Goal: Communication & Community: Answer question/provide support

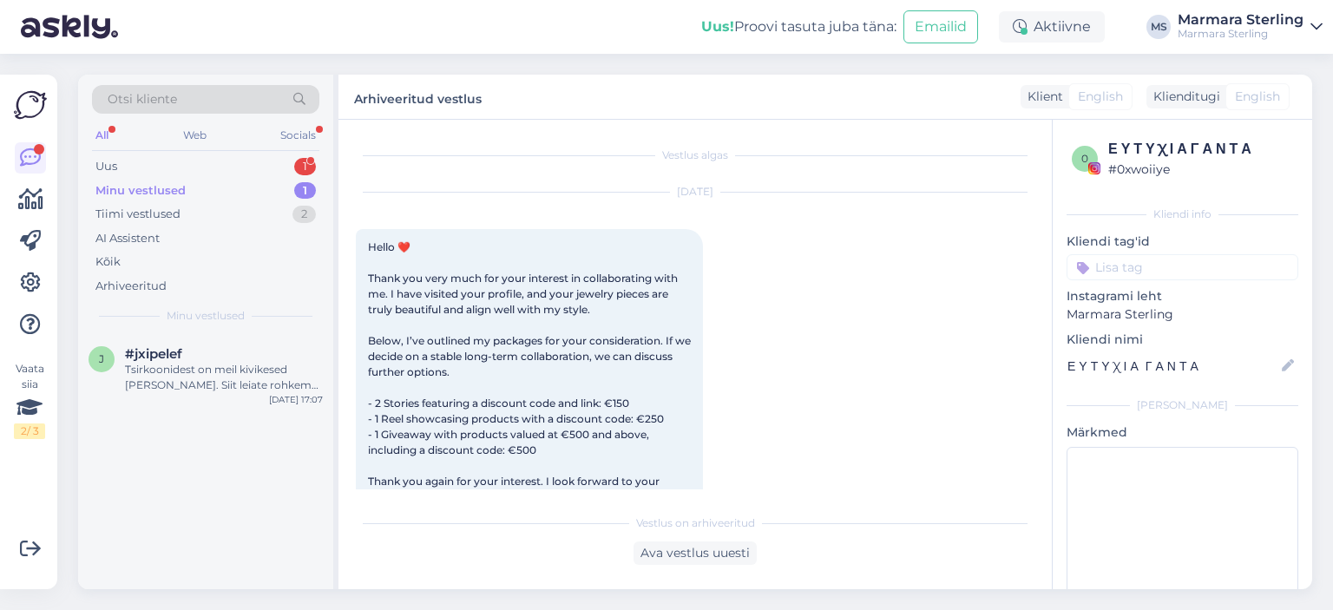
scroll to position [2781, 0]
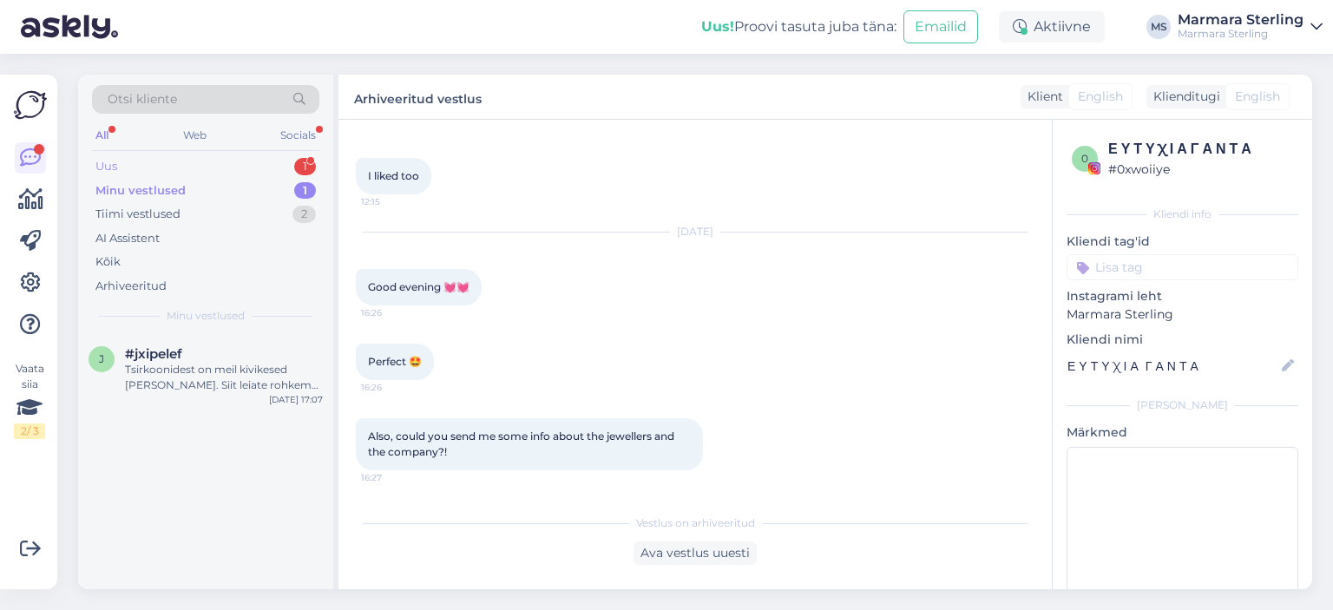
click at [243, 170] on div "Uus 1" at bounding box center [205, 166] width 227 height 24
click at [262, 367] on div "Sveiki, ar Jūsų gaminiams suteikiama garantija?" at bounding box center [224, 377] width 198 height 31
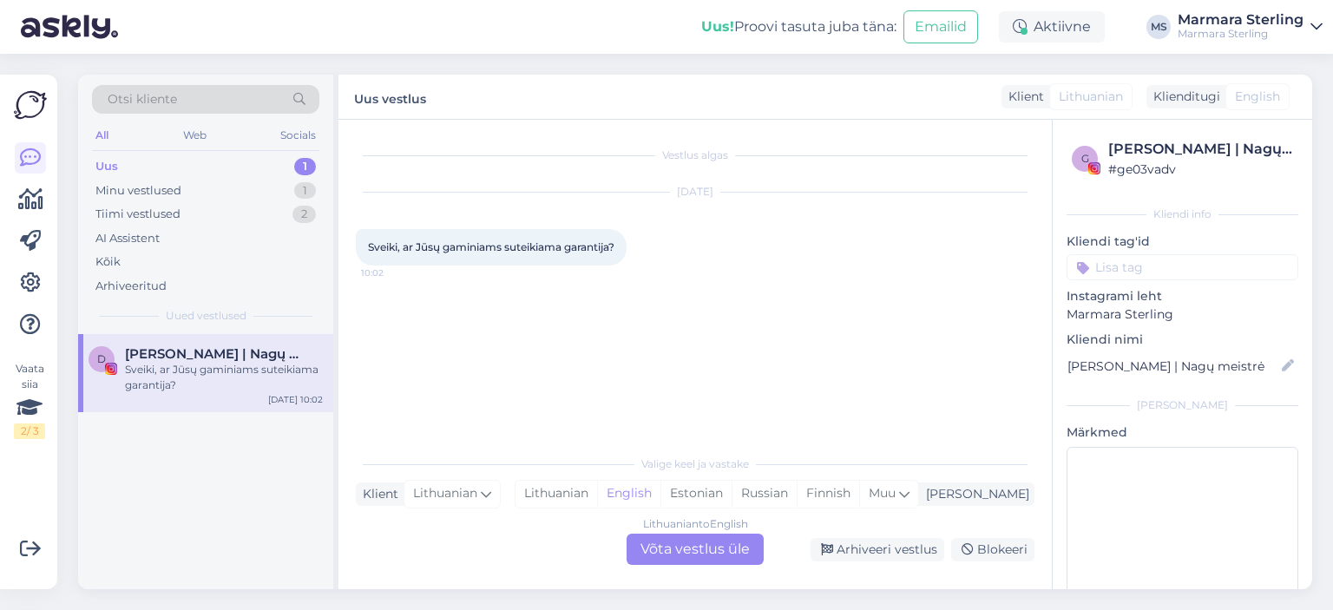
scroll to position [0, 0]
click at [691, 549] on div "Lithuanian to English Võta vestlus üle" at bounding box center [694, 549] width 137 height 31
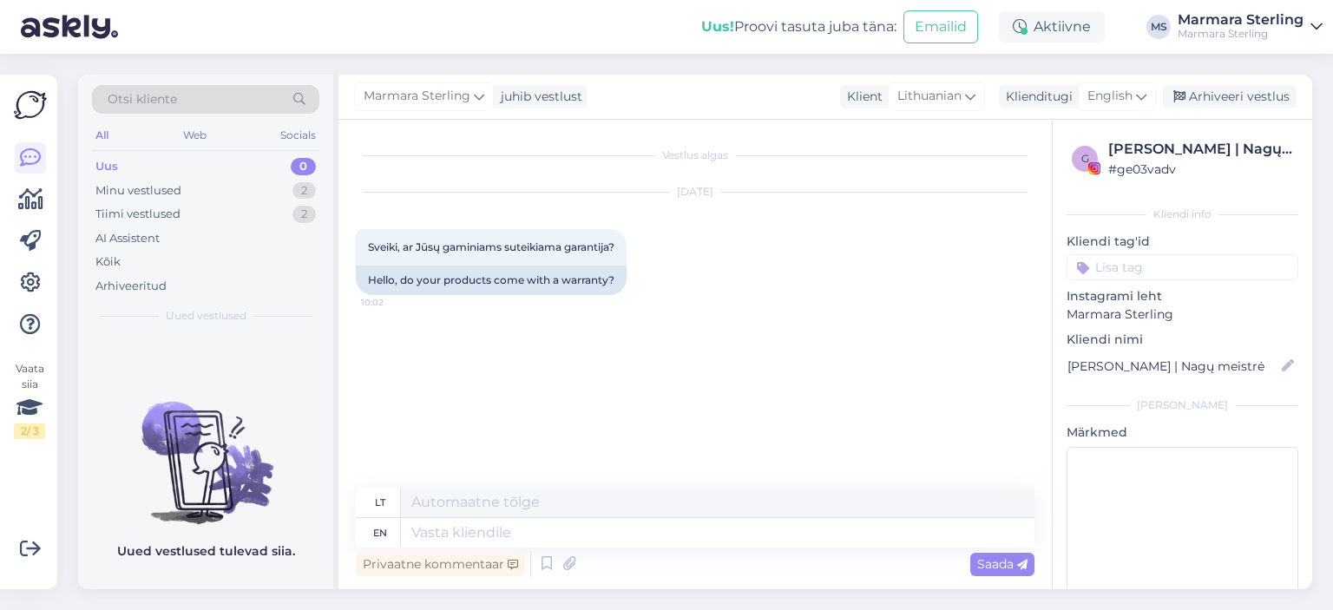
click at [1114, 120] on div "g [PERSON_NAME] | Nagų meistrė # ge03vadv Kliendi info Kliendi tag'id Instagram…" at bounding box center [1181, 374] width 259 height 509
click at [1109, 95] on span "English" at bounding box center [1109, 96] width 45 height 19
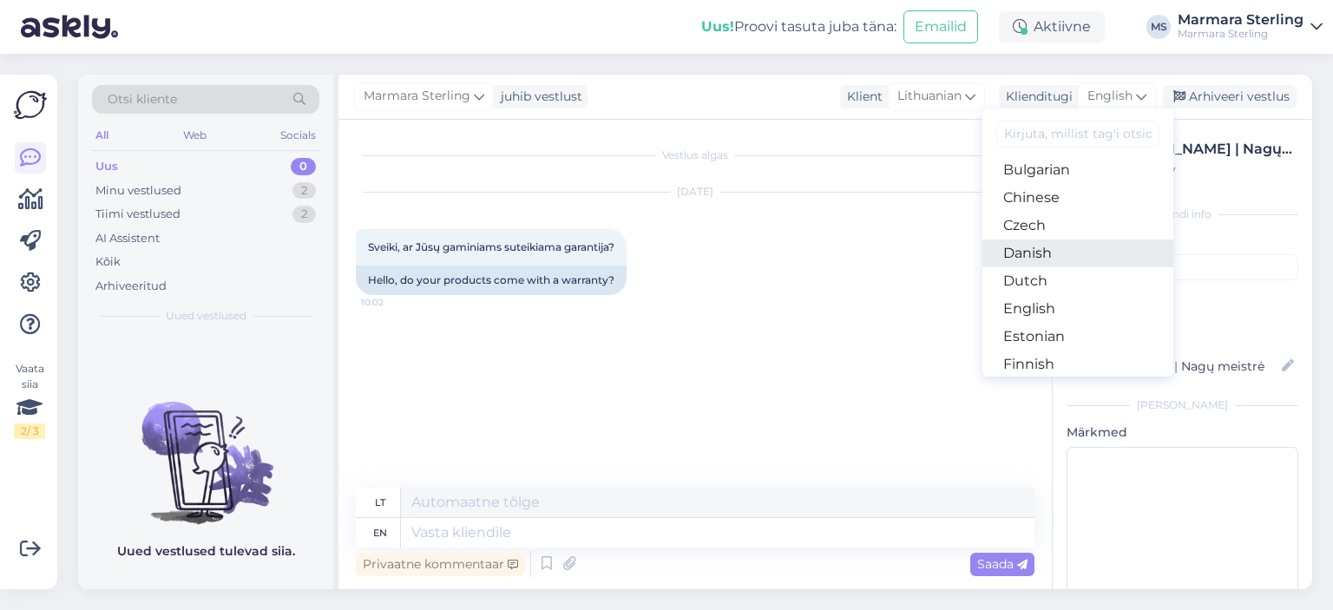
scroll to position [87, 0]
click at [1047, 309] on link "Estonian" at bounding box center [1077, 309] width 191 height 28
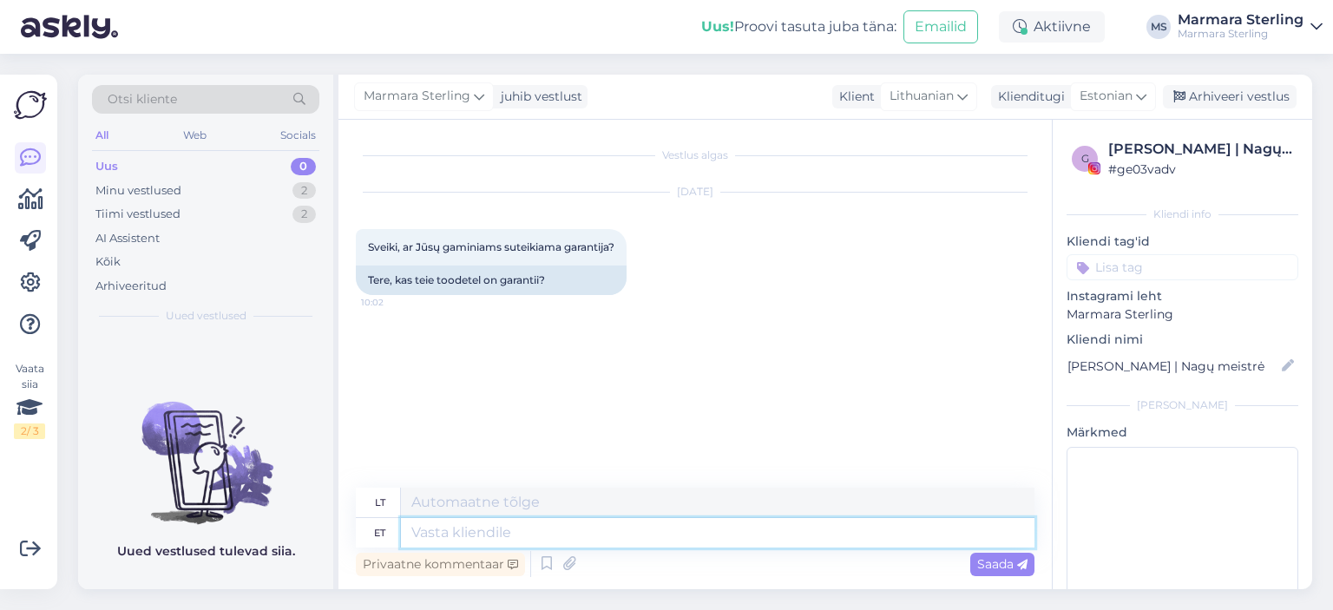
click at [534, 534] on textarea at bounding box center [717, 532] width 633 height 29
type textarea "Tere"
type textarea "Sveiki"
type textarea "Jah, me"
type textarea "Taip,"
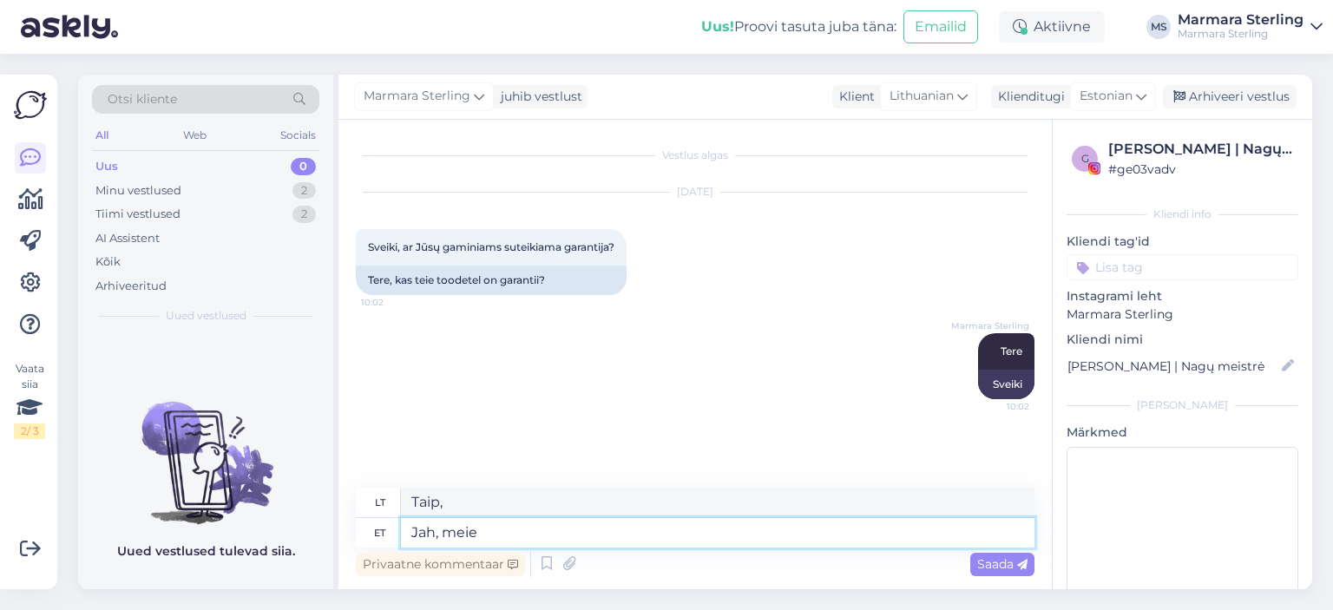
type textarea "Jah, meie"
type textarea "Taip, mes"
type textarea "Jah, meie toodetel on"
type textarea "Taip, mūsų gaminiuose"
type textarea "Jah, meie toodetel on 3"
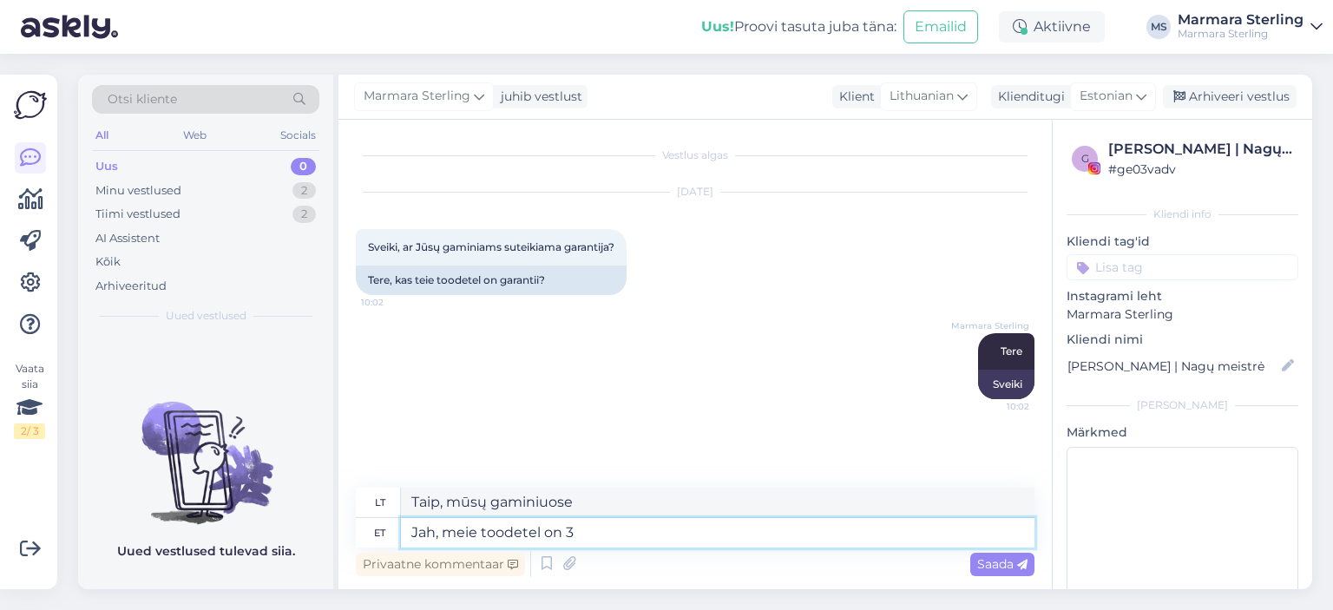
type textarea "Taip, mūsų produktai turi"
type textarea "Jah, meie toodetel on 2 a"
type textarea "Taip, mūsų produktai turi 2"
type textarea "Jah, meie toodetel on 2 aastane gara"
type textarea "Taip, mūsų gaminiams suteikiama 2 metų garantija."
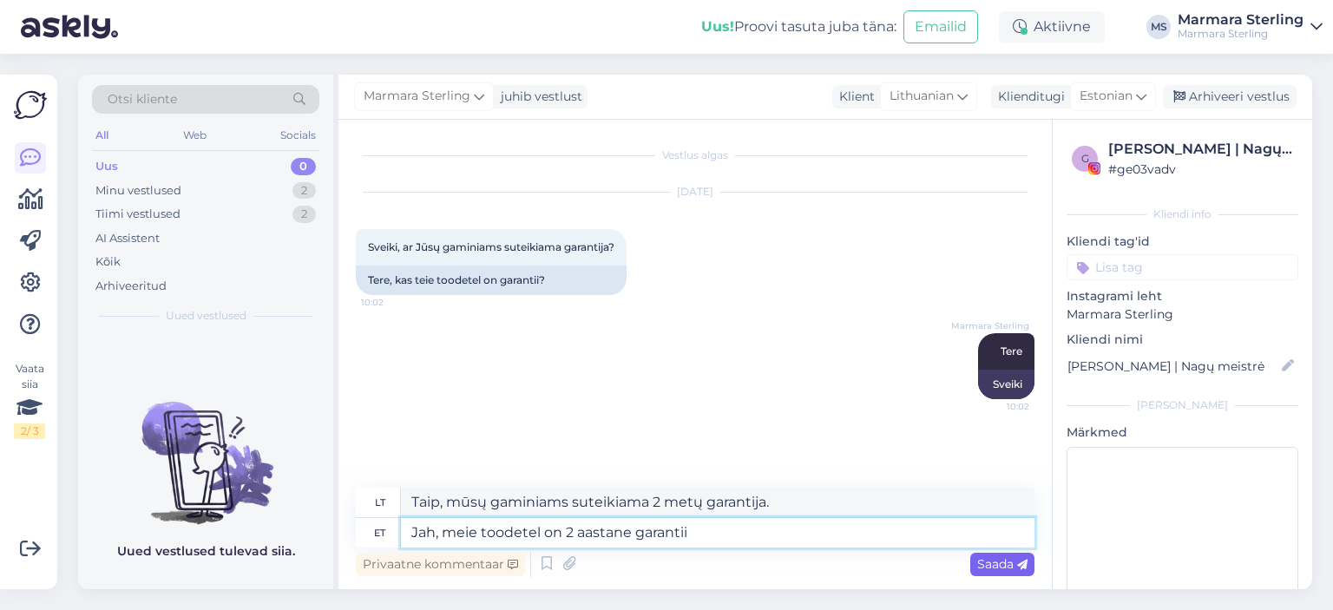
type textarea "Jah, meie toodetel on 2 aastane garantii"
click at [1013, 562] on span "Saada" at bounding box center [1002, 564] width 50 height 16
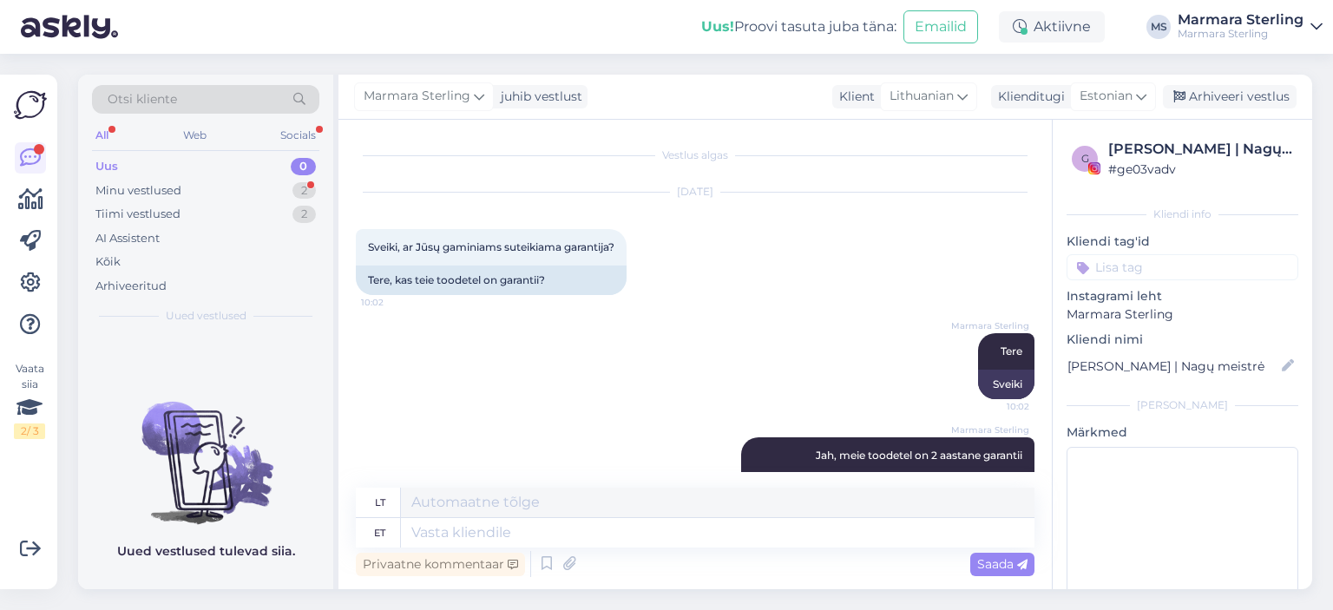
scroll to position [154, 0]
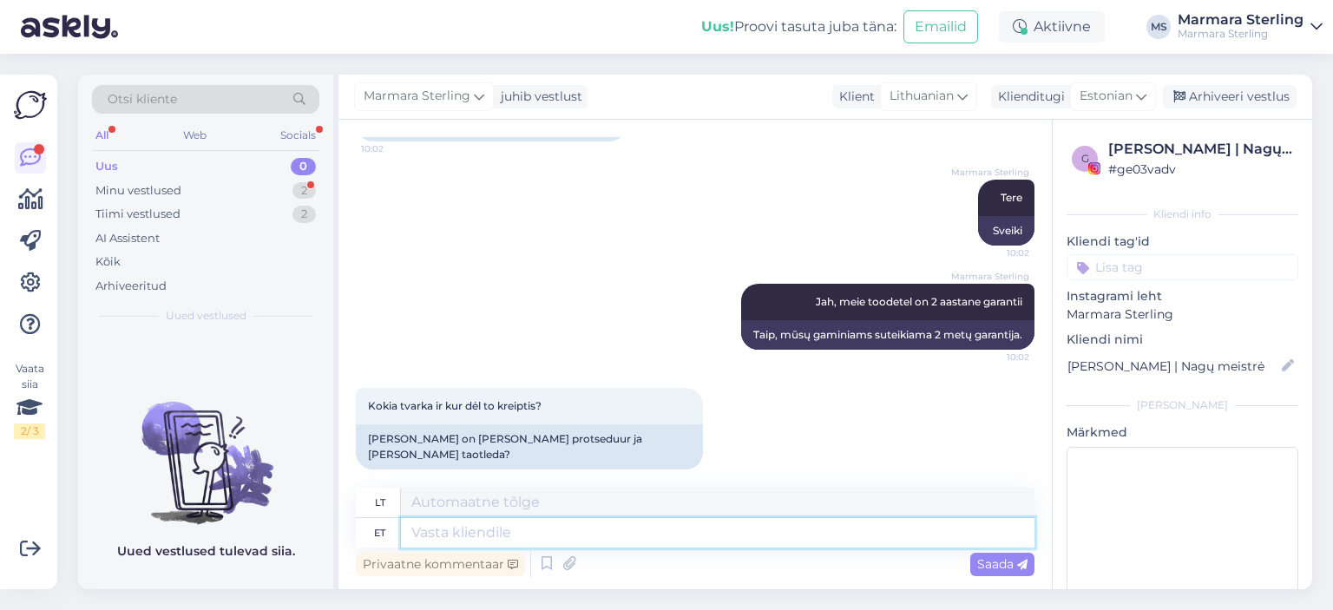
click at [578, 541] on textarea at bounding box center [717, 532] width 633 height 29
type textarea "Kas"
type textarea "Yra"
type textarea "Kas Teil o"
type textarea "Ar turite?"
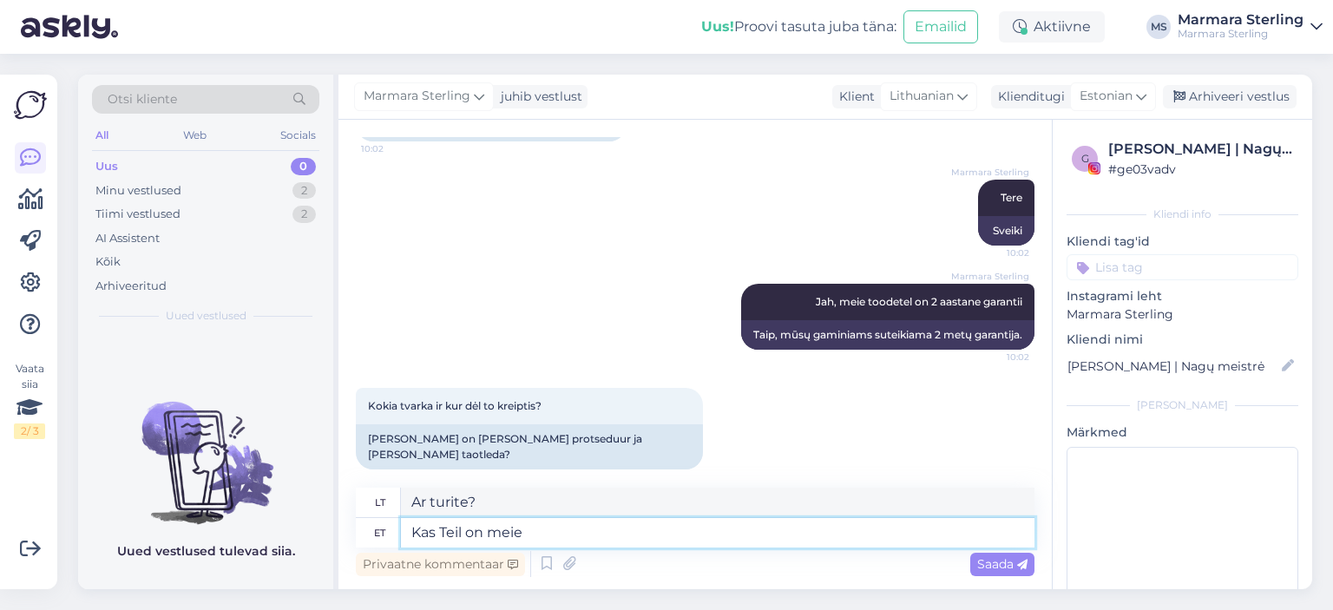
type textarea "Kas Teil on meie"
type textarea "Ar turite mūsų"
type textarea "Kas Teil on meie tootega mi"
type textarea "Ar turite klausimų apie mūsų produktą?"
type textarea "Kas Teil on meie tootega midagi juhtunud?"
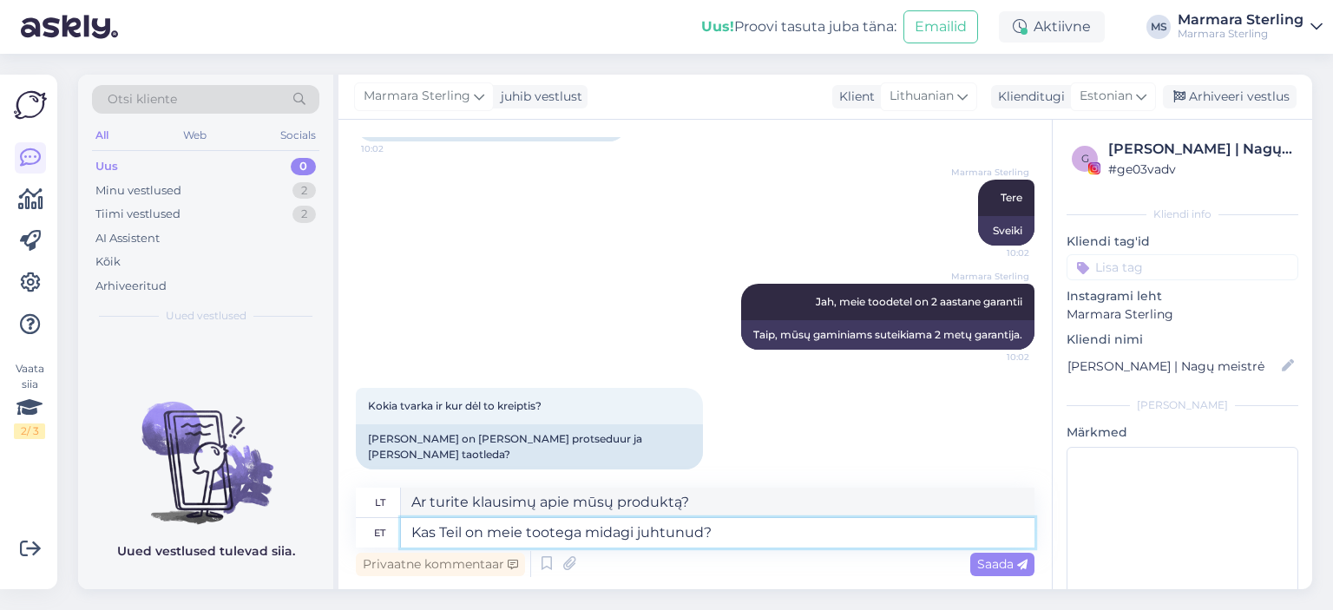
type textarea "Ar turėjote kokių nors problemų dėl mūsų produkto?"
type textarea "Kas Teil on meie tootega midagi juhtunud?"
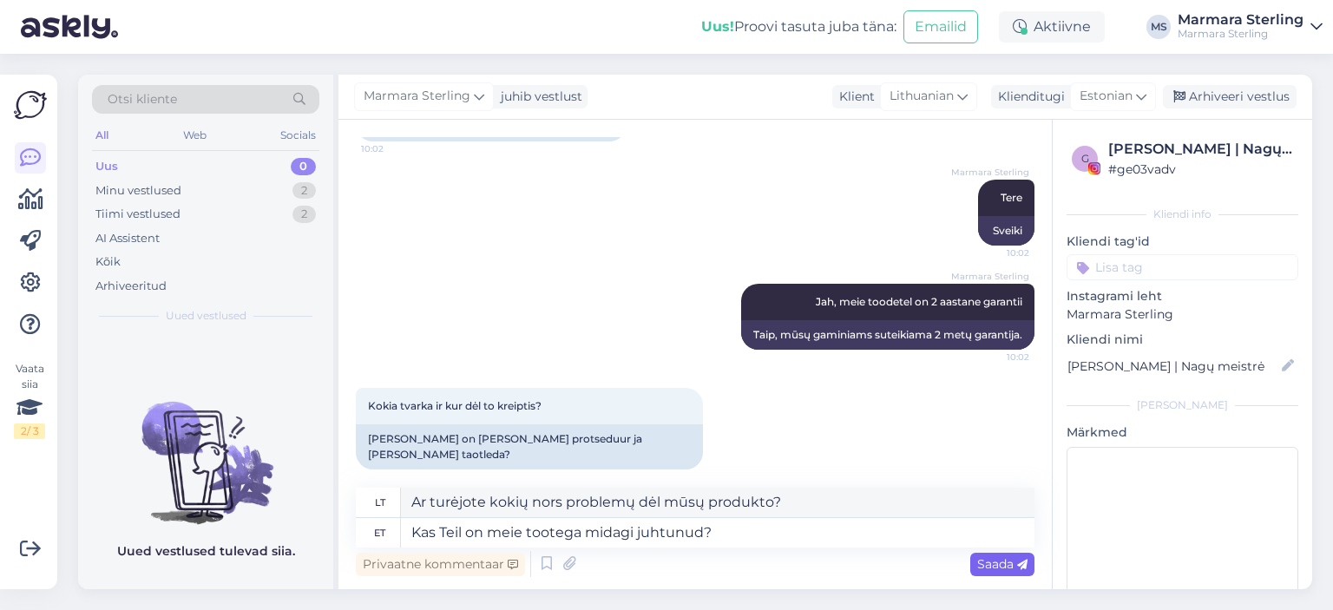
click at [1012, 558] on span "Saada" at bounding box center [1002, 564] width 50 height 16
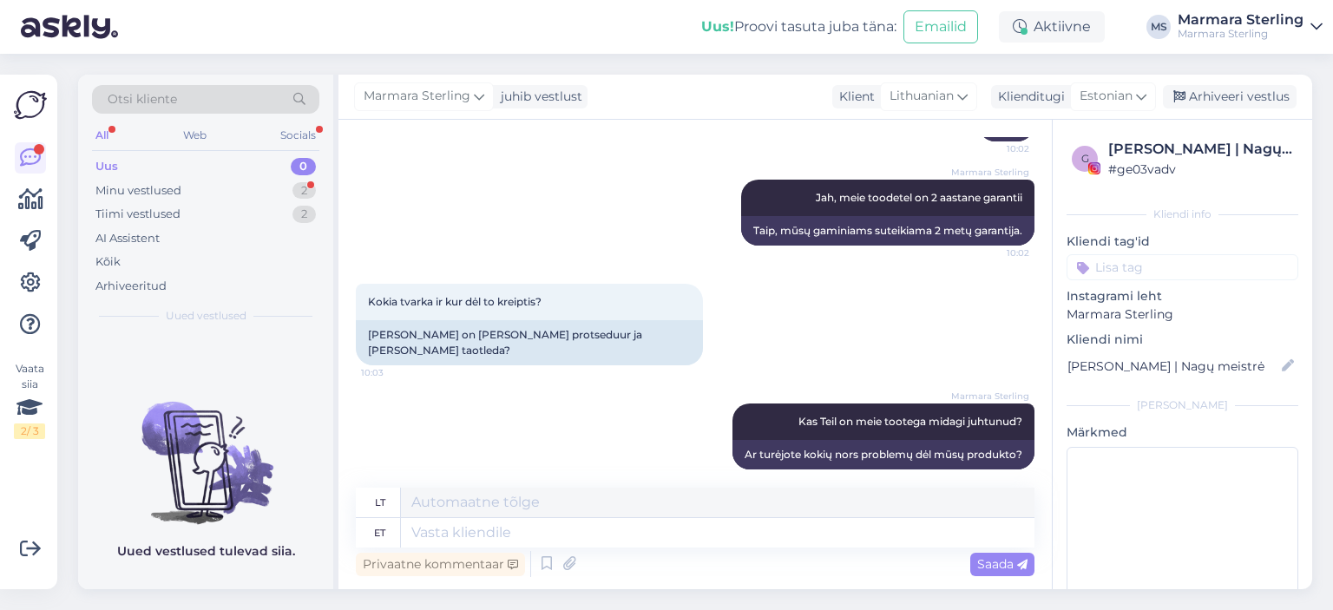
scroll to position [362, 0]
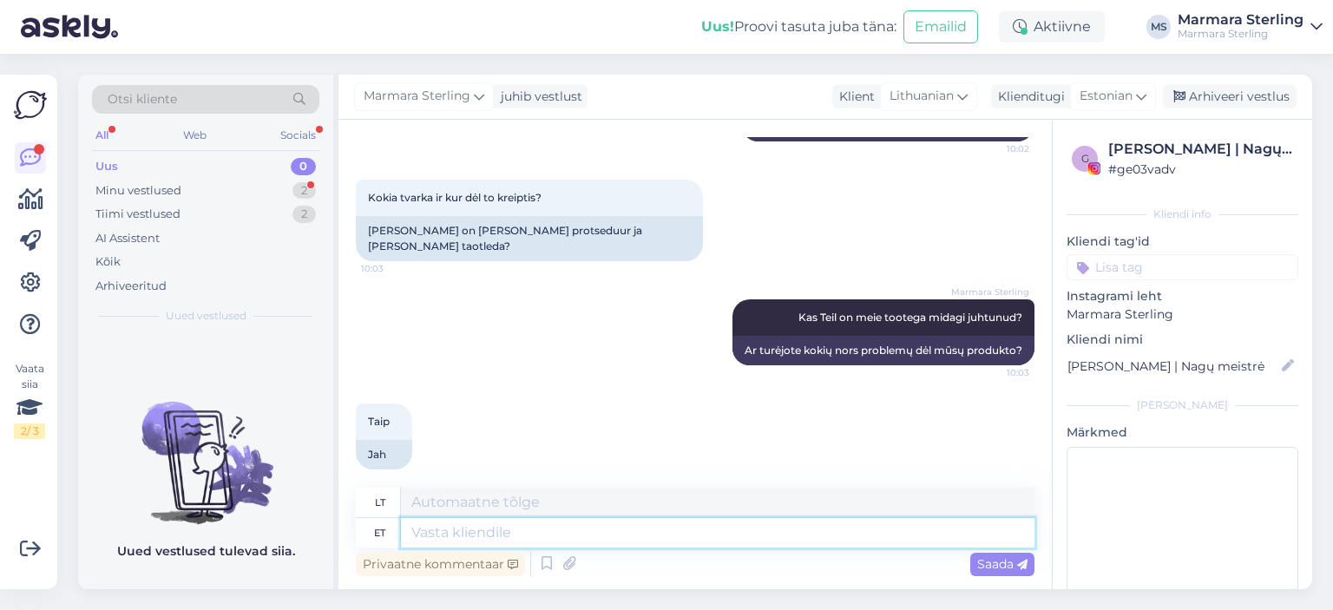
click at [578, 534] on textarea at bounding box center [717, 532] width 633 height 29
type textarea "Palun r"
type textarea "Prašau"
type textarea "Palun rääkige t"
type textarea "Prašau kalbėti."
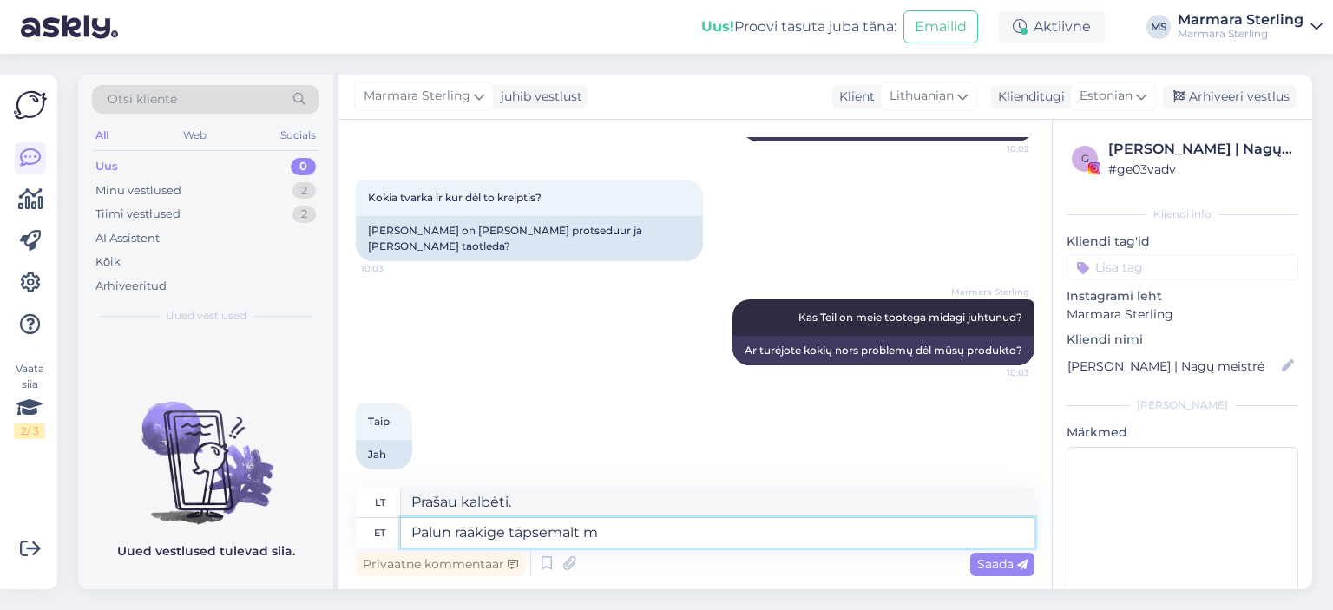
type textarea "Palun rääkige täpsemalt mi"
type textarea "Prašau papasakok man daugiau."
type textarea "Palun rääkige täpsemalt mis o"
type textarea "Prašau papasakokite man daugiau apie tai, ką"
type textarea "Palun rääkige täpsemal"
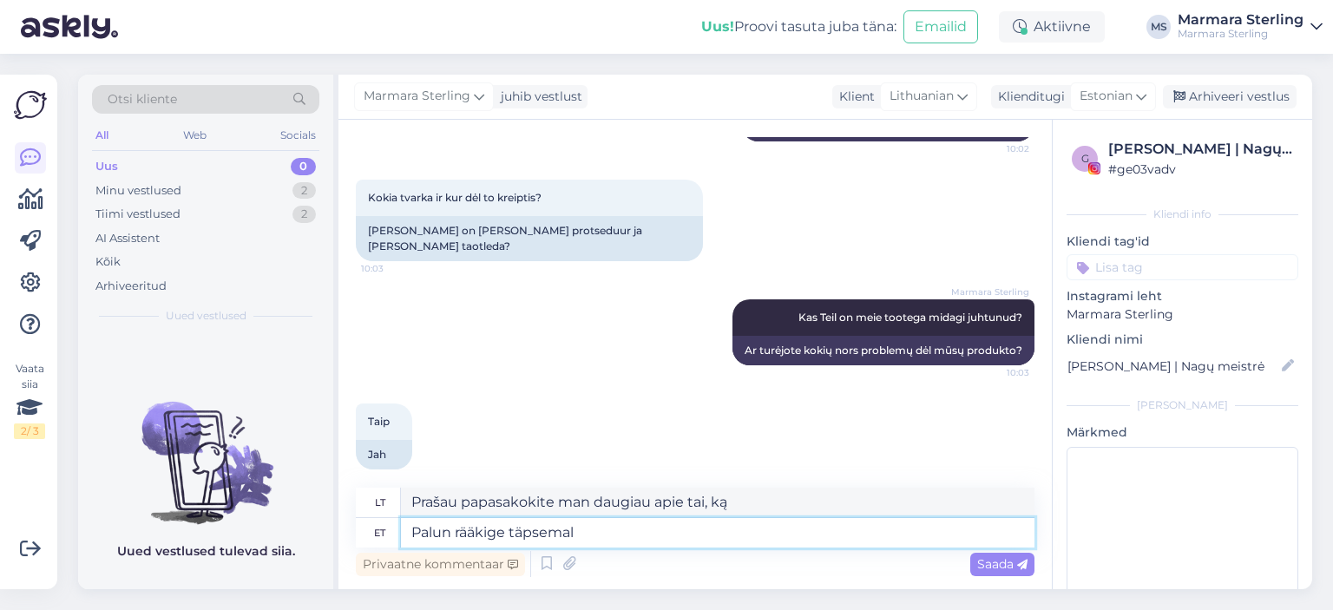
type textarea "Prašau papasakok man daugiau."
type textarea "[PERSON_NAME]"
type textarea "Prašau kalbėti."
type textarea "Palun"
type textarea "Prašau"
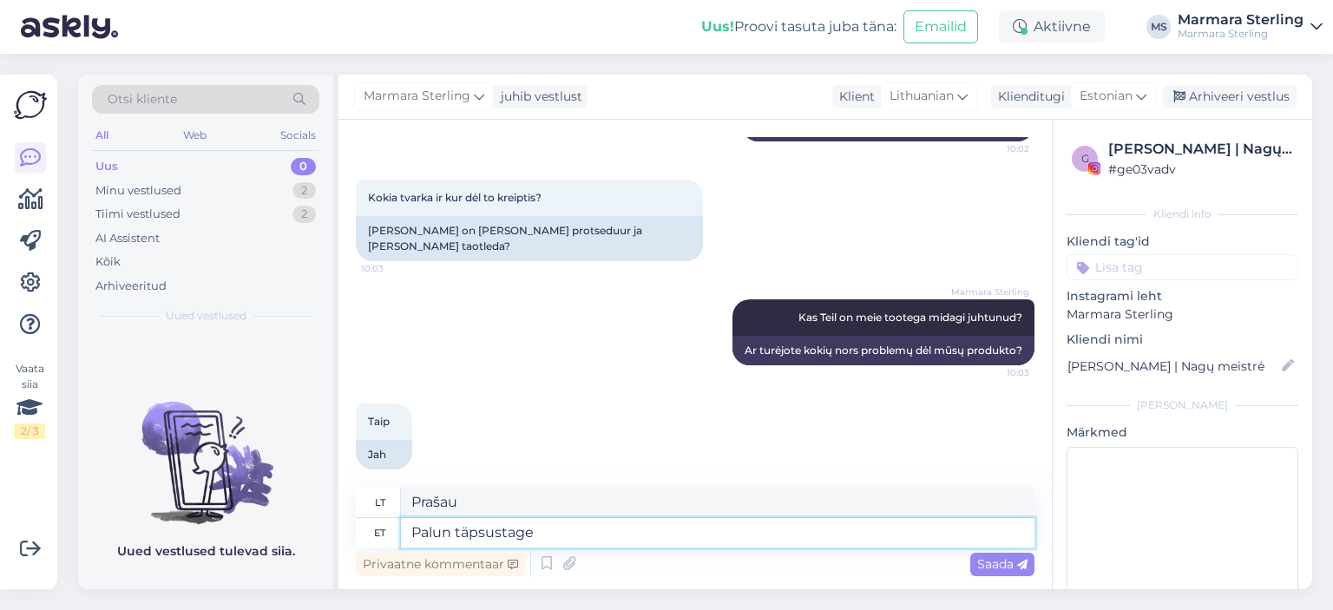
type textarea "Palun täpsustage n"
type textarea "Prašome nurodyti"
type textarea "Palun täpsustage ning pa"
type textarea "Prašome nurodyti ir"
type textarea "Palun täpsustage ning palun"
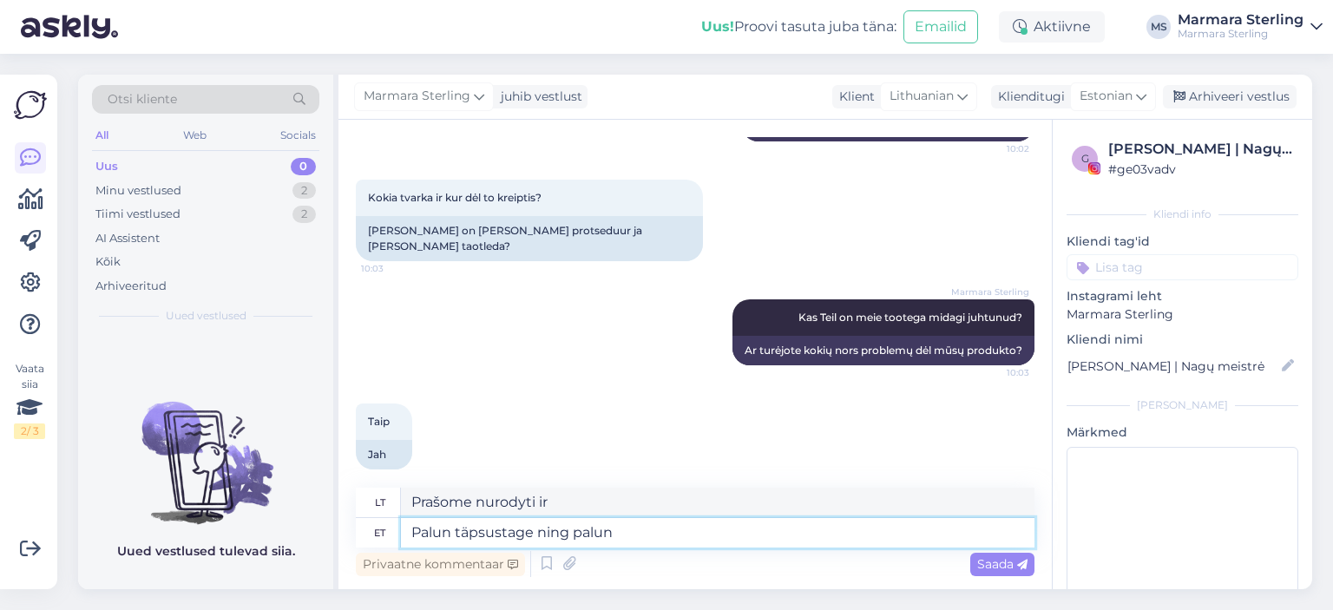
type textarea "Prašome nurodyti ir nurodyti"
type textarea "Palun täpsustage ning palun öelge en"
type textarea "Prašau patikslinti ir papasakoti."
type textarea "Palun täpsustage ning palun öelge enda te"
type textarea "Prašau patikslinti ir pasakyti [PERSON_NAME]"
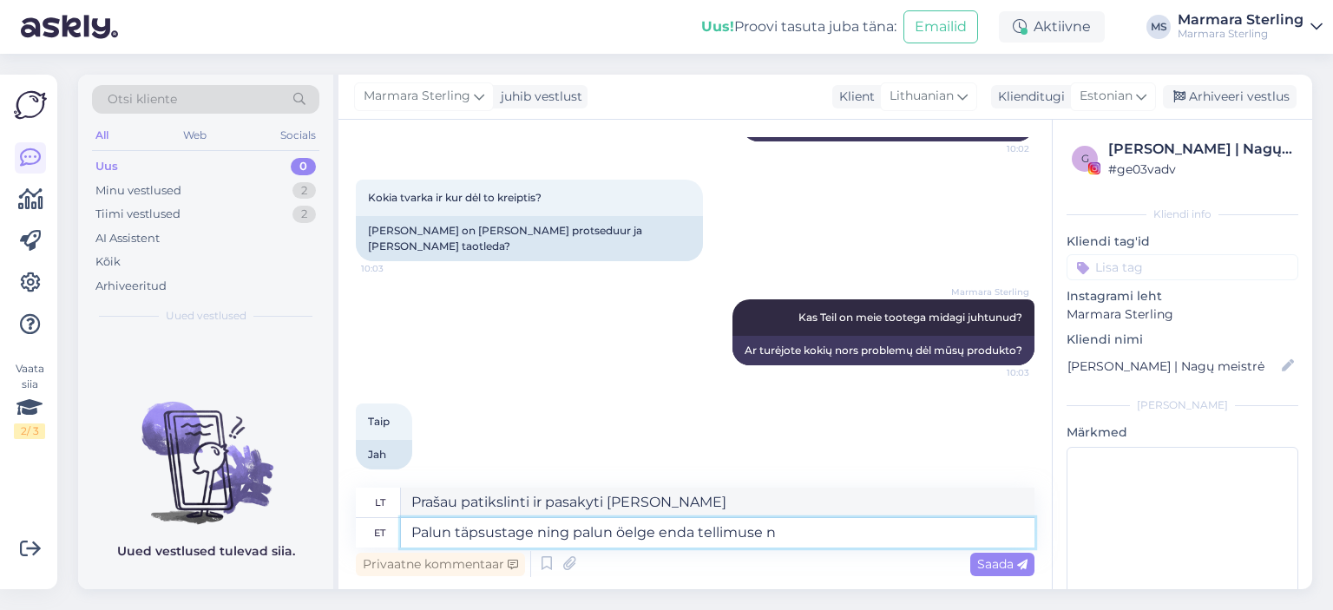
type textarea "Palun täpsustage ning palun öelge enda tellimuse nu"
type textarea "Prašome nurodyti ir nurodyti [PERSON_NAME] užsakymą."
type textarea "Palun täpsustage ning palun öelge enda tellimuse number"
click at [1019, 560] on icon at bounding box center [1022, 565] width 10 height 10
type textarea "Prašome nurodyti ir pateikti [PERSON_NAME] užsakymo numerį."
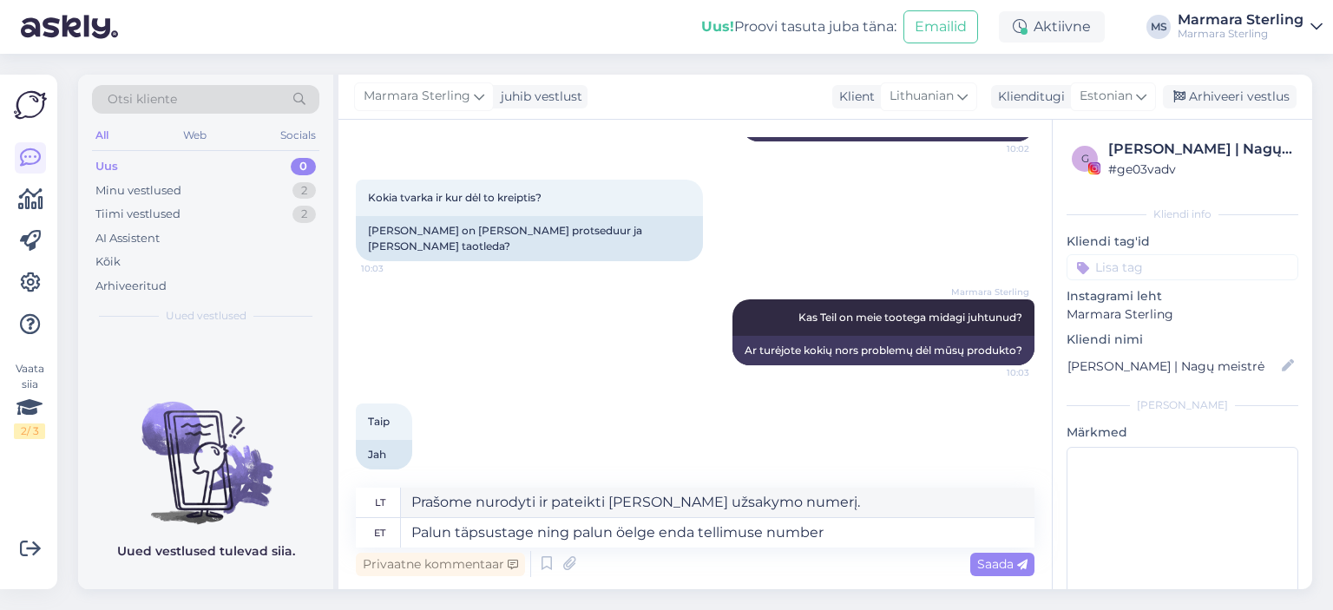
click at [1010, 577] on div "Privaatne kommentaar Saada" at bounding box center [695, 563] width 678 height 33
click at [998, 553] on div "Saada" at bounding box center [1002, 564] width 64 height 23
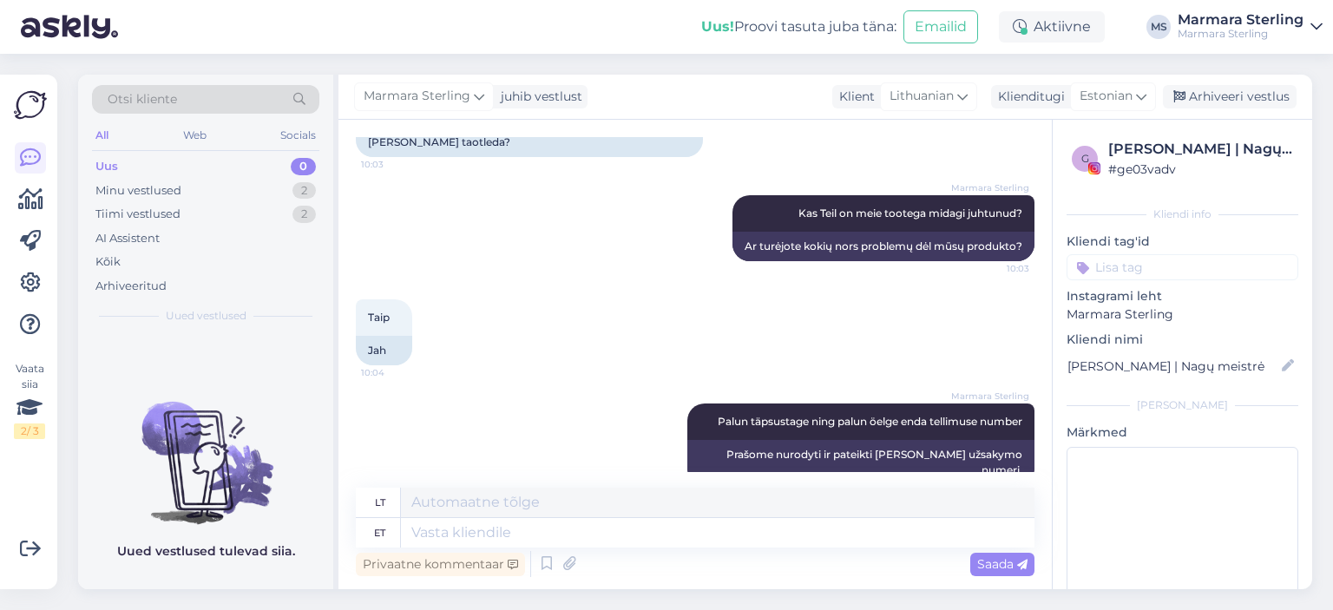
scroll to position [601, 0]
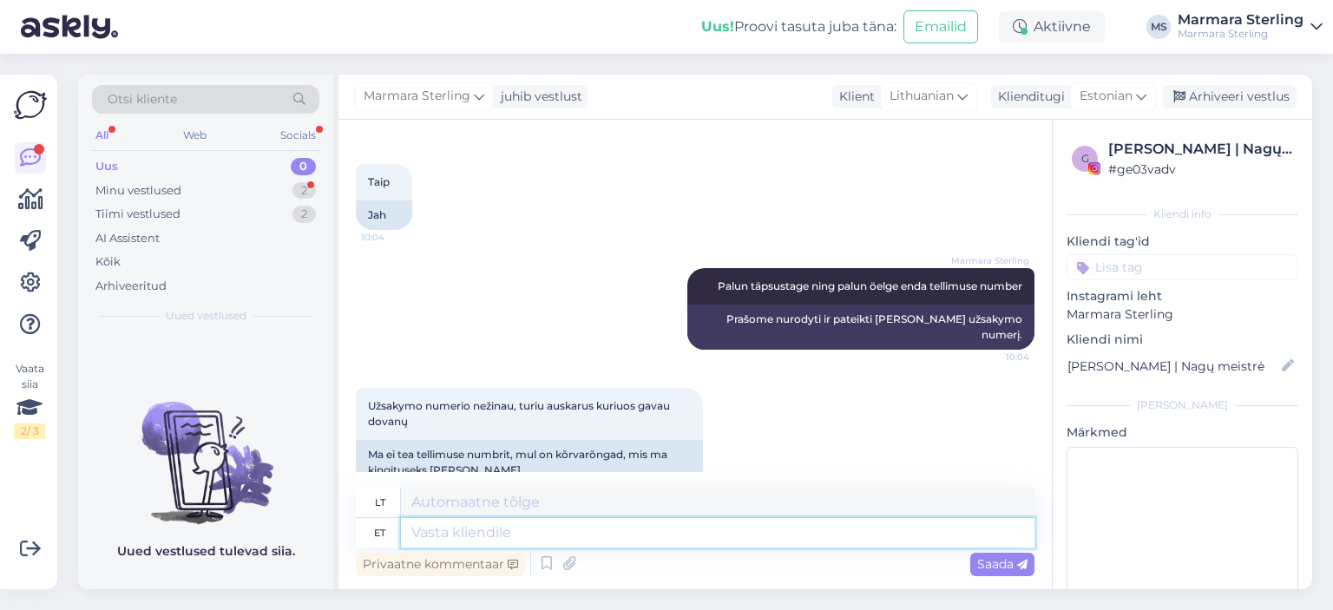
click at [596, 538] on textarea at bounding box center [717, 532] width 633 height 29
type textarea "Palun s"
type textarea "Prašau"
type textarea "Palun saatke m"
type textarea "Prašome atsiųsti"
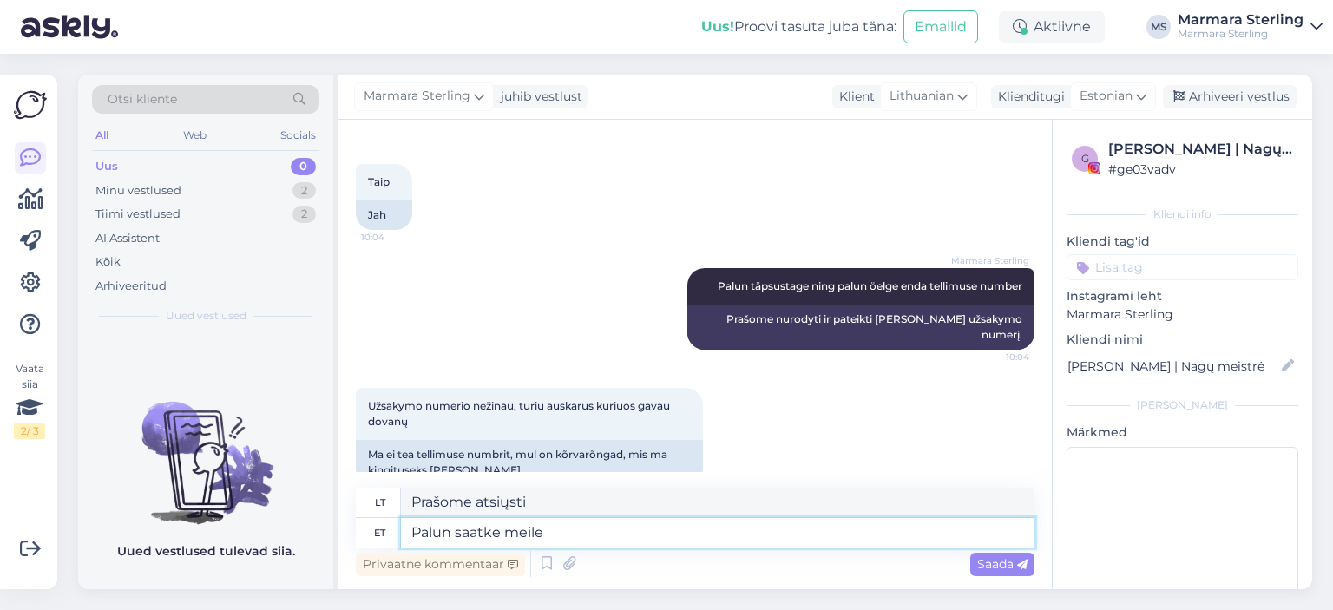
type textarea "Palun saatke meile"
type textarea "Prašome atsiųsti mums"
type textarea "Palu"
type textarea "Prašome atsiųsti"
type textarea "P"
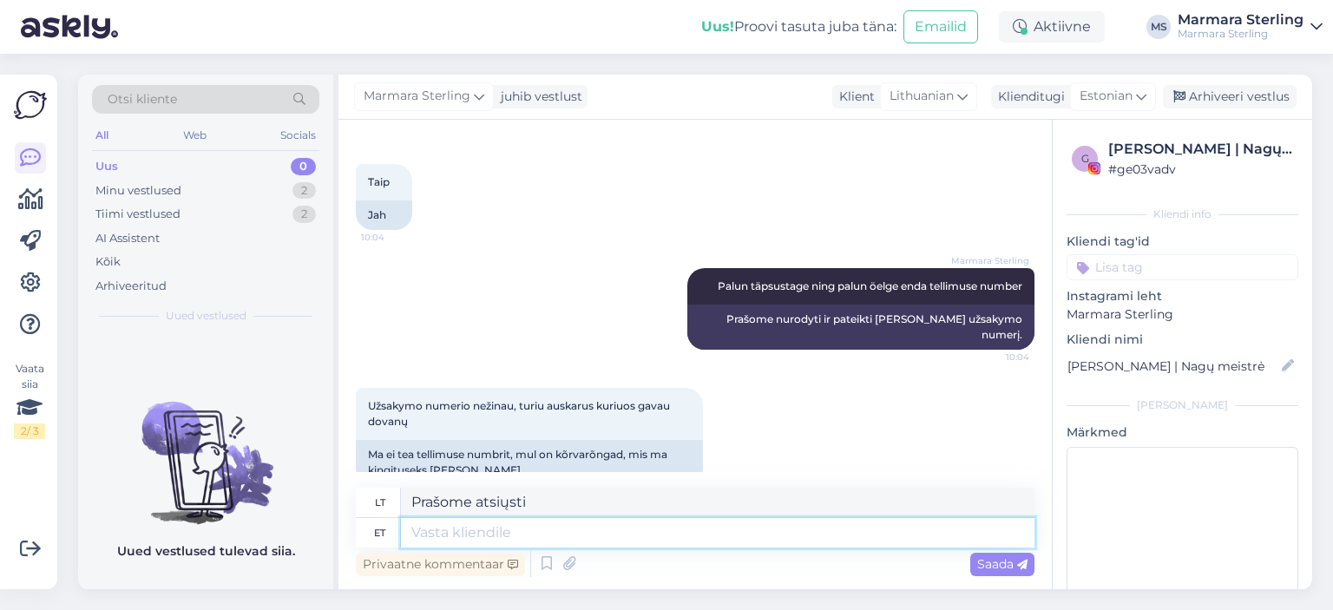
type textarea "Prašau"
type textarea "[PERSON_NAME]"
type textarea "Ir"
type textarea "Ja mis e"
type textarea "Ir ką"
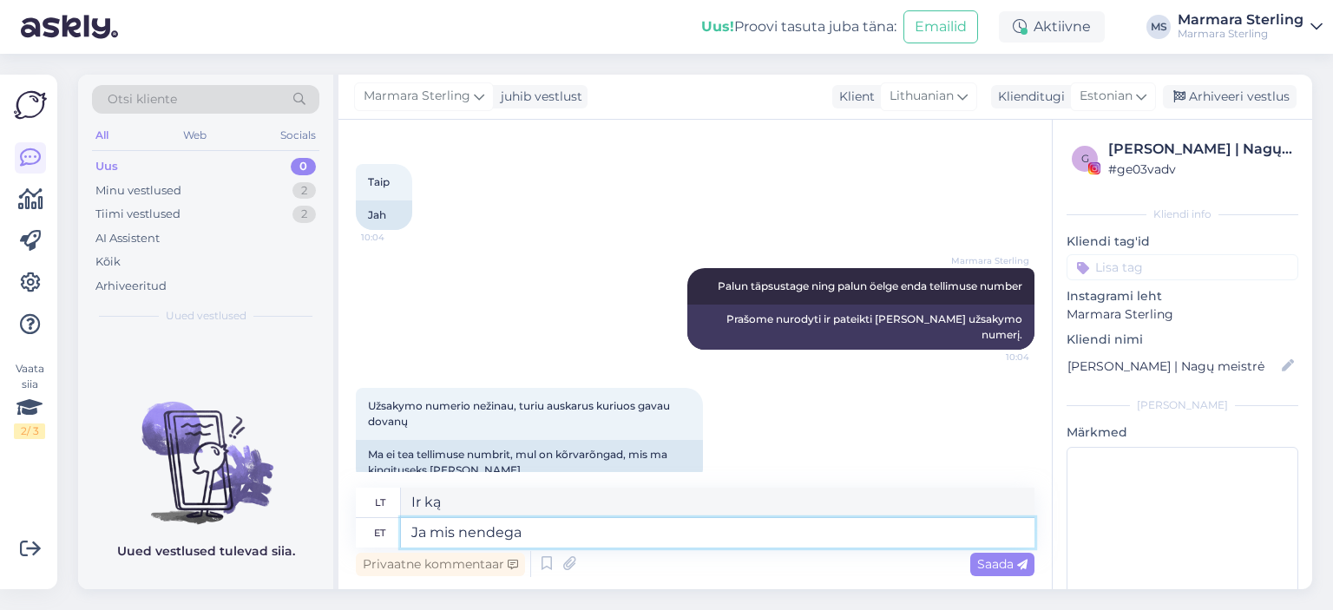
type textarea "Ja mis nendega t"
type textarea "O kaip su jais?"
type textarea "Ja mis nendega täpsemalt on"
type textarea "O kaip su jais išsamiau?"
type textarea "Ja mis nendega täpsemalt on?"
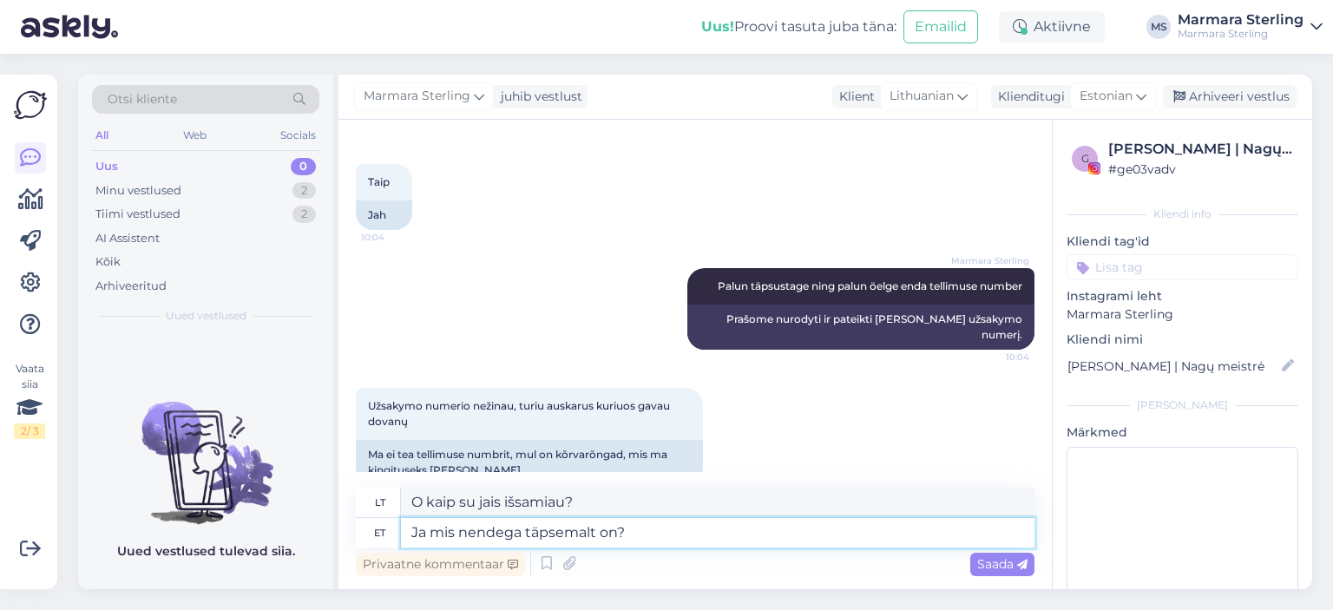
type textarea "O kas tiksliai jiems negerai?"
type textarea "Ja mis nendega täpsemalt on? Võite li"
type textarea "O kas tiksliai jiems negerai? Galite"
type textarea "Ja mis nendega täpsemalt on? Võite lisada k"
type textarea "O kas tiksliai jiems negerai? Galite pridėti"
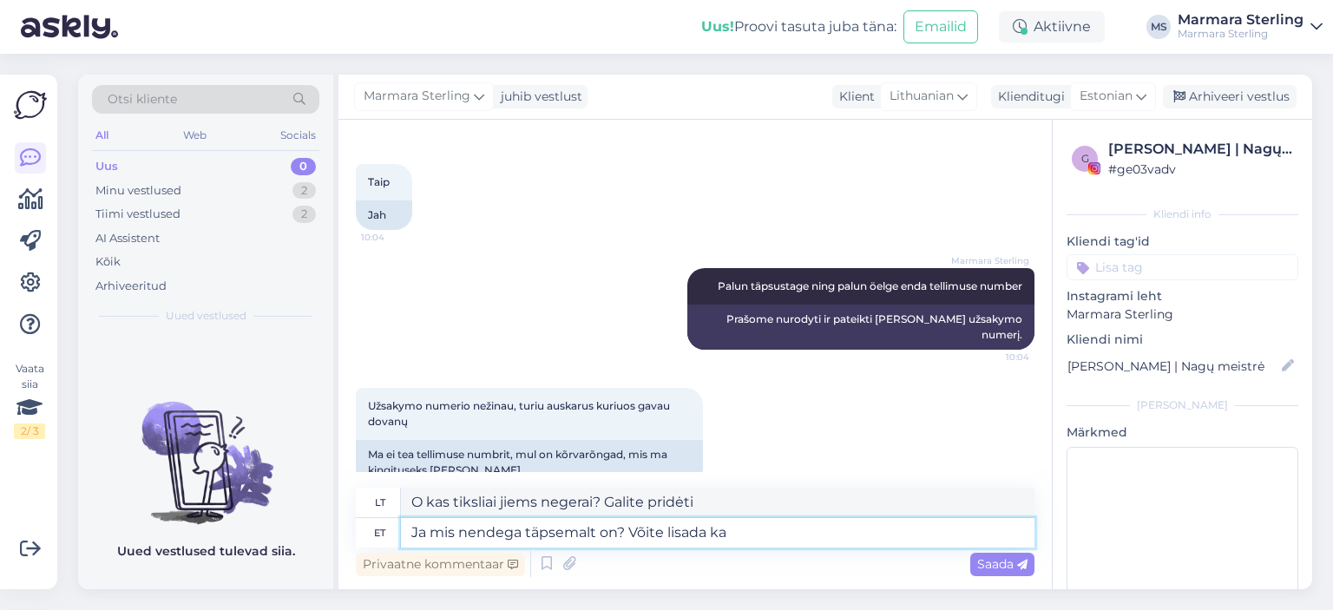
type textarea "Ja mis nendega täpsemalt on? Võite lisada ka"
type textarea "O kas tiksliai jiems negerai? Taip pat galite pridėti"
type textarea "Ja mis nendega täpsemalt on? Võite lisada ka kõrvarõngastest"
type textarea "O kas tiksliai su jais yra? Taip pat galite pridėti auskarus"
type textarea "Ja mis nendega täpsemalt on? Võite lisada ka kõrvarõngastest fotosid."
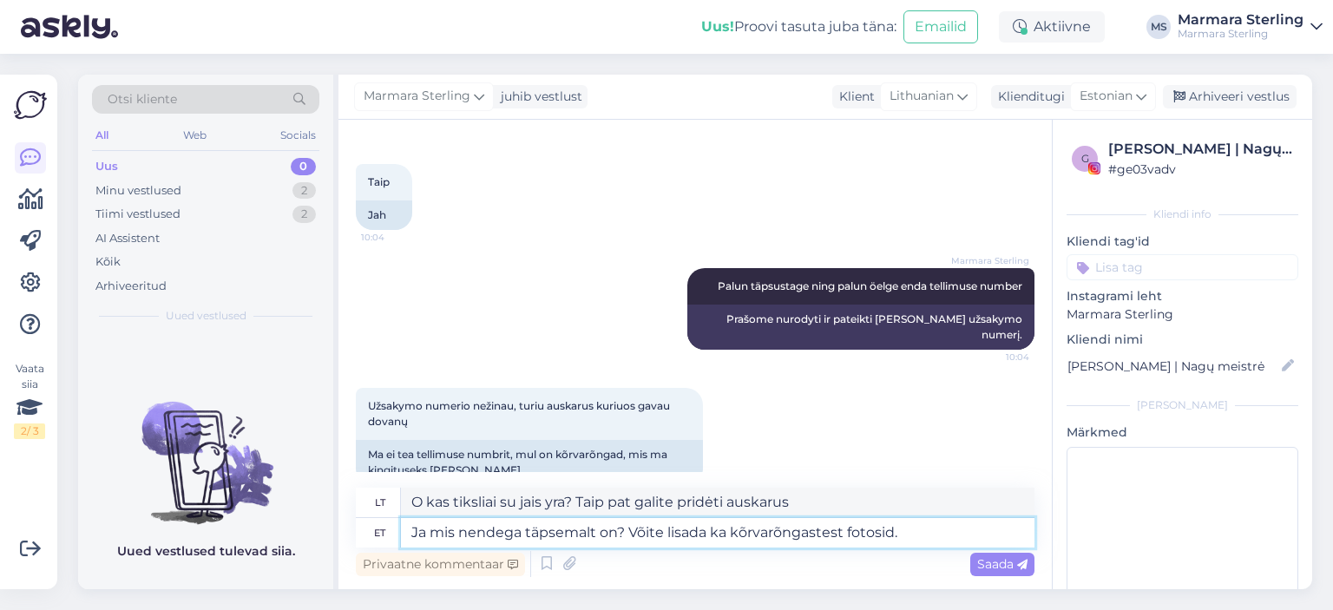
type textarea "O kas tiksliai su jais yra? Taip pat galite pridėti auskarų nuotraukų."
click at [916, 537] on textarea "Ja mis nendega täpsemalt on? Võite lisada ka kõrvarõngastest fotosid." at bounding box center [717, 532] width 633 height 29
drag, startPoint x: 916, startPoint y: 537, endPoint x: 615, endPoint y: 550, distance: 301.3
click at [615, 550] on div "lt O kas tiksliai su jais yra? Taip pat galite pridėti auskarų nuotraukų. et Ja…" at bounding box center [695, 534] width 678 height 93
type textarea "Ja mis nendega täpsemalt on ja"
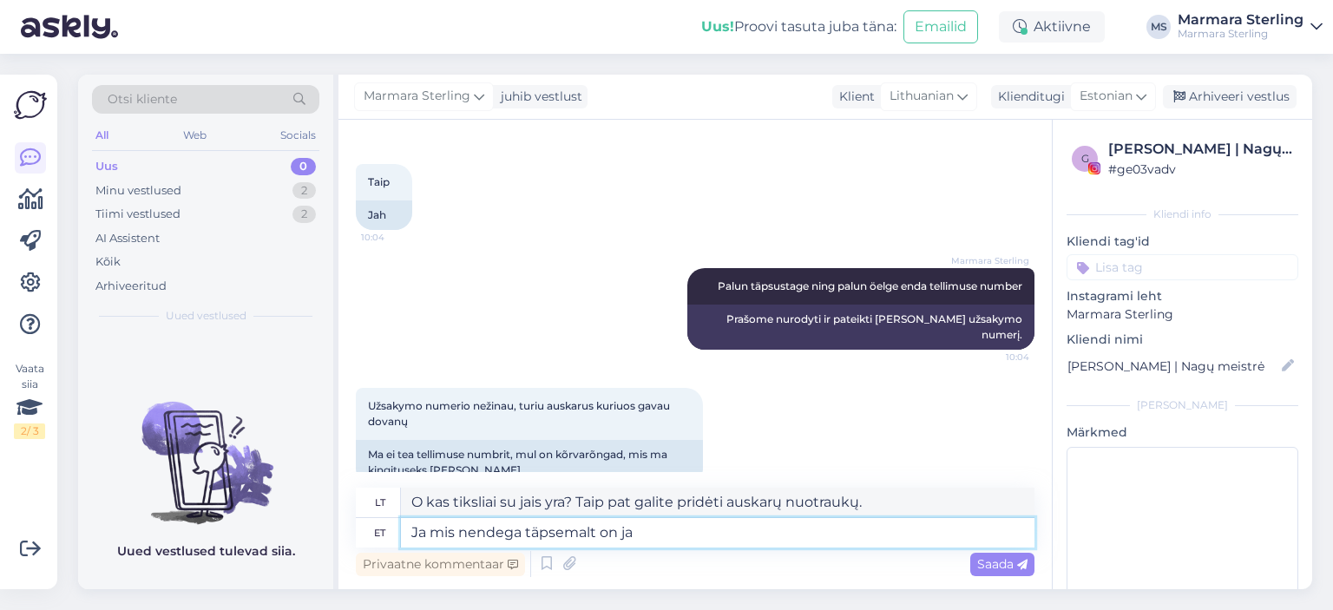
type textarea "O kas tiksliai jiems negerai?"
type textarea "Ja mis nendega täpsemalt on ja m"
type textarea "Ir kas tiksliai jiems negerai ir"
type textarea "Ja mis nendega täpsemalt on ja milliste k"
type textarea "Ir kas tiksliai jiems negerai ir kokios rūšies"
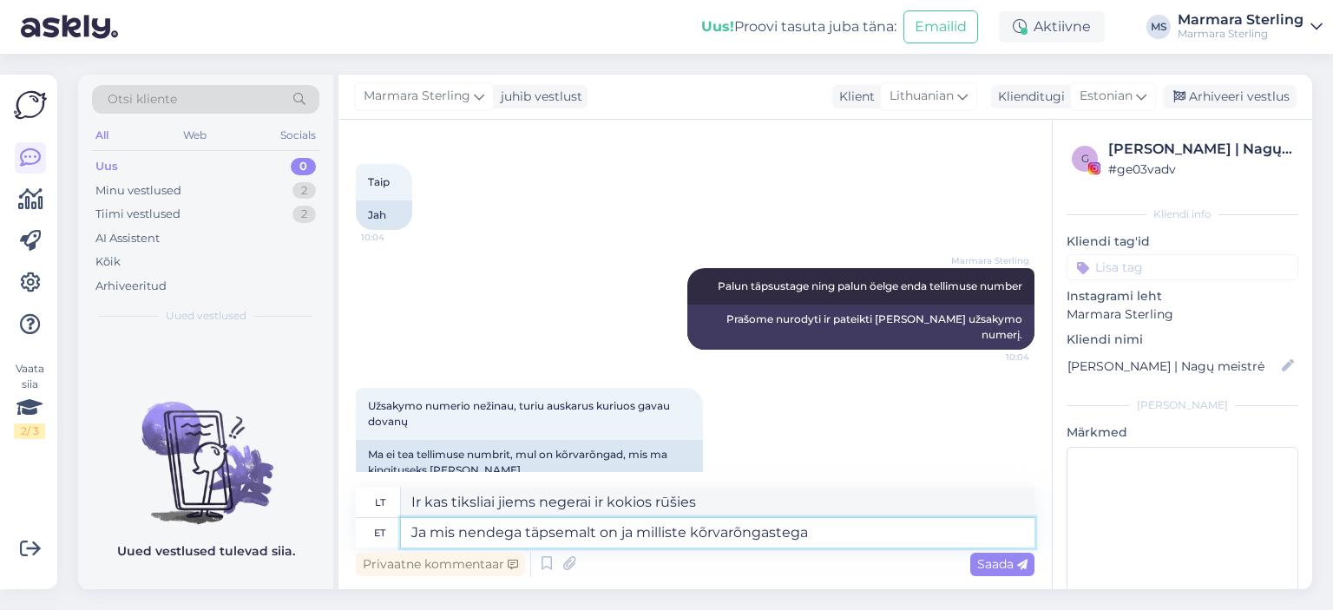
type textarea "Ja mis nendega täpsemalt on ja milliste kõrvarõngastega o"
type textarea "O kas tiksliai su jais yra ir kokie auskarai?"
type textarea "Ja mis nendega täpsemalt on ja milliste kõrvarõngastega on te"
type textarea "O kas tiksliai jiems negerai ir [PERSON_NAME] auskarai?"
type textarea "Ja mis nendega täpsemalt on ja milliste kõrvarõngastega on tegemist? V"
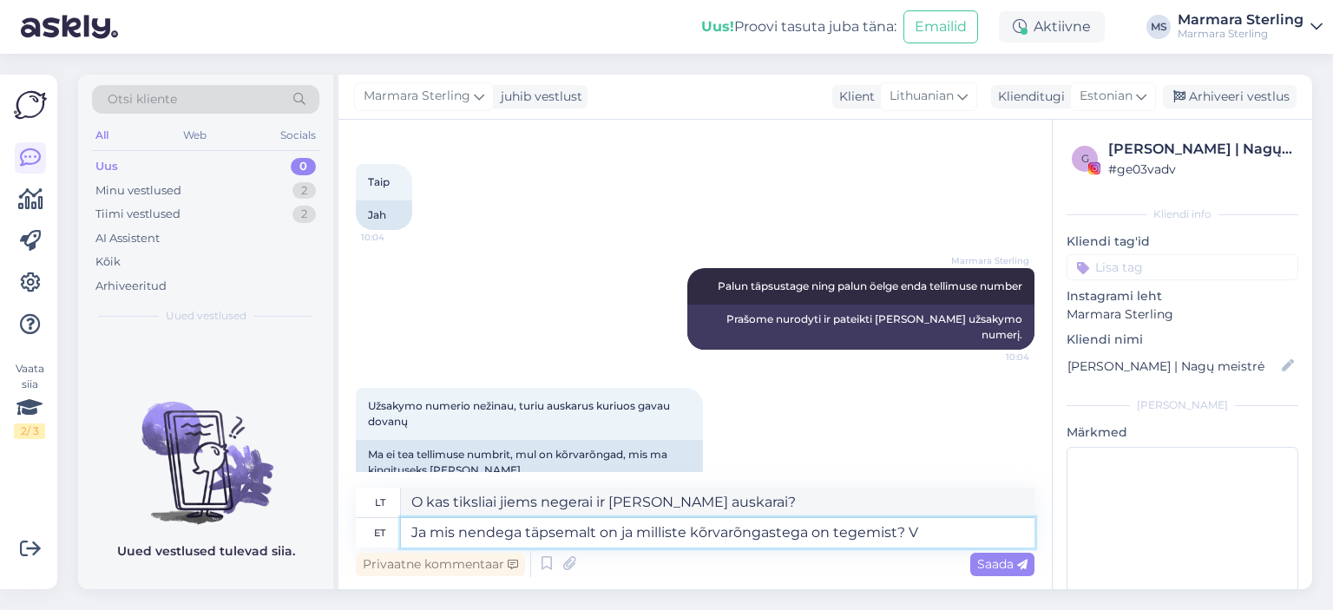
type textarea "O kas jie tiksliai yra ir [PERSON_NAME] auskarai?"
type textarea "Ja mis nendega täpsemalt on ja milliste kõrvarõngastega on tegemist? Võite lis"
type textarea "O kas jie tiksliai yra ir kokios rūšies auskarai? Galite"
type textarea "Ja mis nendega täpsemalt on ja milliste kõrvarõngastega on tegemist? Võite lisa…"
type textarea "O kas jie tiksliai yra ir kokios rūšies auskarai? Galite pridėti"
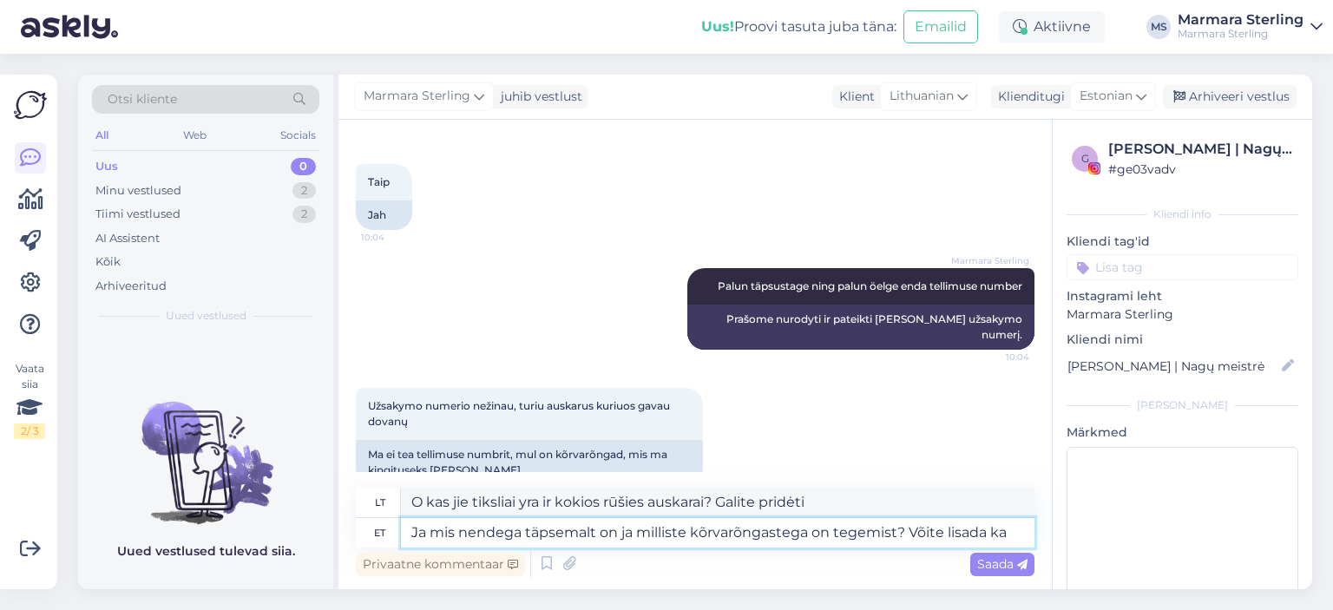
type textarea "Ja mis nendega täpsemalt on ja milliste kõrvarõngastega on tegemist? Võite lisa…"
type textarea "O kas jie tiksliai yra ir kokios rūšies auskarai? Taip pat galite pridėti"
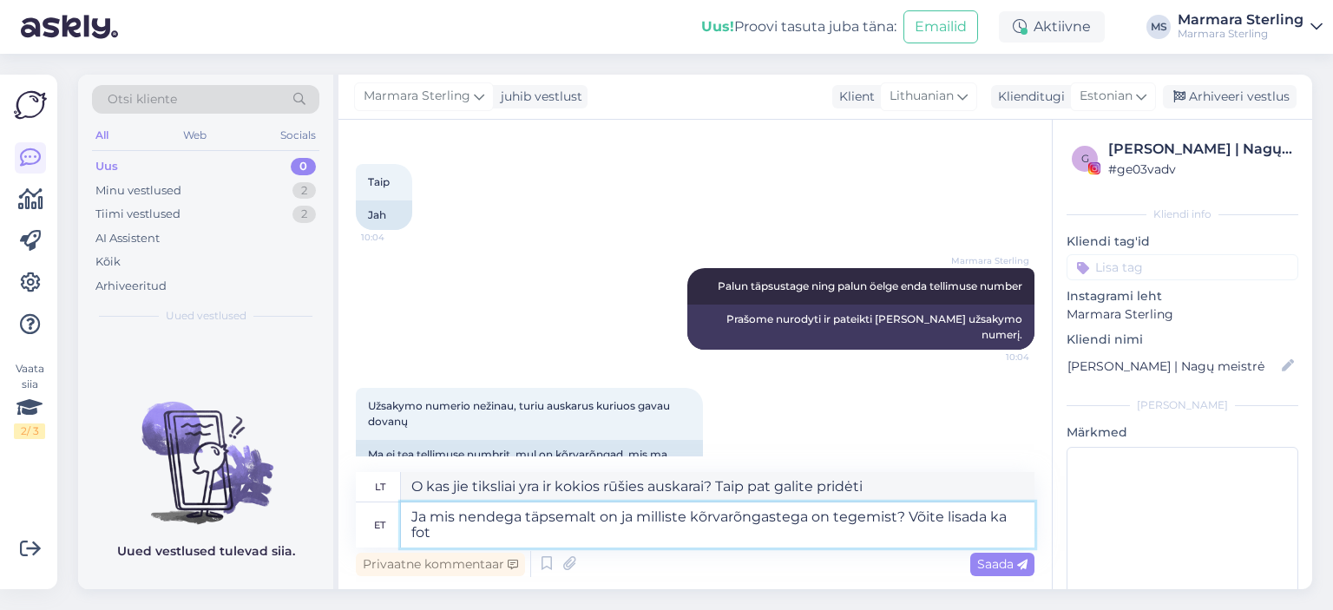
type textarea "Ja mis nendega täpsemalt on ja milliste kõrvarõngastega on tegemist? Võite lisa…"
type textarea "O kas jie tiksliai yra ir [PERSON_NAME] auskarai? Taip pat galite pridėti nuotr…"
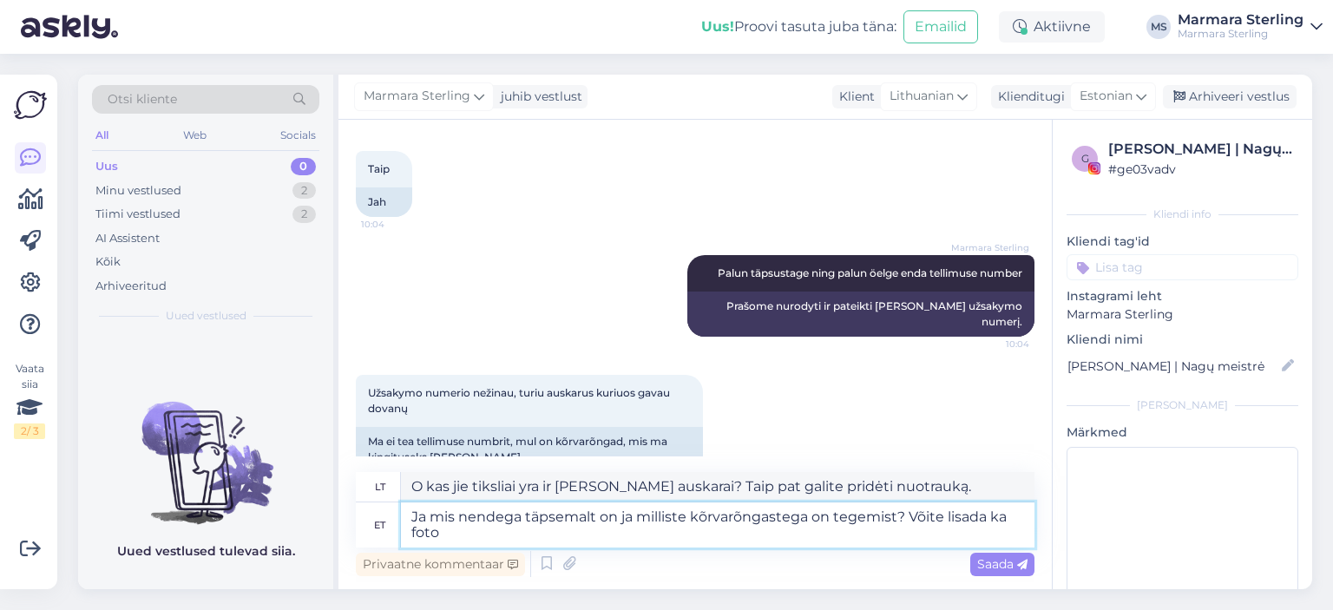
scroll to position [617, 0]
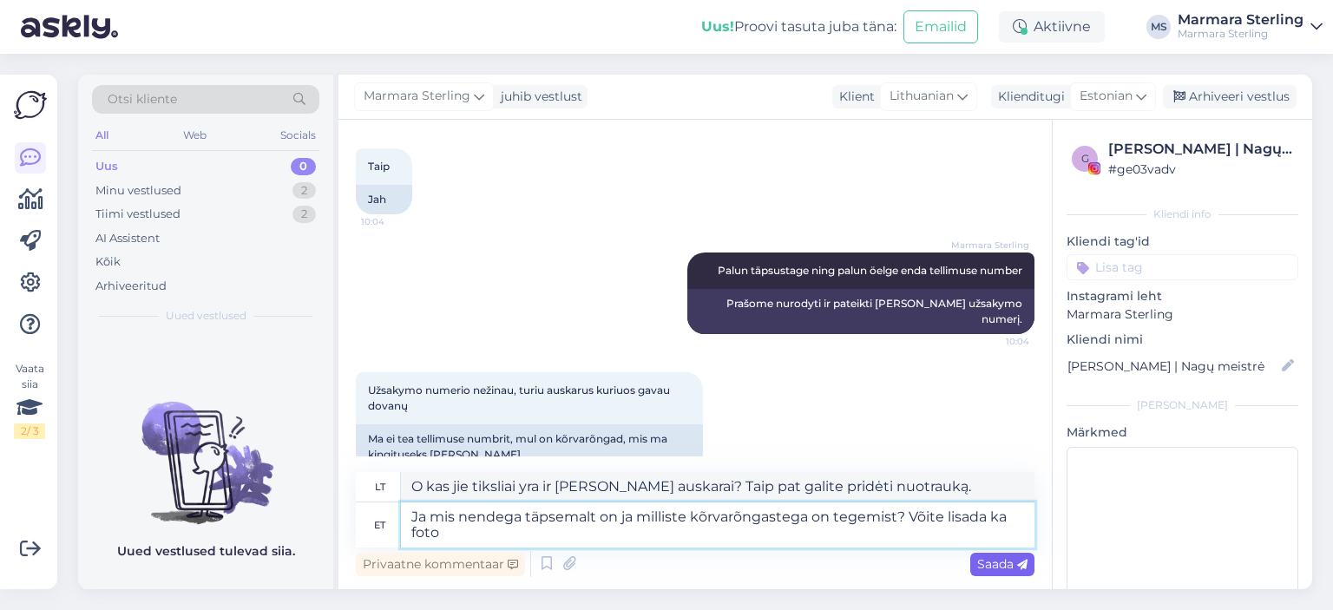
type textarea "Ja mis nendega täpsemalt on ja milliste kõrvarõngastega on tegemist? Võite lisa…"
click at [1006, 561] on span "Saada" at bounding box center [1002, 564] width 50 height 16
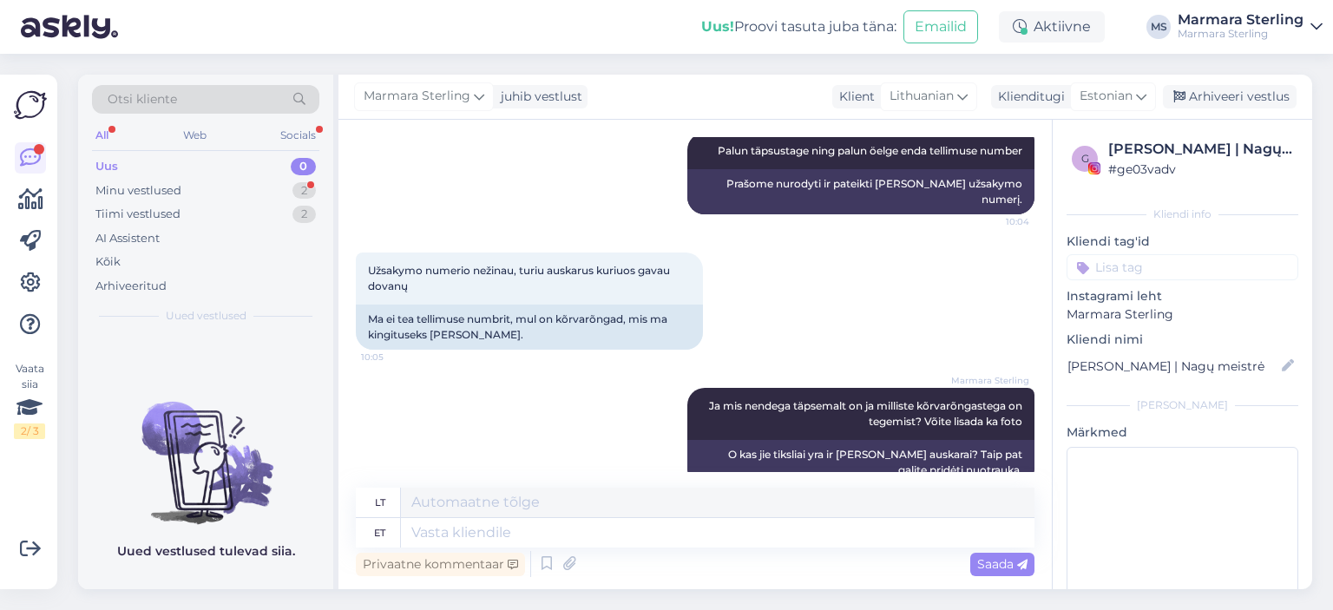
scroll to position [954, 0]
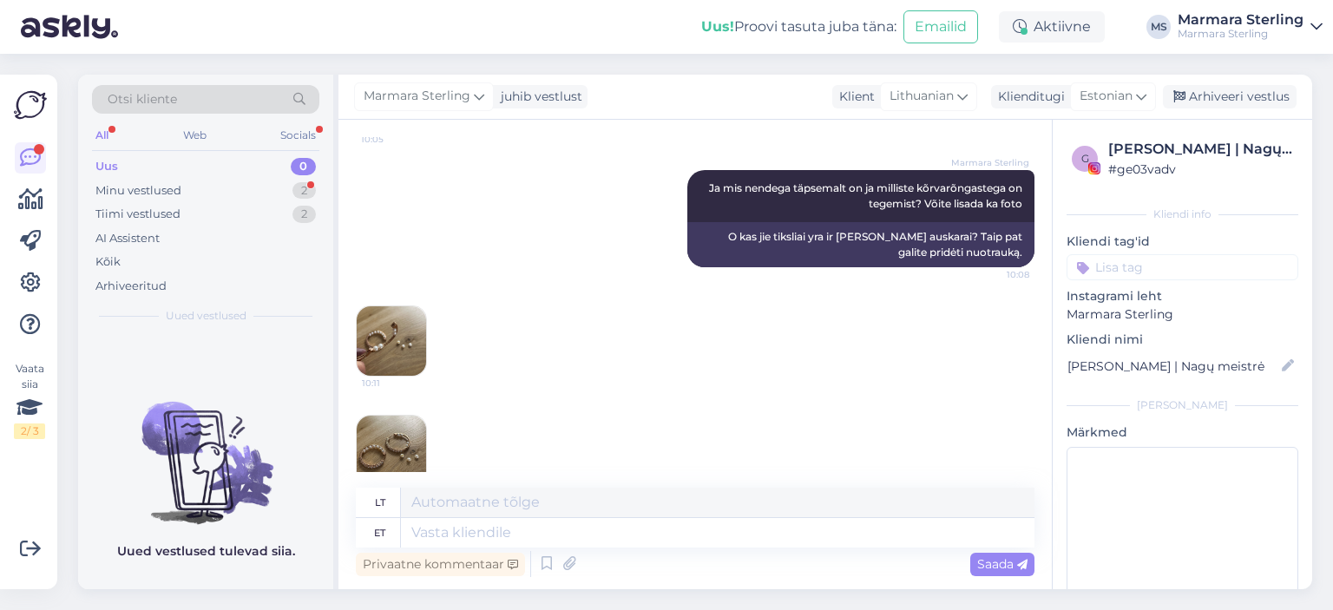
click at [396, 309] on img at bounding box center [391, 340] width 69 height 69
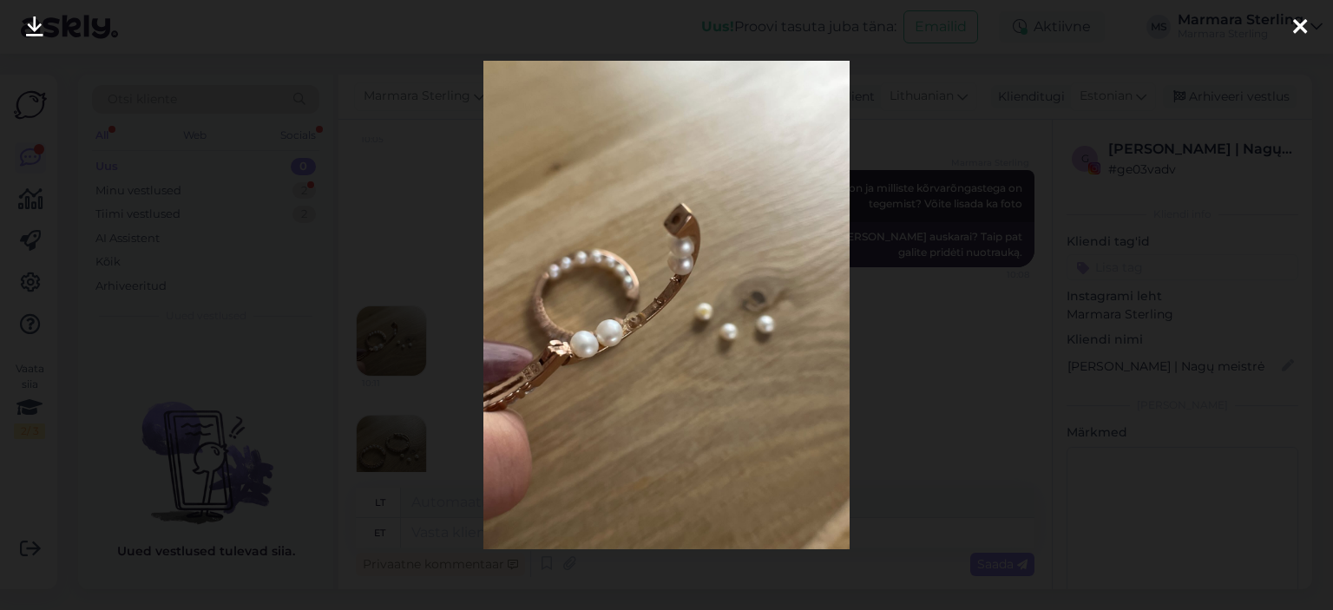
click at [1285, 30] on div at bounding box center [1299, 27] width 35 height 55
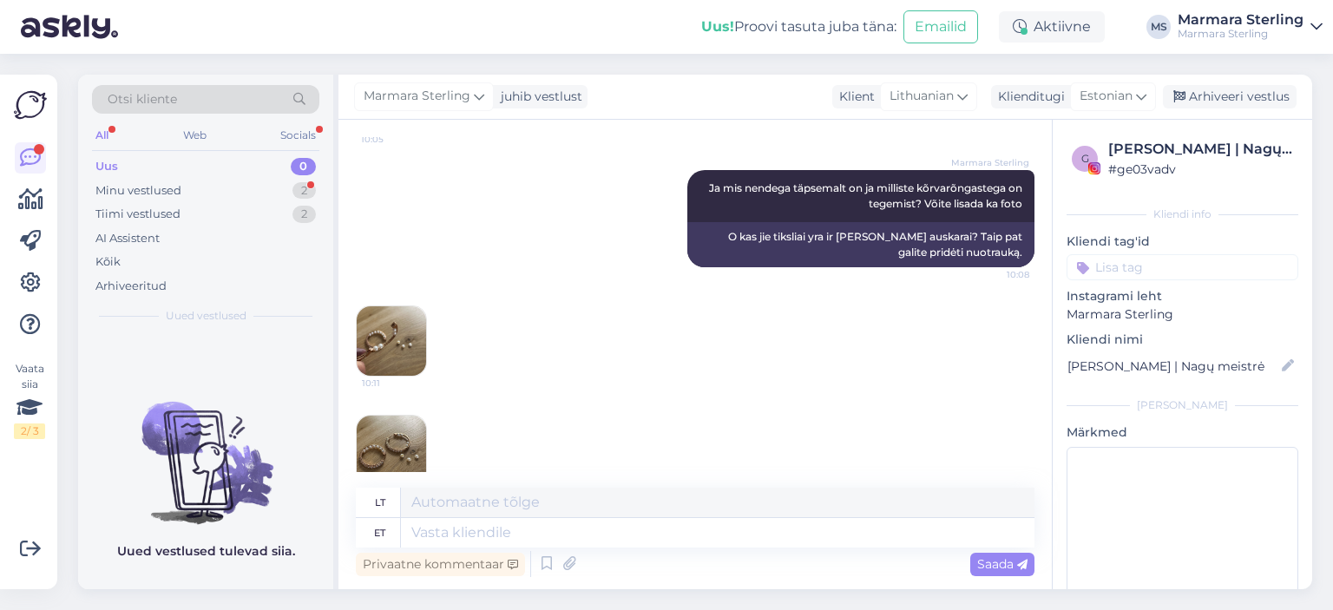
click at [378, 418] on img at bounding box center [391, 450] width 69 height 69
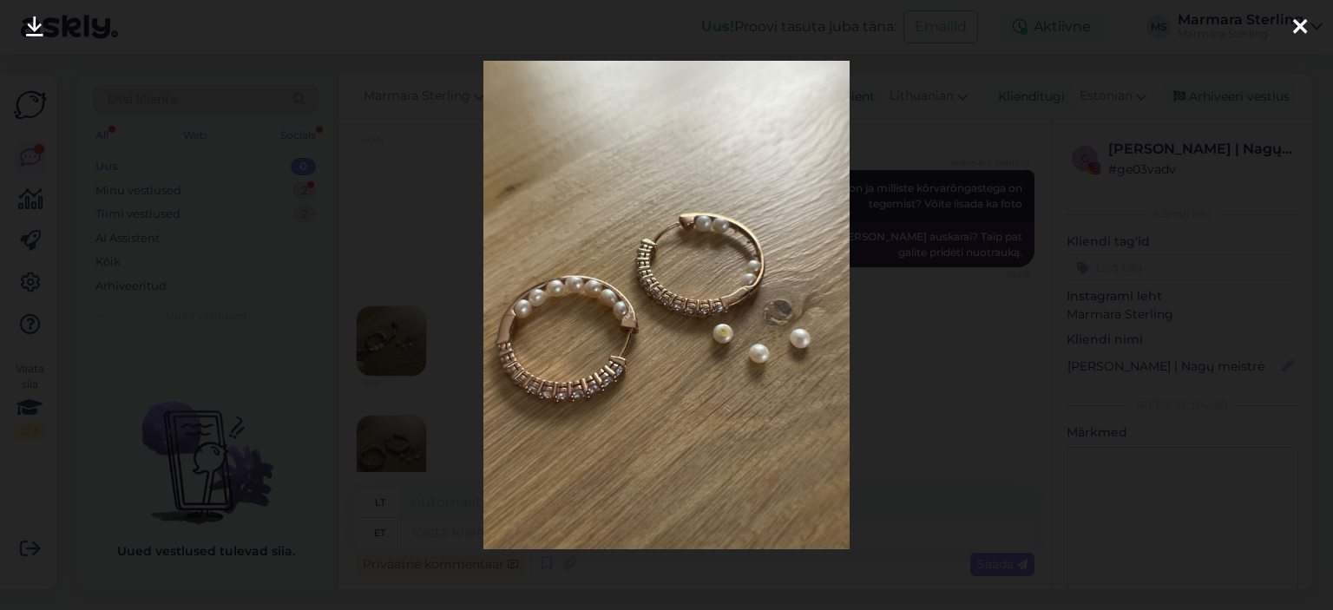
click at [1286, 36] on div at bounding box center [1299, 27] width 35 height 55
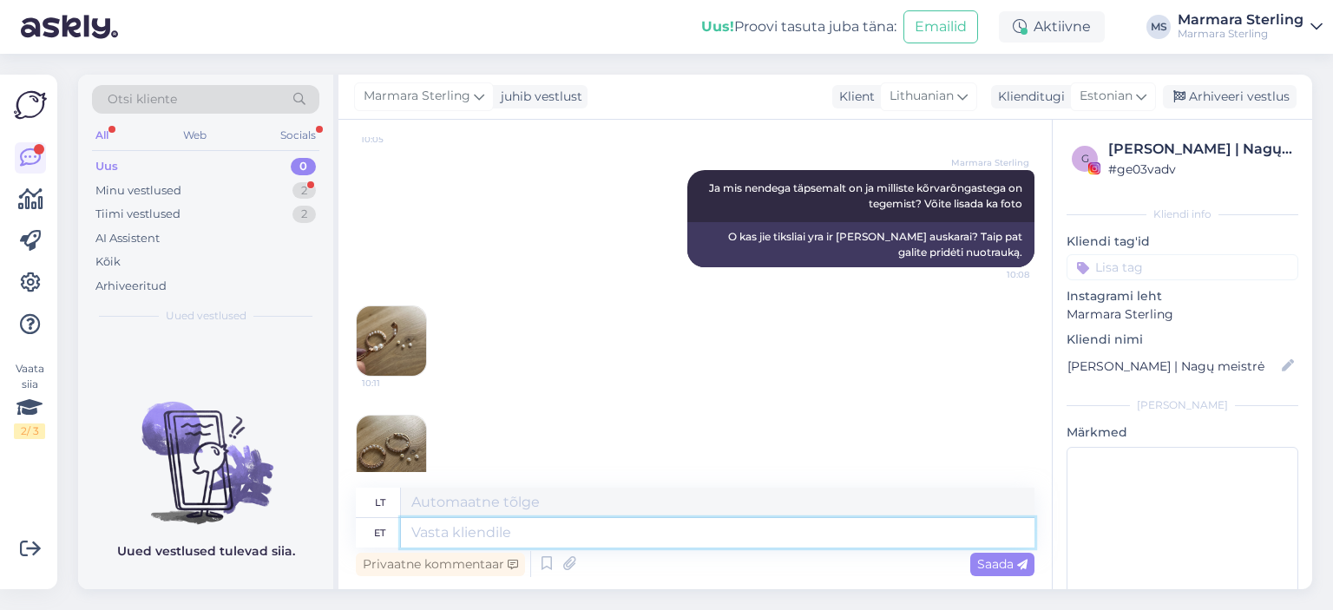
click at [515, 528] on textarea at bounding box center [717, 532] width 633 height 29
type textarea "Täname fo"
type textarea "Ačiū"
type textarea "Täname fotode ee"
type textarea "Ačiū už nuotraukas"
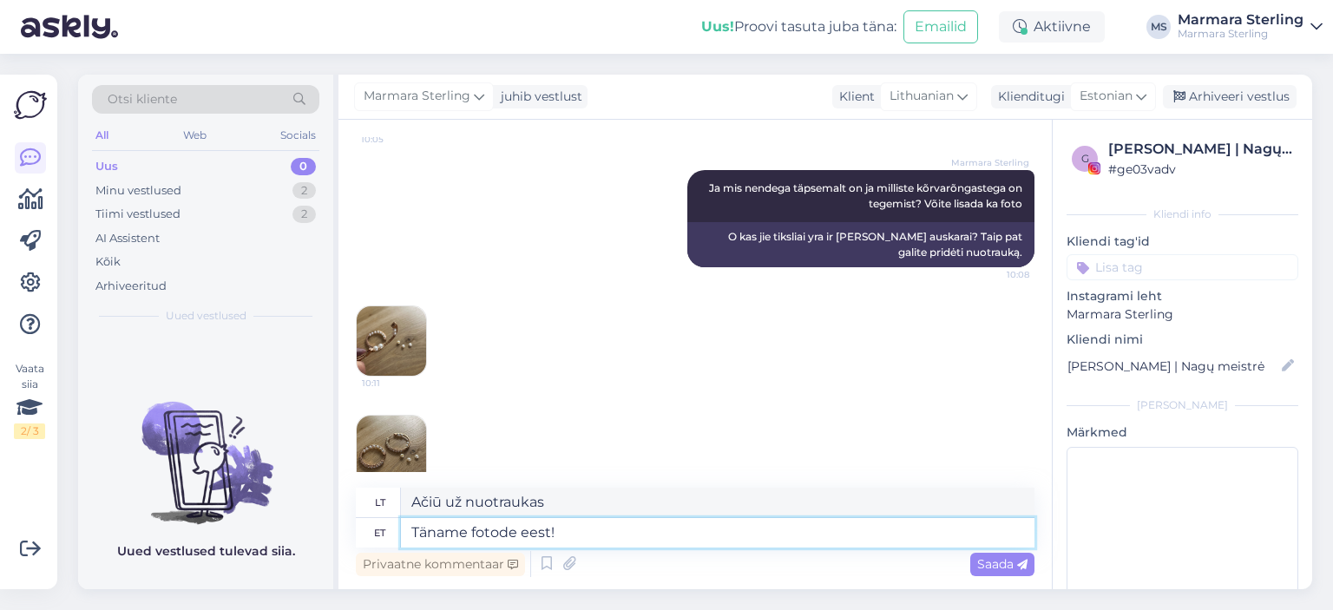
type textarea "Täname fotode eest!"
type textarea "Ačiū už nuotraukas!"
type textarea "Täname fotode eest! Meil on"
type textarea "Ačiū už nuotraukas! Mes"
type textarea "Täname fotode eest! Meil on vä"
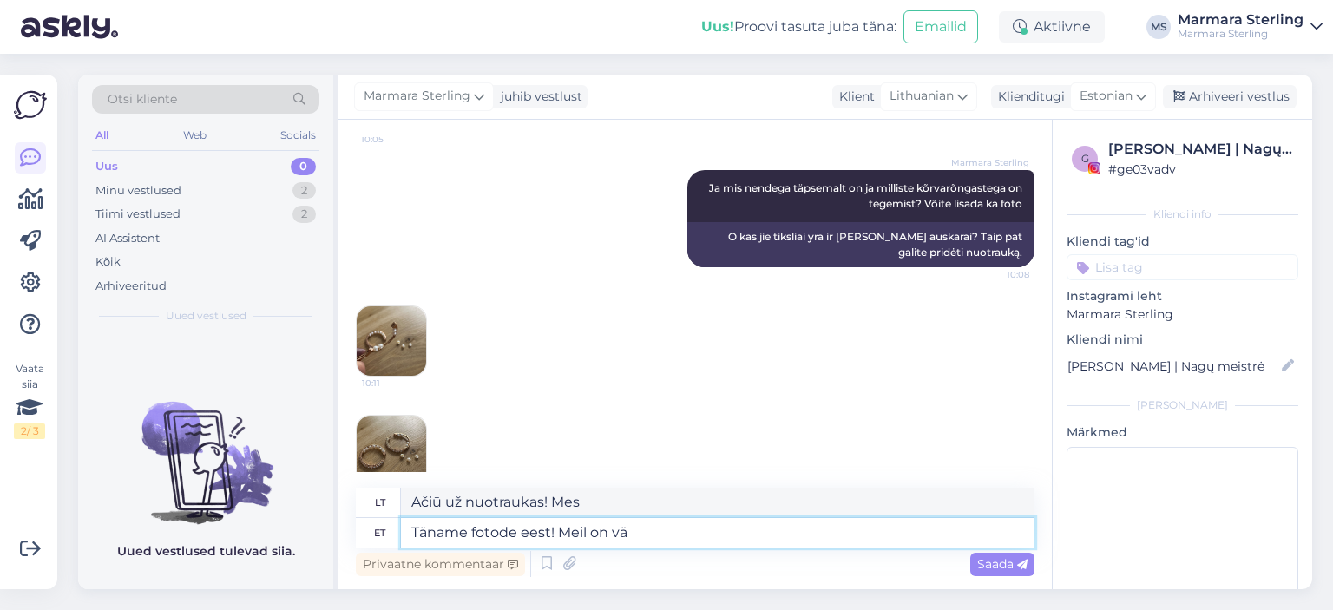
type textarea "Ačiū už nuotraukas! Mes turime"
type textarea "Täname fotode eest! Meil on väga"
type textarea "Ačiū už nuotraukas! Mums labai patiko."
type textarea "Täname fotode eest! Meil on väga kahju, et"
type textarea "Ačiū už nuotraukas! Labai atsiprašome,"
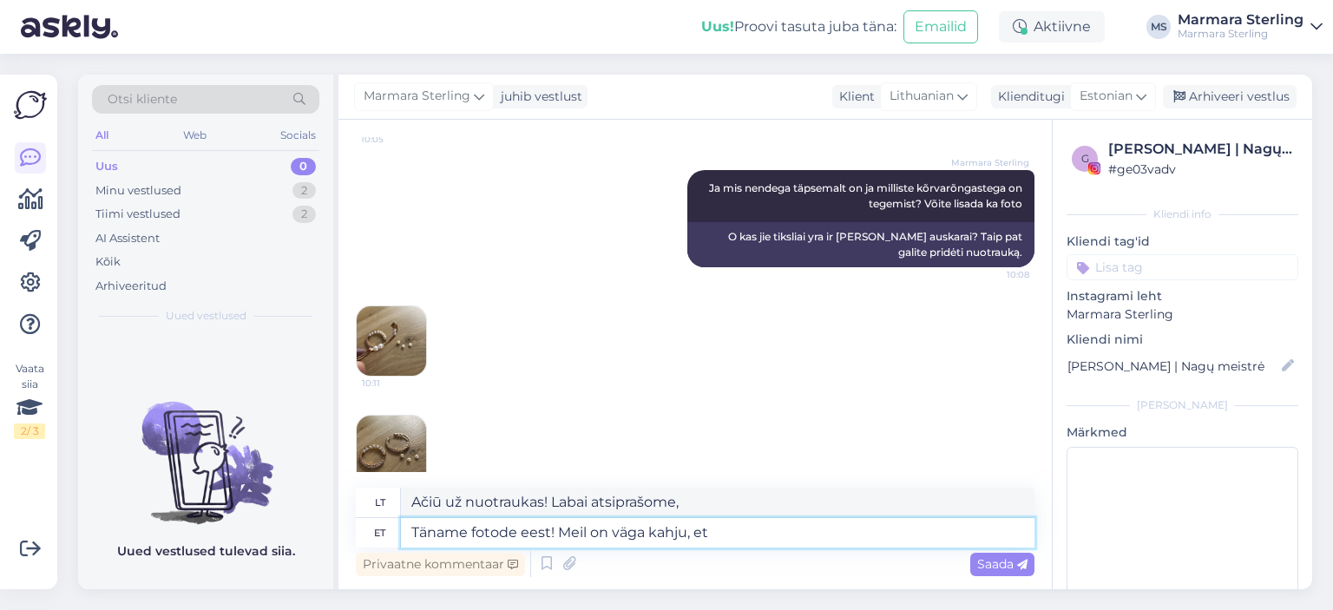
type textarea "Täname fotode eest! Meil on väga kahju, et n"
type textarea "Ačiū už nuotraukas! Labai atsiprašome, kad"
type textarea "Täname fotode eest! Meil on väga kahju, et nii p"
type textarea "Ačiū už nuotraukas! [PERSON_NAME] atsiprašome, kad taip atsitiko."
type textarea "Täname fotode eest! Meil on väga kahju, et nii on j"
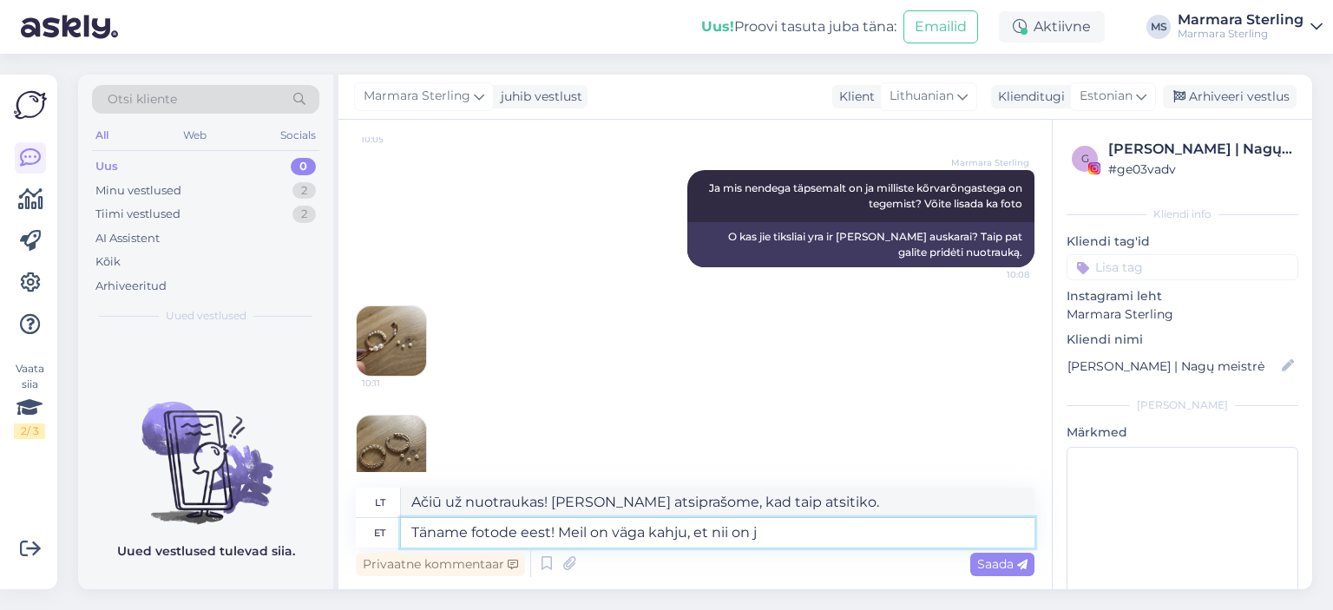
type textarea "Ačiū už nuotraukas! Labai apgailestaujame, kad taip atsitiko."
type textarea "Täname fotode eest! Meil on väga kahju, et nii on juhtunud. Ku"
type textarea "Ačiū už nuotraukas! [PERSON_NAME] atsiprašome, kad taip atsitiko."
type textarea "Täname fotode eest! Meil on väga kahju, et nii on juhtunud. Kuidas o"
type textarea "Ačiū už nuotraukas! [PERSON_NAME] atsiprašome, kad taip atsitiko. Kaip..."
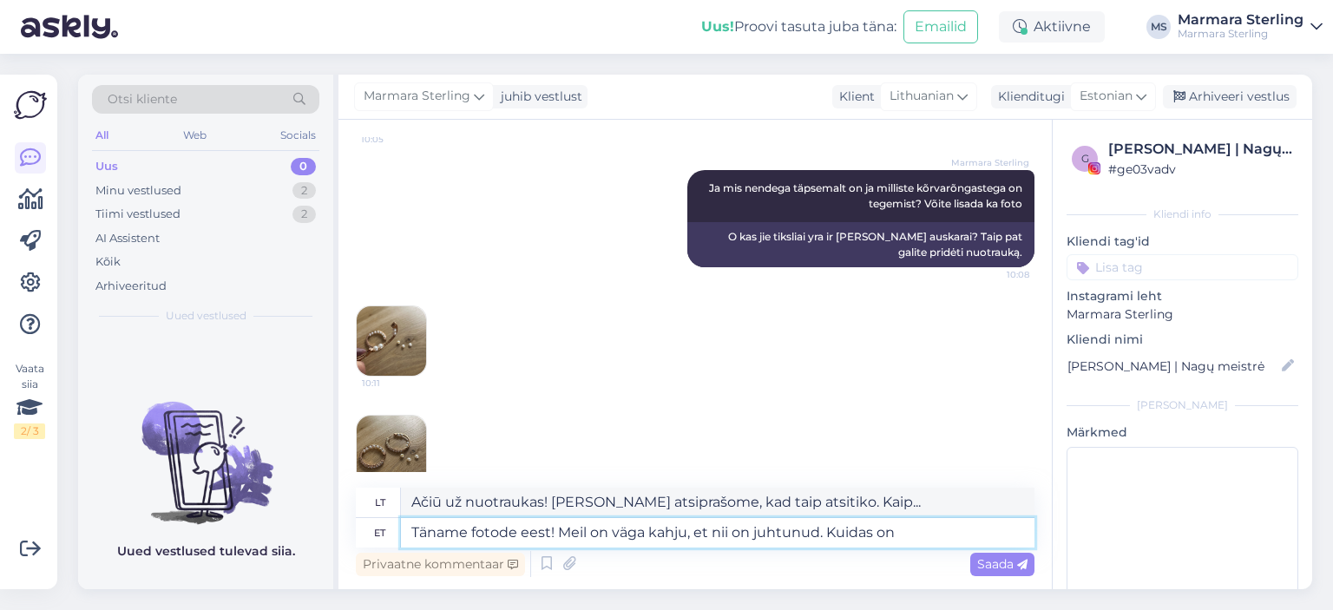
type textarea "Täname fotode eest! Meil on väga kahju, et nii on juhtunud. Kuidas on T"
type textarea "Ačiū už nuotraukas! [PERSON_NAME] atsiprašome, kad taip atsitiko. Kaip laikotės?"
type textarea "Täname fotode eest! Meil on väga kahju, et nii on juhtunud. Kuidas on Teie e-ma…"
type textarea "Ačiū už nuotraukas! [PERSON_NAME] atsiprašome, kad taip atsitiko. Koks jūsų el.…"
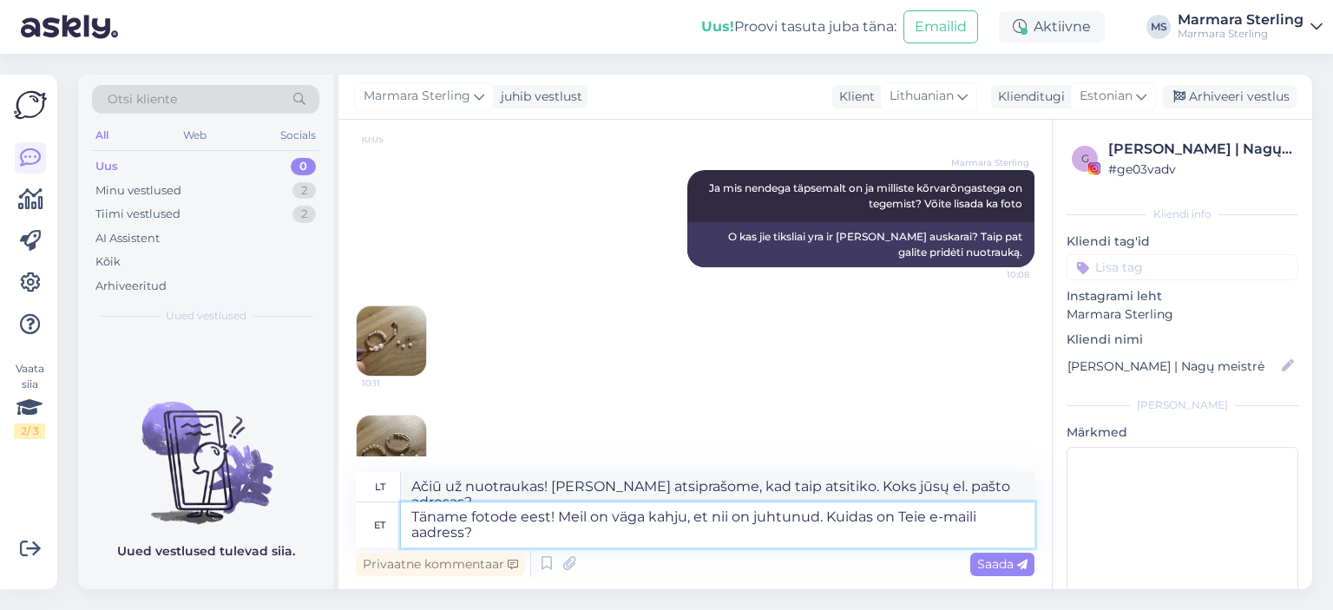
type textarea "Täname fotode eest! Meil on väga kahju, et nii on juhtunud. Kuidas on Teie e-ma…"
type textarea "Dėkojame už nuotraukas! [PERSON_NAME] atsiprašome, kad taip atsitiko. Koks jūsų…"
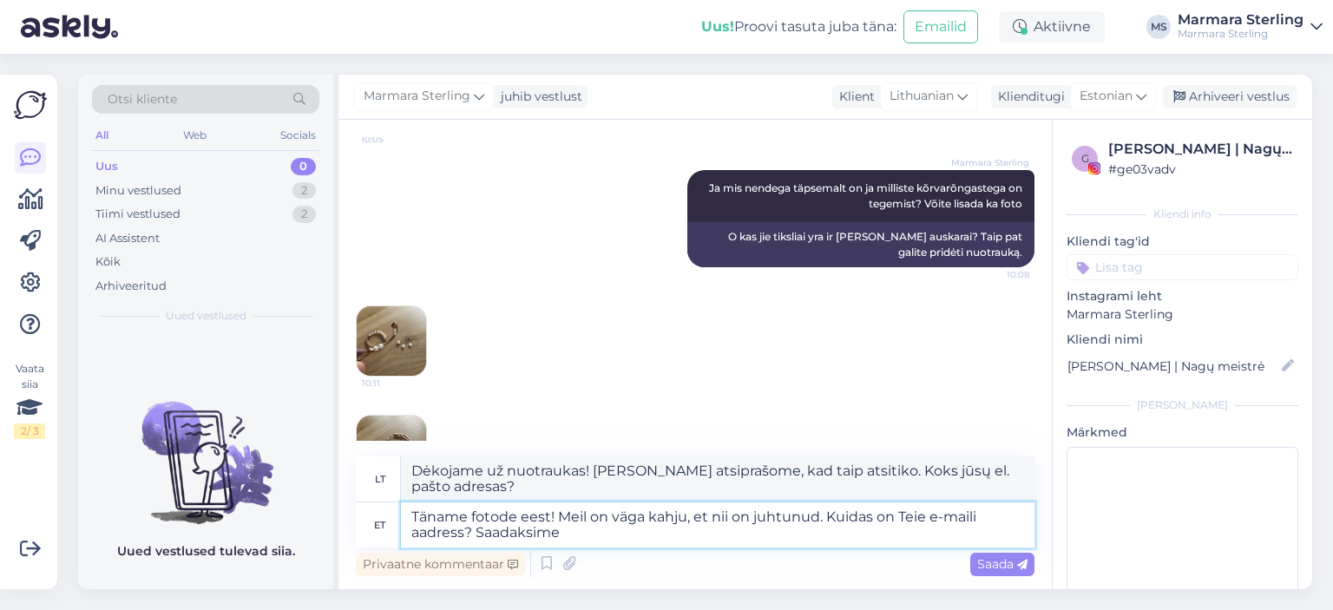
type textarea "Täname fotode eest! Meil on väga kahju, et nii on juhtunud. Kuidas on Teie e-ma…"
type textarea "Dėkojame už nuotraukas! [PERSON_NAME] atsiprašome, kad taip atsitiko. Koks jūsų…"
type textarea "Täname fotode eest! Meil on väga kahju, et nii on juhtunud. Kuidas on Teie e-ma…"
type textarea "Dėkojame už nuotraukas! [PERSON_NAME] atsiprašome, kad taip atsitiko. Koks jūsų…"
type textarea "Täname fotode eest! Meil on väga kahju, et nii on juhtunud. Kuidas on Teie e-ma…"
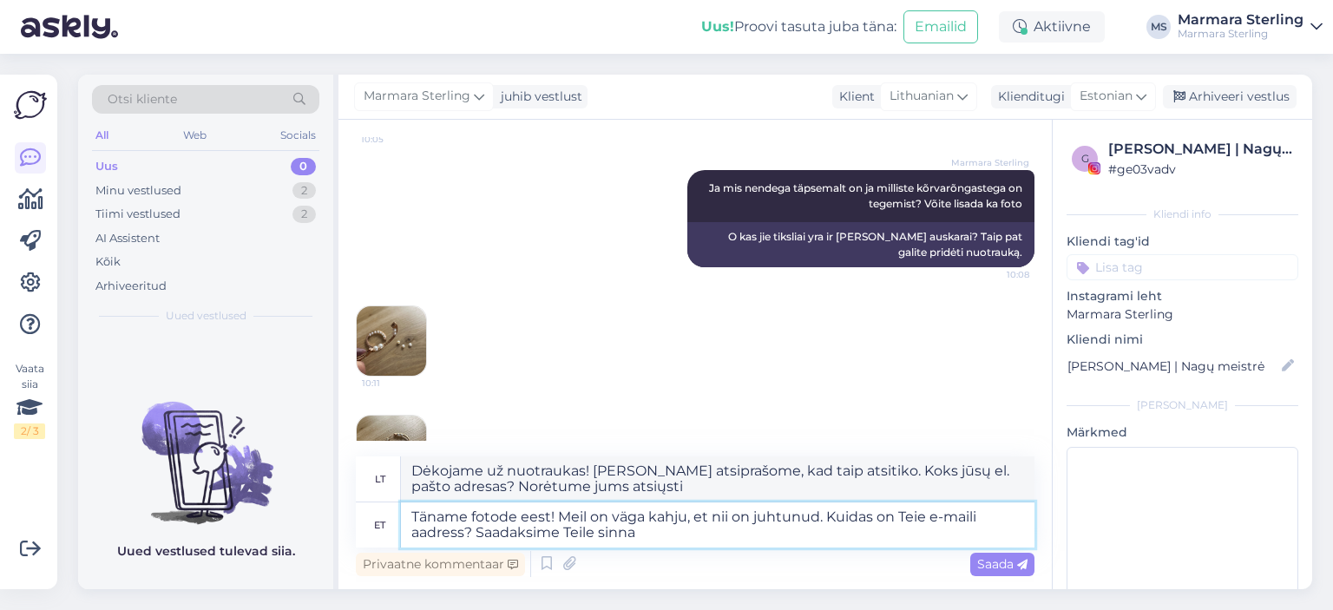
type textarea "Dėkojame už nuotraukas! [PERSON_NAME] atsiprašome, kad taip atsitiko. Koks jūsų…"
type textarea "Täname fotode eest! Meil on väga kahju, et nii on juhtunud. Kuidas on Teie e-ma…"
type textarea "Dėkojame už nuotraukas! [PERSON_NAME] atsiprašome, kad taip atsitiko. Koks jūsų…"
type textarea "Täname fotode eest! Meil on väga kahju, et nii on juhtunud. Kuidas on Teie e-ma…"
type textarea "Dėkojame už nuotraukas! [PERSON_NAME] atsiprašome, kad taip atsitiko. Koks jūsų…"
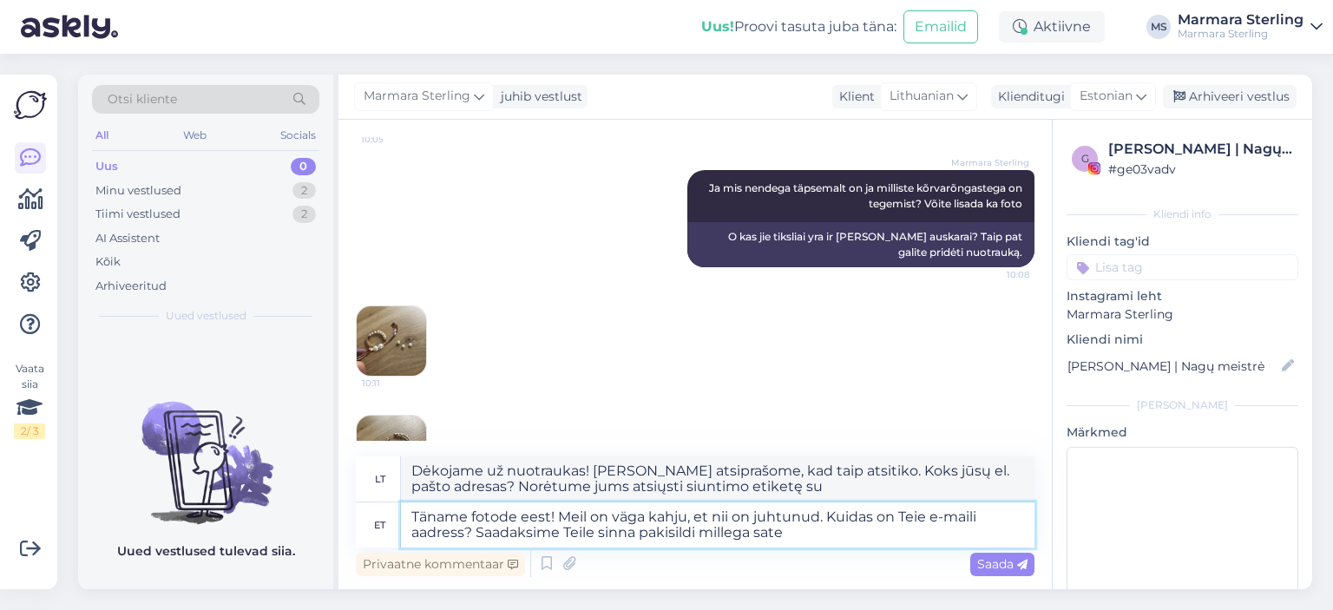
type textarea "Täname fotode eest! Meil on väga kahju, et nii on juhtunud. Kuidas on Teie e-ma…"
type textarea "Dėkojame už nuotraukas! [PERSON_NAME] atsiprašome, kad taip atsitiko. Koks jūsų…"
type textarea "Täname fotode eest! Meil on väga kahju, et nii on juhtunud. Kuidas on Teie e-ma…"
type textarea "Dėkojame už nuotraukas! [PERSON_NAME] atsiprašome, kad taip atsitiko. Koks jūsų…"
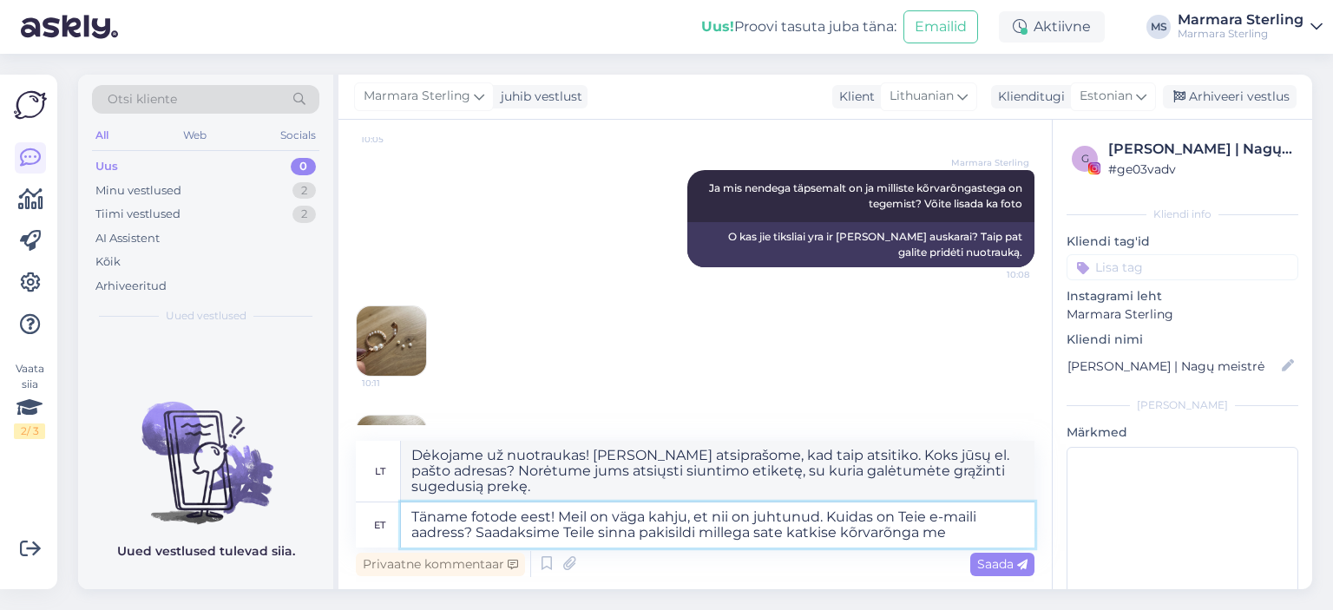
type textarea "Täname fotode eest! Meil on väga kahju, et nii on juhtunud. Kuidas on Teie e-ma…"
type textarea "Dėkojame už nuotraukas! [PERSON_NAME] atsiprašome, kad taip atsitiko. Koks jūsų…"
type textarea "Täname fotode eest! Meil on väga kahju, et nii on juhtunud. Kuidas on Teie e-ma…"
type textarea "Dėkojame už nuotraukas! [PERSON_NAME] atsiprašome, kad taip atsitiko. Koks jūsų…"
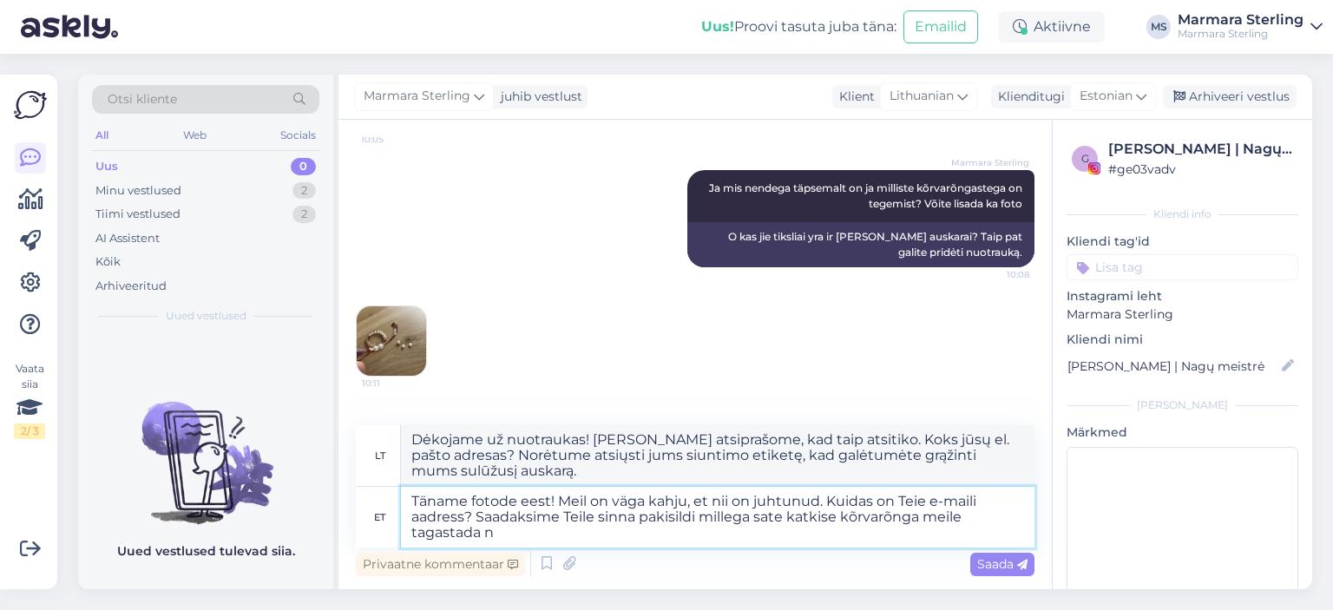
type textarea "Täname fotode eest! Meil on väga kahju, et nii on juhtunud. Kuidas on Teie e-ma…"
type textarea "Dėkojame už nuotraukas! [PERSON_NAME] atsiprašome, kad taip atsitiko. Koks jūsų…"
type textarea "Täname fotode eest! Meil on väga kahju, et nii on juhtunud. Kuidas on Teie e-ma…"
type textarea "Dėkojame už nuotraukas! [PERSON_NAME] atsiprašome, kad taip atsitiko. Koks jūsų…"
type textarea "Täname fotode eest! Meil on väga kahju, et nii on juhtunud. Kuidas on Teie e-ma…"
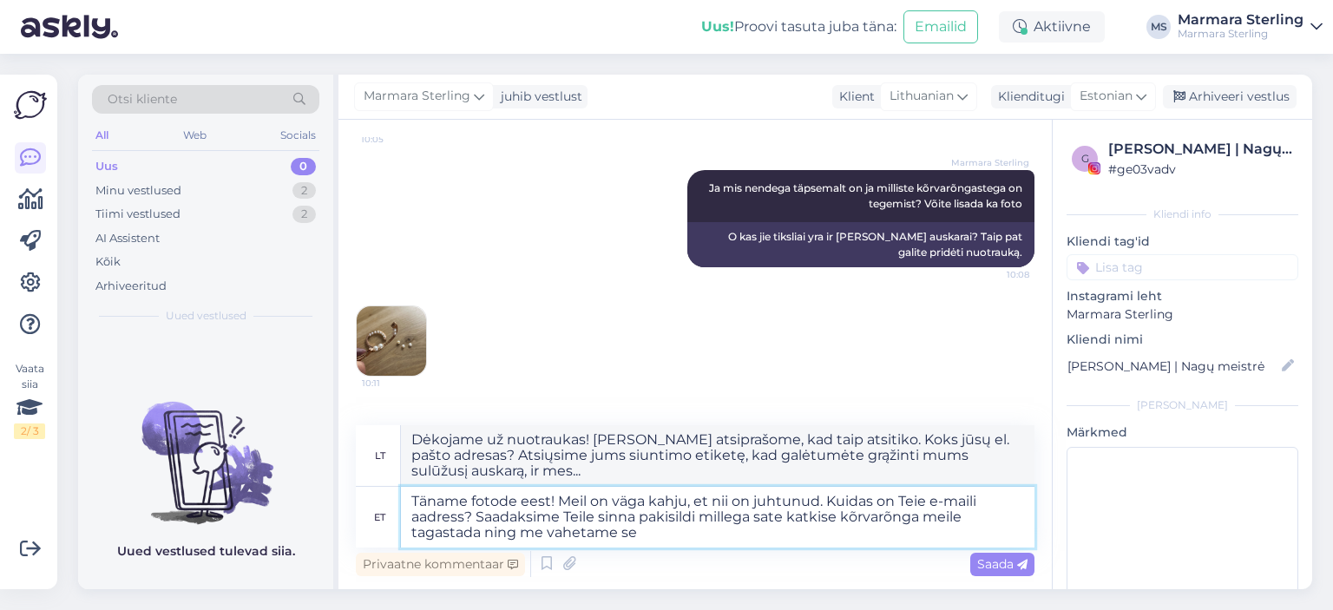
type textarea "Dėkojame už nuotraukas! [PERSON_NAME] atsiprašome, kad taip atsitiko. Koks jūsų…"
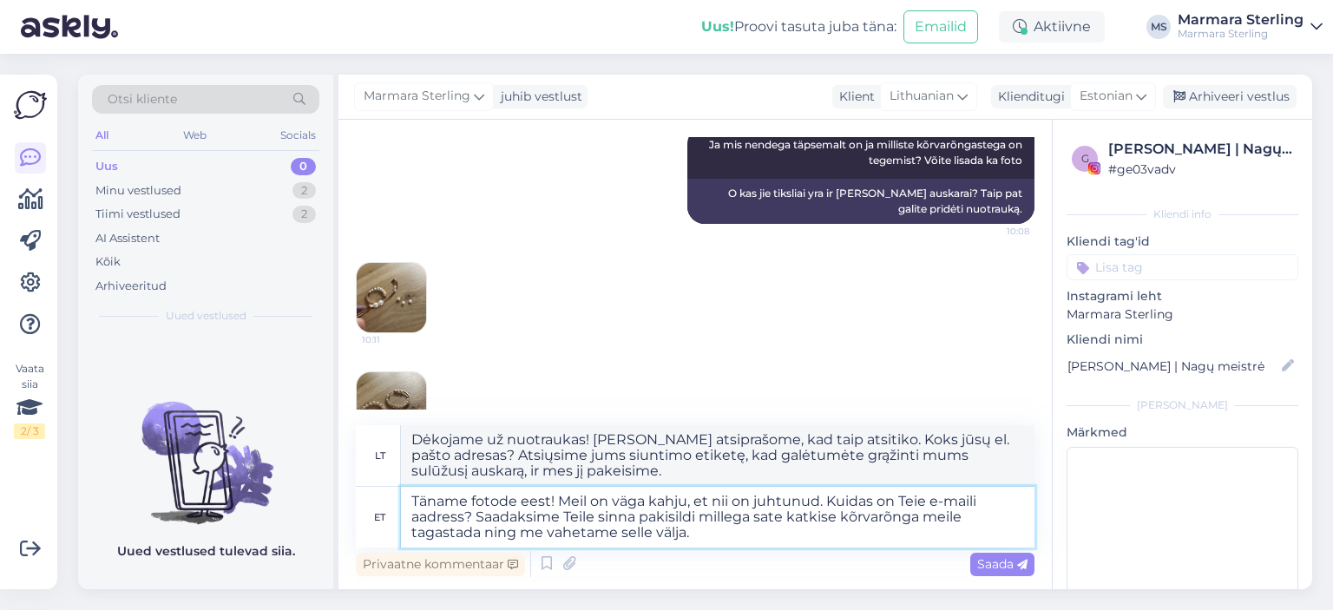
scroll to position [1017, 0]
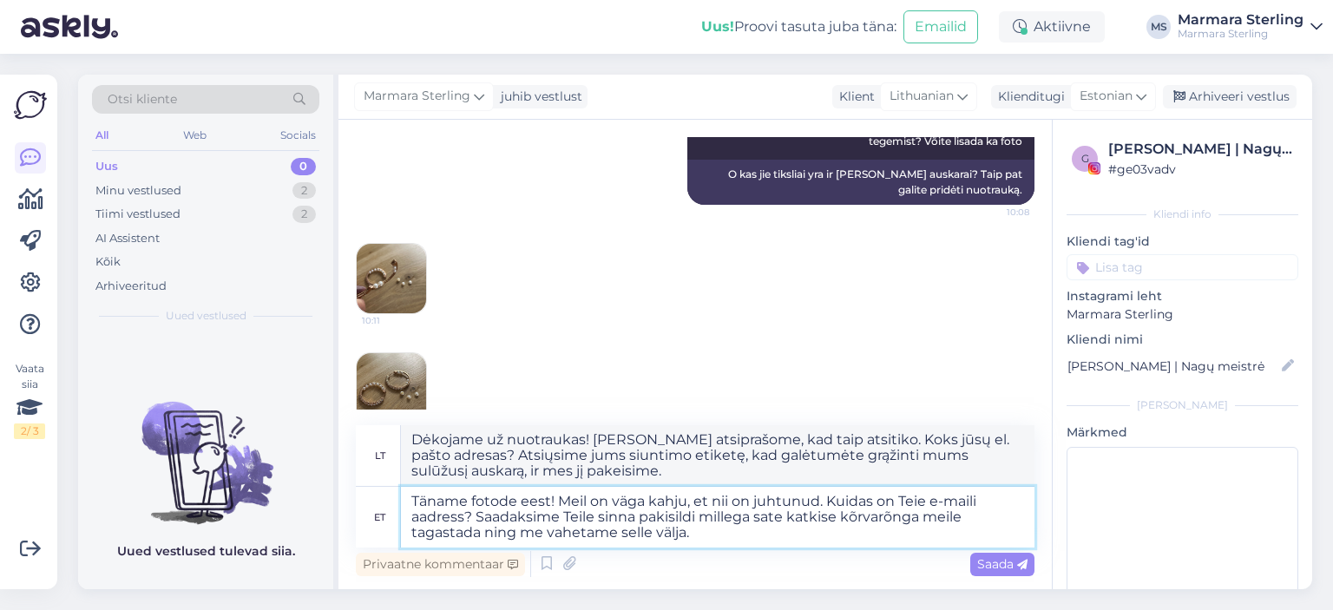
click at [822, 500] on textarea "Täname fotode eest! Meil on väga kahju, et nii on juhtunud. Kuidas on Teie e-ma…" at bounding box center [717, 517] width 633 height 61
type textarea "Täname fotode eest! Meil on väga kahju, et nii on juhtunud. Kuidas on Teie e-ma…"
click at [1009, 561] on span "Saada" at bounding box center [1002, 564] width 50 height 16
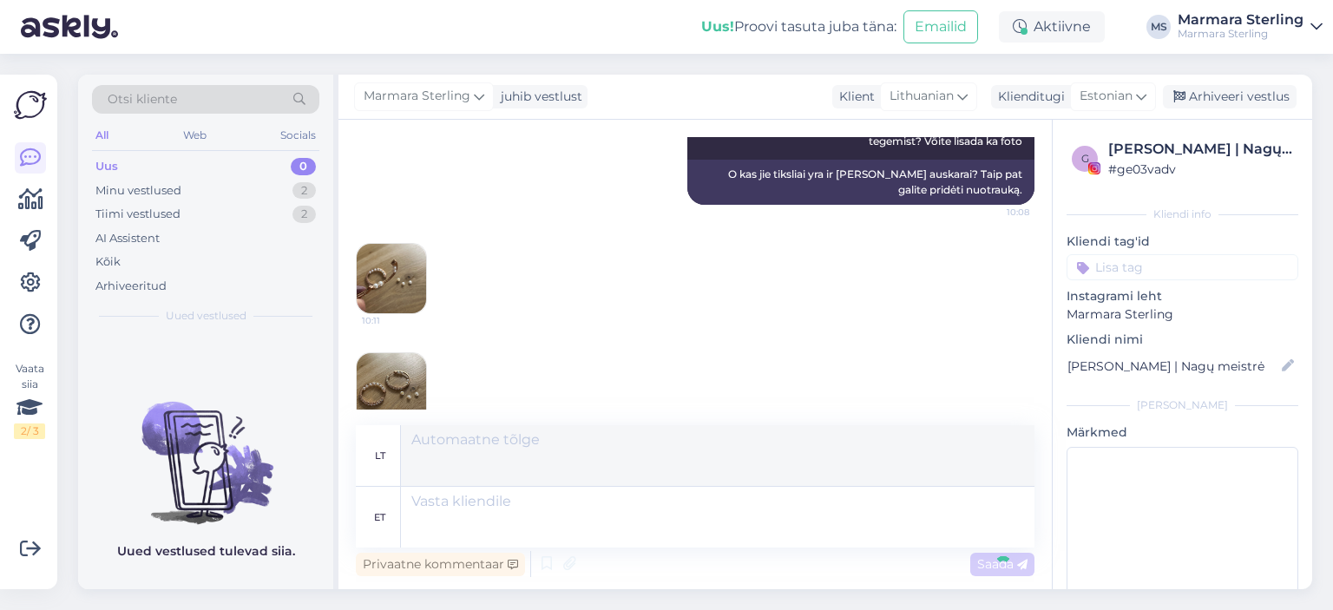
scroll to position [1152, 0]
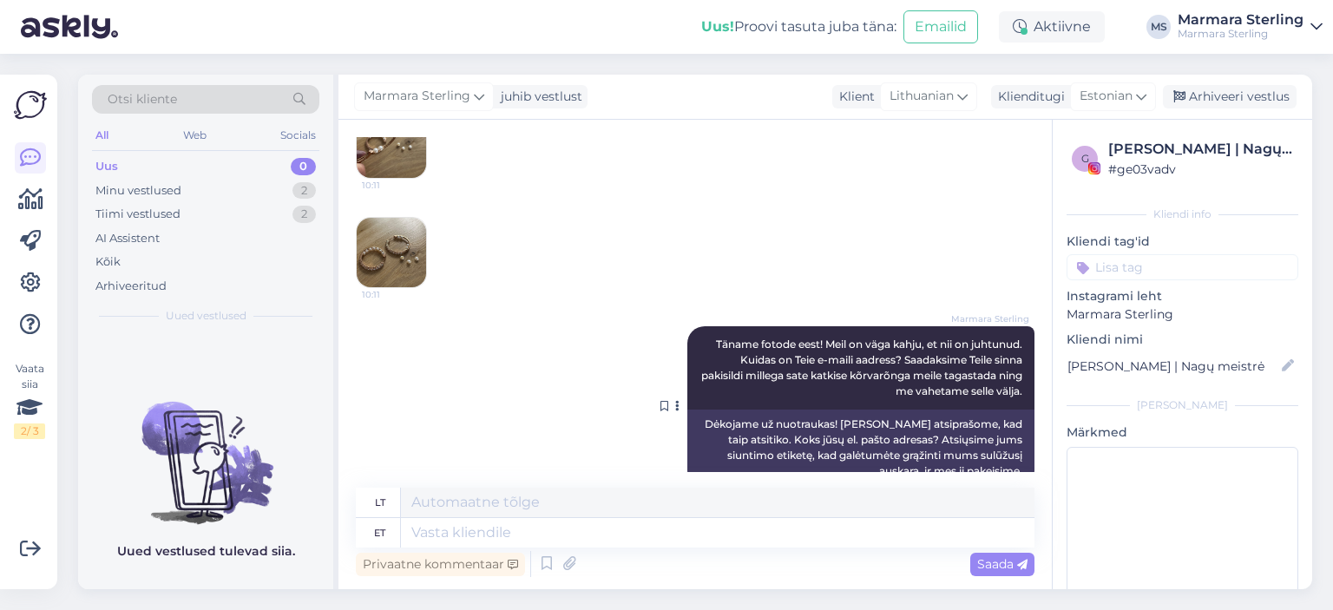
click at [675, 401] on icon at bounding box center [677, 406] width 4 height 10
click at [807, 410] on div "Dėkojame už nuotraukas! [PERSON_NAME] atsiprašome, kad taip atsitiko. Koks jūsų…" at bounding box center [860, 448] width 347 height 76
click at [900, 357] on span "Täname fotode eest! Meil on väga kahju, et nii on juhtunud. Kuidas on Teie e-ma…" at bounding box center [863, 367] width 324 height 60
click at [909, 337] on span "Täname fotode eest! Meil on väga kahju, et nii on juhtunud. Kuidas on Teie e-ma…" at bounding box center [863, 367] width 324 height 60
click at [980, 337] on span "Täname fotode eest! Meil on väga kahju, et nii on juhtunud. Kuidas on Teie e-ma…" at bounding box center [863, 367] width 324 height 60
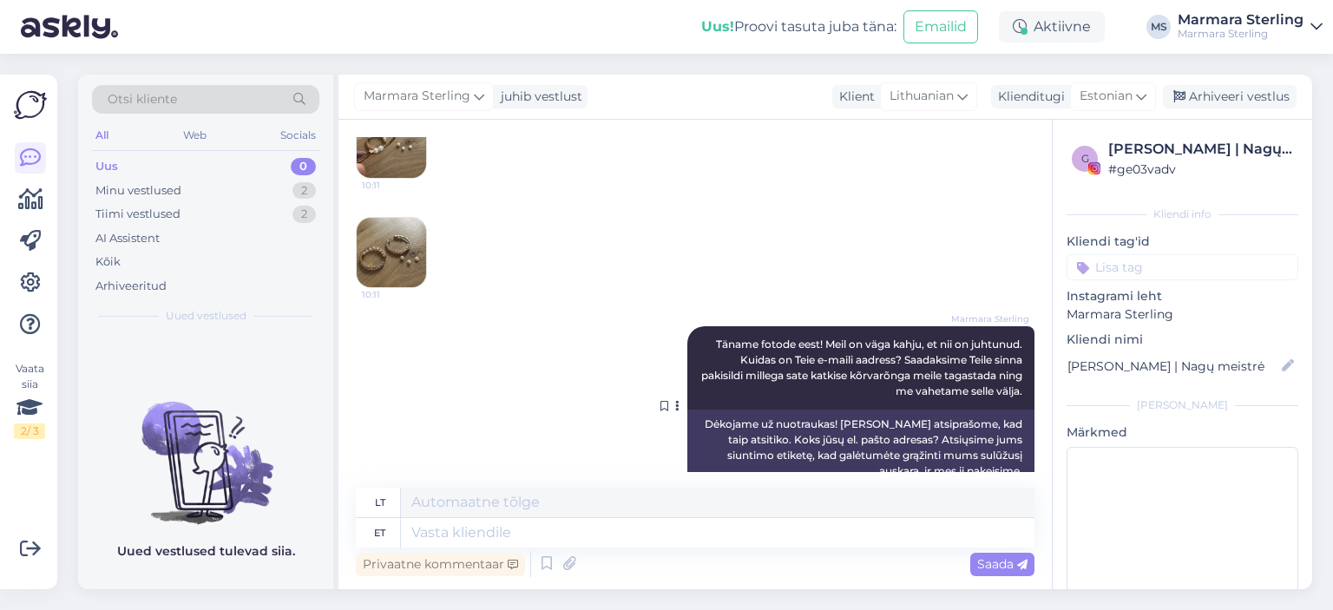
click at [999, 365] on div "Marmara Sterling Täname fotode eest! Meil on väga kahju, et nii on juhtunud. Ku…" at bounding box center [860, 367] width 347 height 83
click at [861, 347] on span "Täname fotode eest! Meil on väga kahju, et nii on juhtunud. Kuidas on Teie e-ma…" at bounding box center [863, 367] width 324 height 60
click at [939, 410] on div "Dėkojame už nuotraukas! [PERSON_NAME] atsiprašome, kad taip atsitiko. Koks jūsų…" at bounding box center [860, 448] width 347 height 76
drag, startPoint x: 805, startPoint y: 401, endPoint x: 923, endPoint y: 409, distance: 118.3
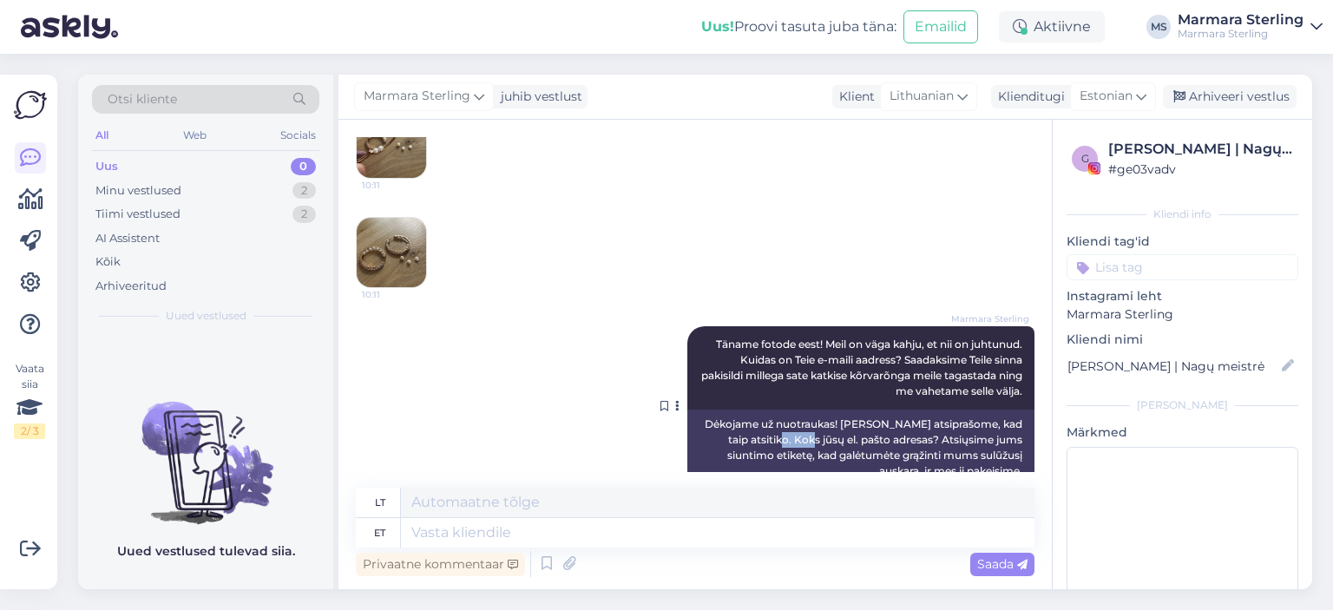
click at [840, 410] on div "Dėkojame už nuotraukas! [PERSON_NAME] atsiprašome, kad taip atsitiko. Koks jūsų…" at bounding box center [860, 448] width 347 height 76
click at [962, 416] on div "Dėkojame už nuotraukas! [PERSON_NAME] atsiprašome, kad taip atsitiko. Koks jūsų…" at bounding box center [860, 448] width 347 height 76
click at [916, 342] on span "Täname fotode eest! Meil on väga kahju, et nii on juhtunud. Kuidas on Teie e-ma…" at bounding box center [863, 367] width 324 height 60
drag, startPoint x: 917, startPoint y: 340, endPoint x: 886, endPoint y: 355, distance: 34.5
click at [886, 355] on span "Täname fotode eest! Meil on väga kahju, et nii on juhtunud. Kuidas on Teie e-ma…" at bounding box center [863, 367] width 324 height 60
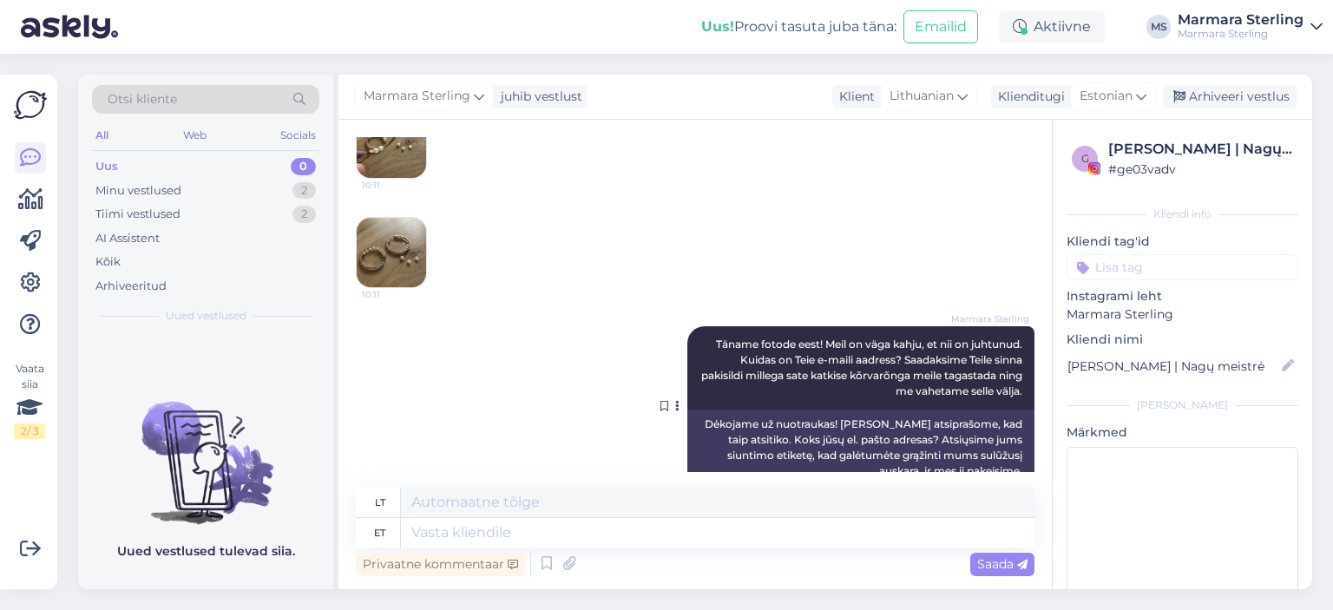
click at [973, 337] on span "Täname fotode eest! Meil on väga kahju, et nii on juhtunud. Kuidas on Teie e-ma…" at bounding box center [863, 367] width 324 height 60
click at [675, 401] on icon at bounding box center [677, 406] width 4 height 10
click at [896, 410] on div "Dėkojame už nuotraukas! [PERSON_NAME] atsiprašome, kad taip atsitiko. Koks jūsų…" at bounding box center [860, 448] width 347 height 76
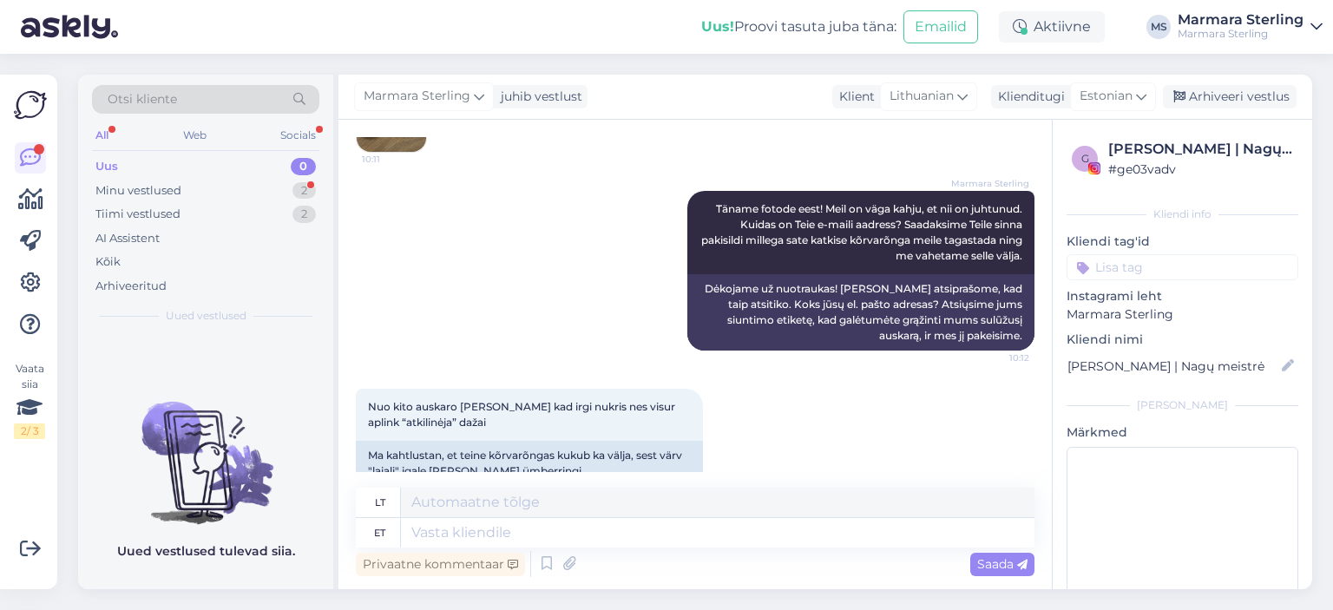
scroll to position [1397, 0]
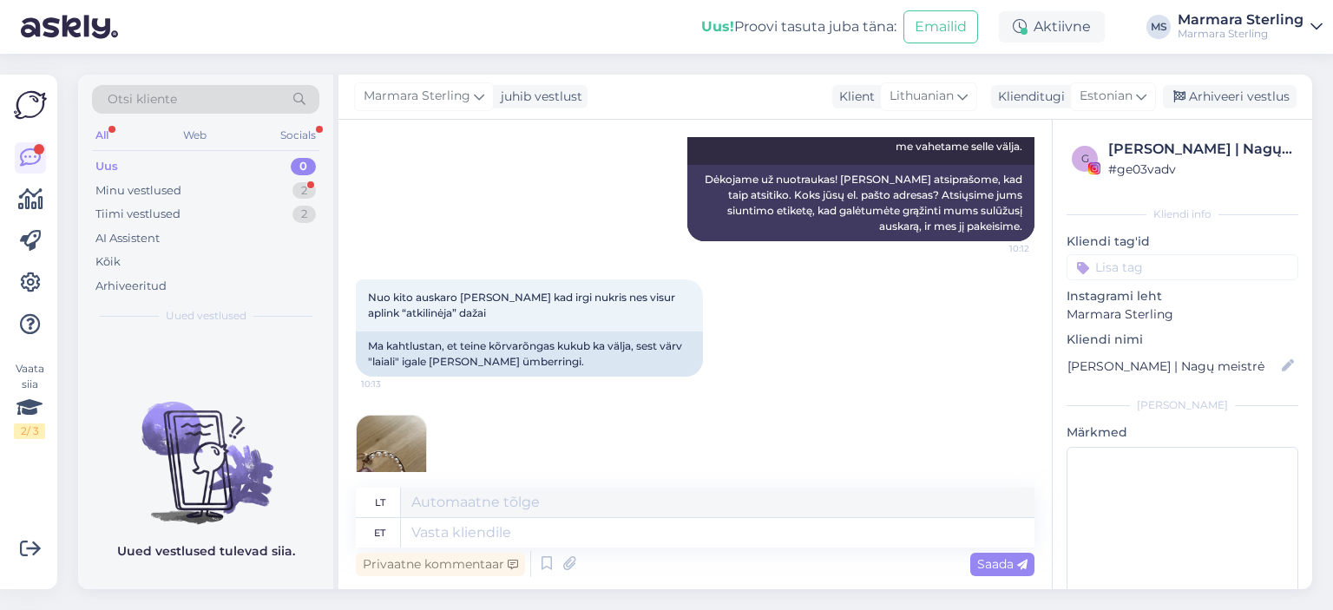
click at [403, 424] on img at bounding box center [391, 450] width 69 height 69
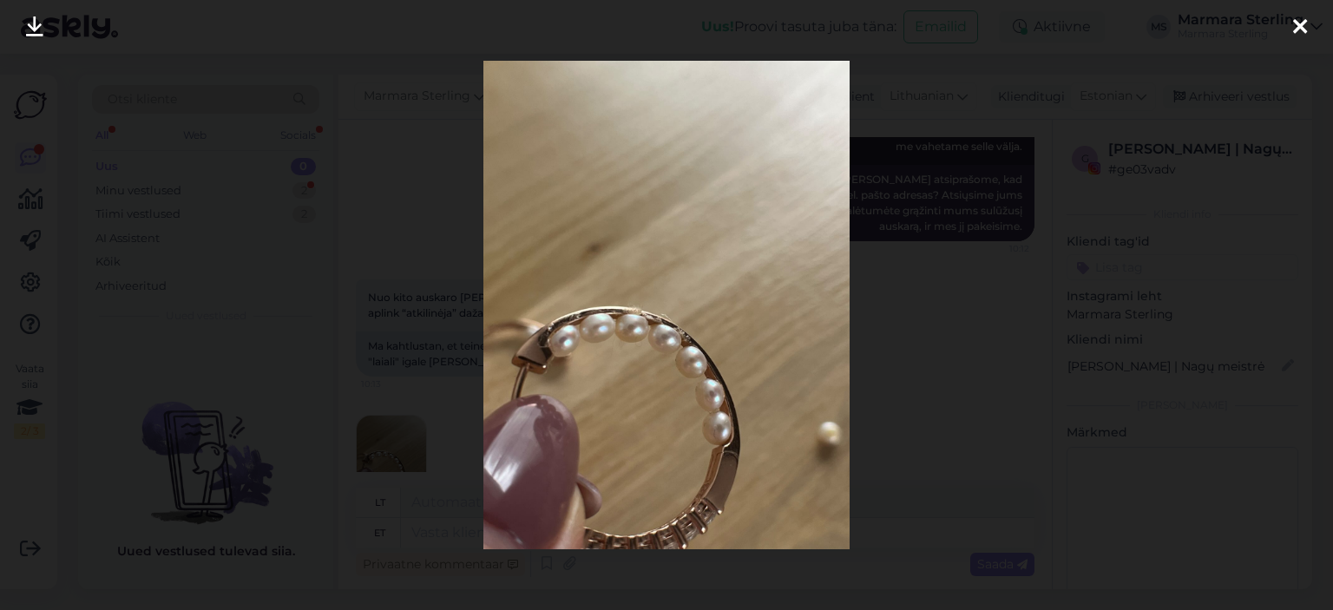
click at [1293, 21] on icon at bounding box center [1300, 27] width 14 height 23
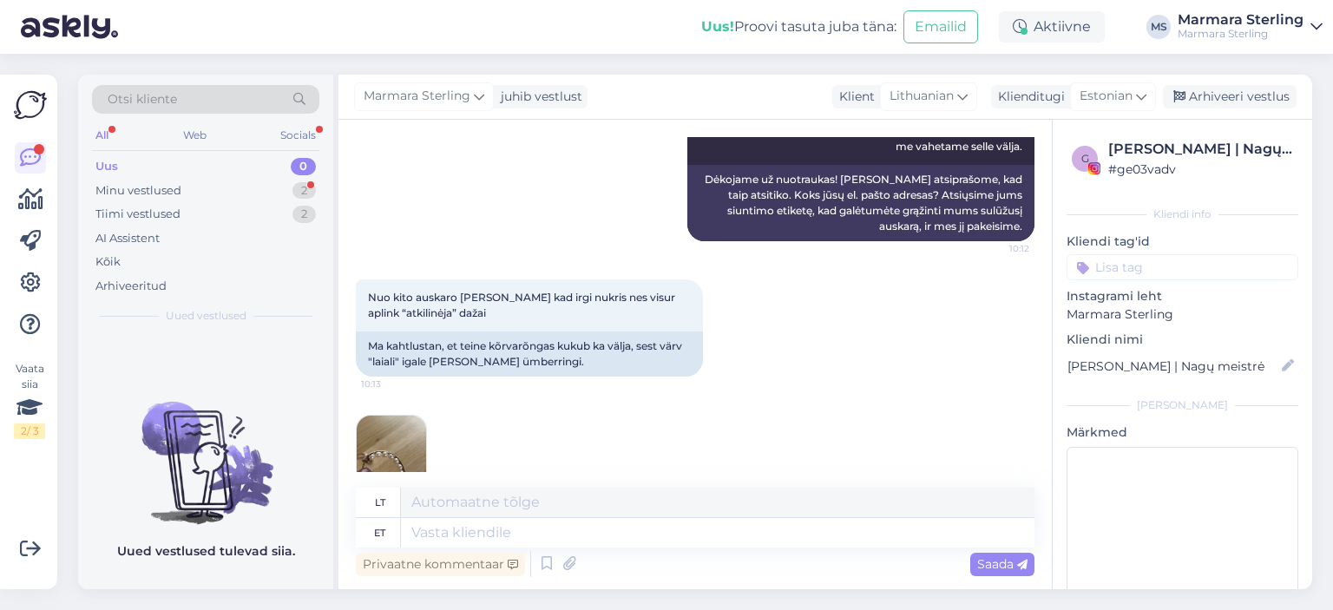
click at [381, 429] on img at bounding box center [391, 450] width 69 height 69
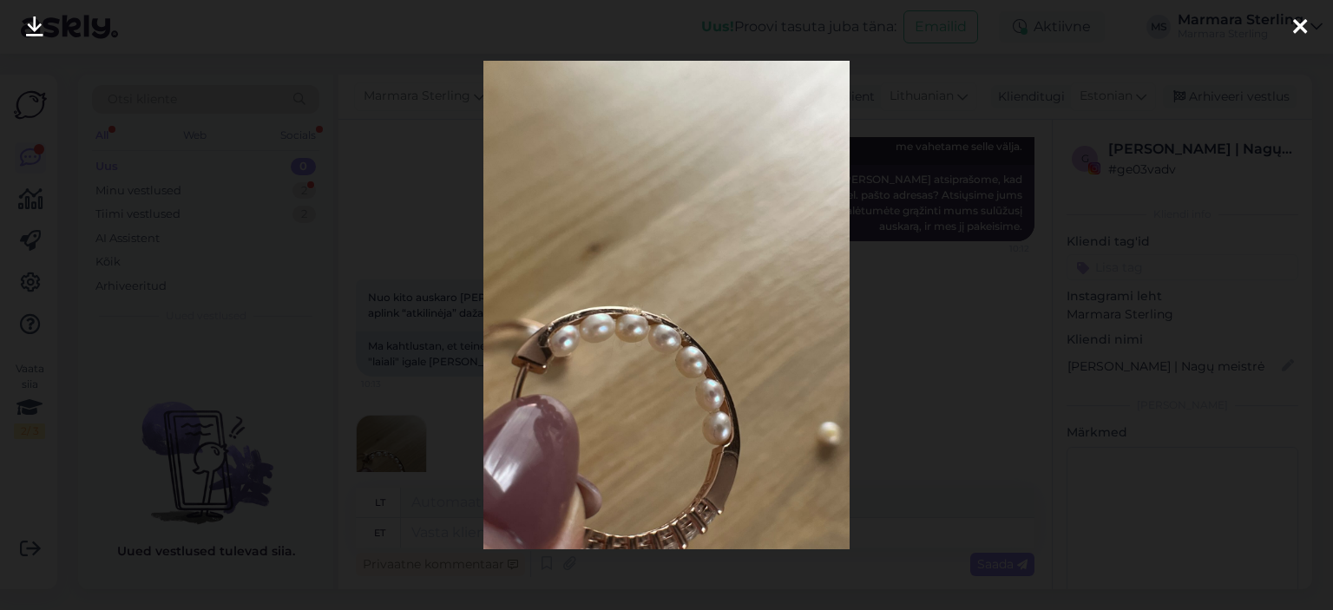
click at [1297, 32] on icon at bounding box center [1300, 27] width 14 height 23
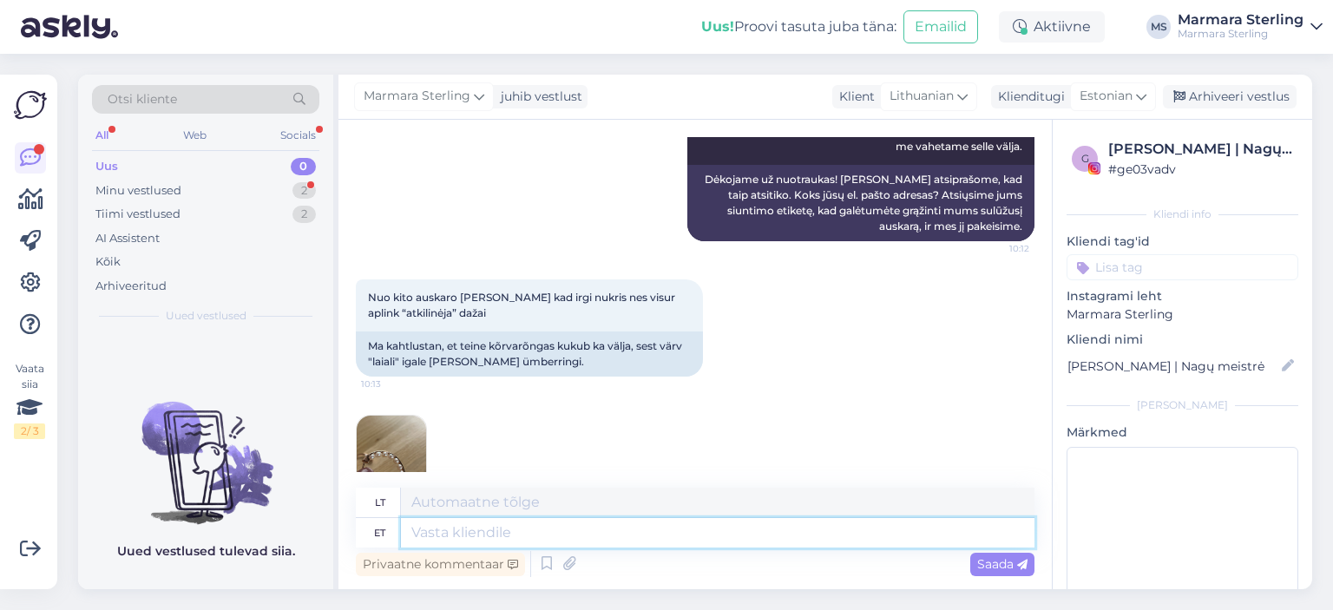
click at [590, 536] on textarea at bounding box center [717, 532] width 633 height 29
type textarea "Võite s"
type textarea "[PERSON_NAME]"
type textarea "Võite saata"
type textarea "Galite siųsti"
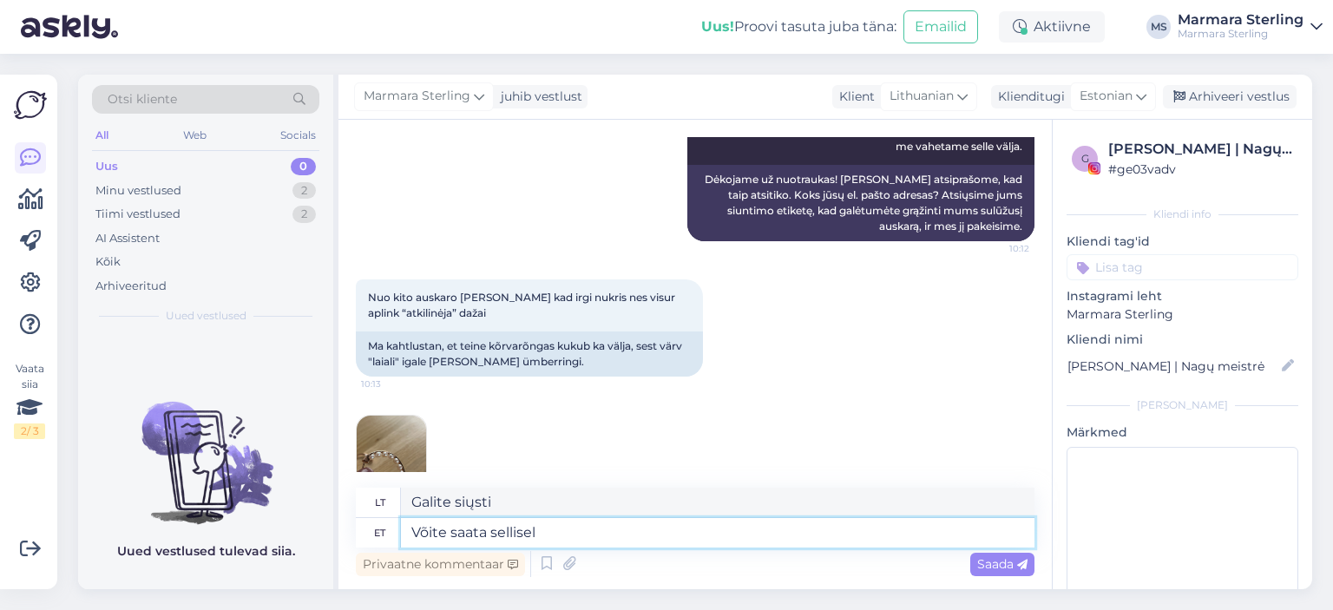
type textarea "Võite saata sellisel j"
type textarea "Galite siųsti taip"
type textarea "Võite saata sellisel juhul mõ"
type textarea "Šiuo atveju galite siųsti"
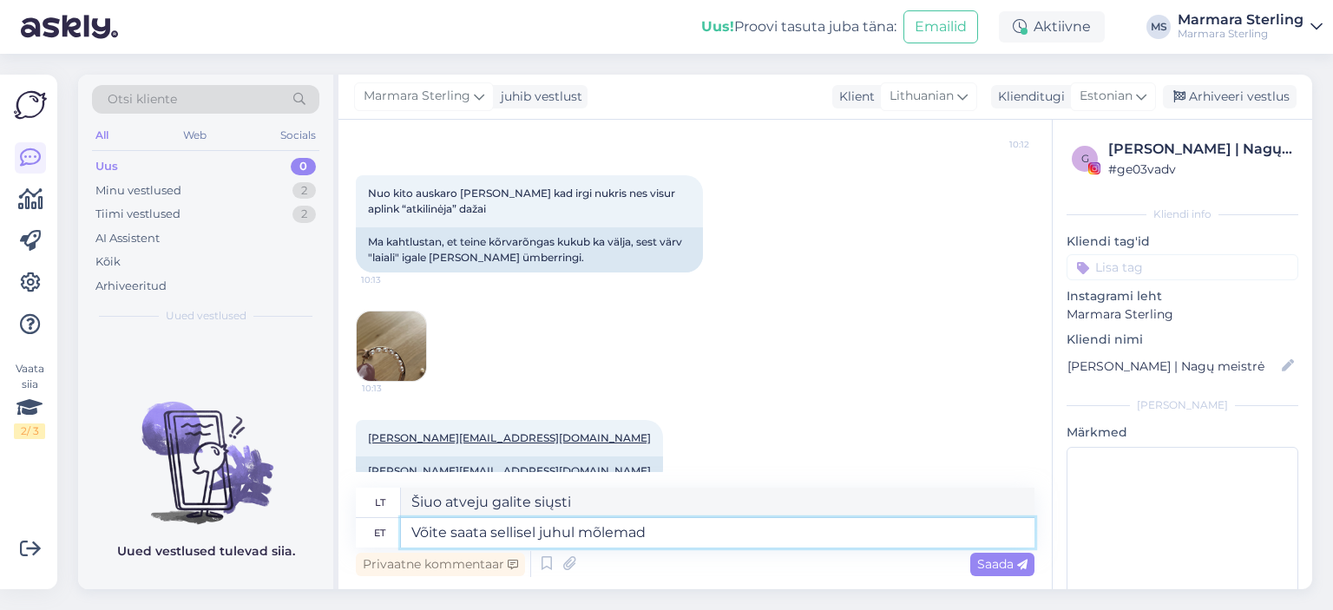
type textarea "Võite saata sellisel juhul mõlemad"
type textarea "Tokiu atveju galite siųsti abu"
type textarea "Võite saata sellisel juhul mõlemad kõrvarõngad"
type textarea "Tokiu atveju galite siųsti abu auskarus."
type textarea "Võite saata sellisel juhul mõlemad kõrvarõngad"
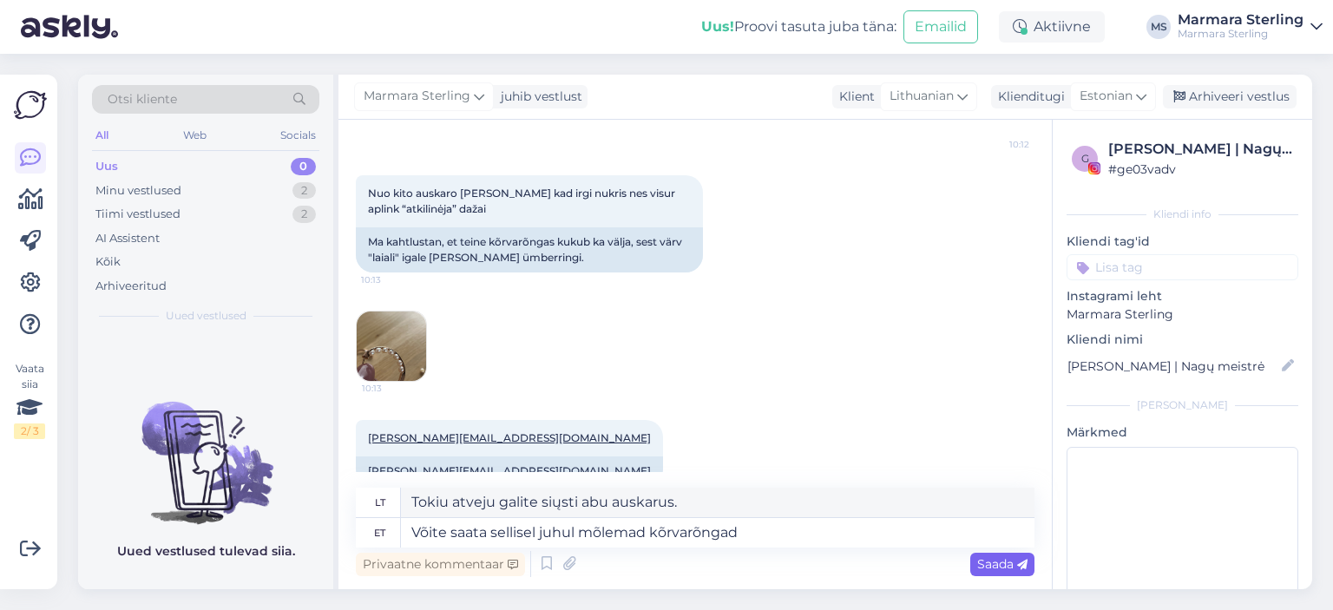
click at [1006, 569] on span "Saada" at bounding box center [1002, 564] width 50 height 16
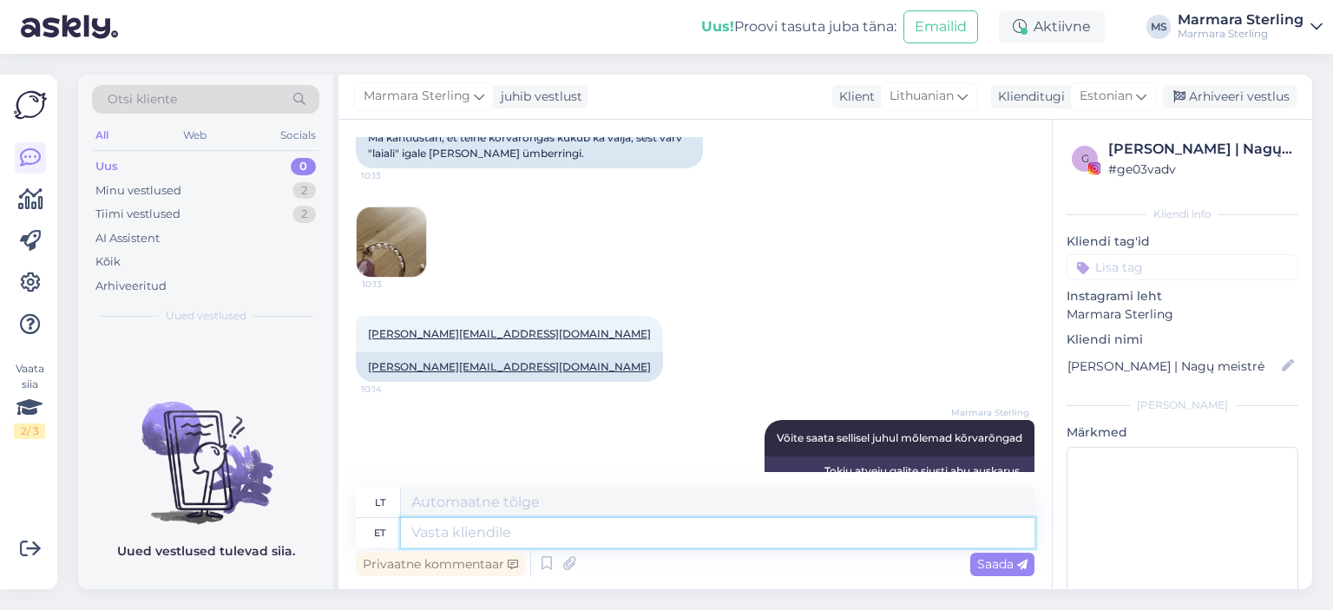
click at [516, 533] on textarea at bounding box center [717, 532] width 633 height 29
type textarea "Saadame T"
type textarea "Mes siunčiame"
type textarea "Saadame Teile m"
type textarea "Mes jums atsiųsime"
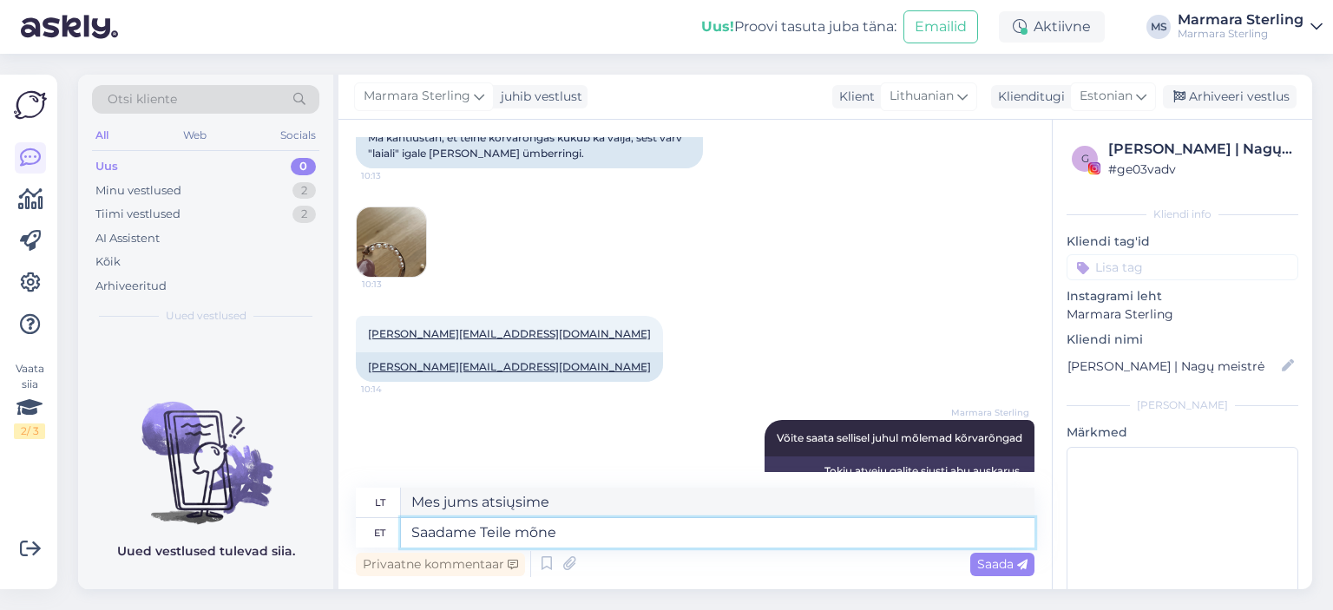
type textarea "Saadame Teile mõne m"
type textarea "Mes jums [PERSON_NAME] atsiųsime"
type textarea "Saadame Teile mõne minuti j"
type textarea "Atsiųsime jums kelias minutes"
type textarea "Saadame Teile mõne minuti jooksul e-ma"
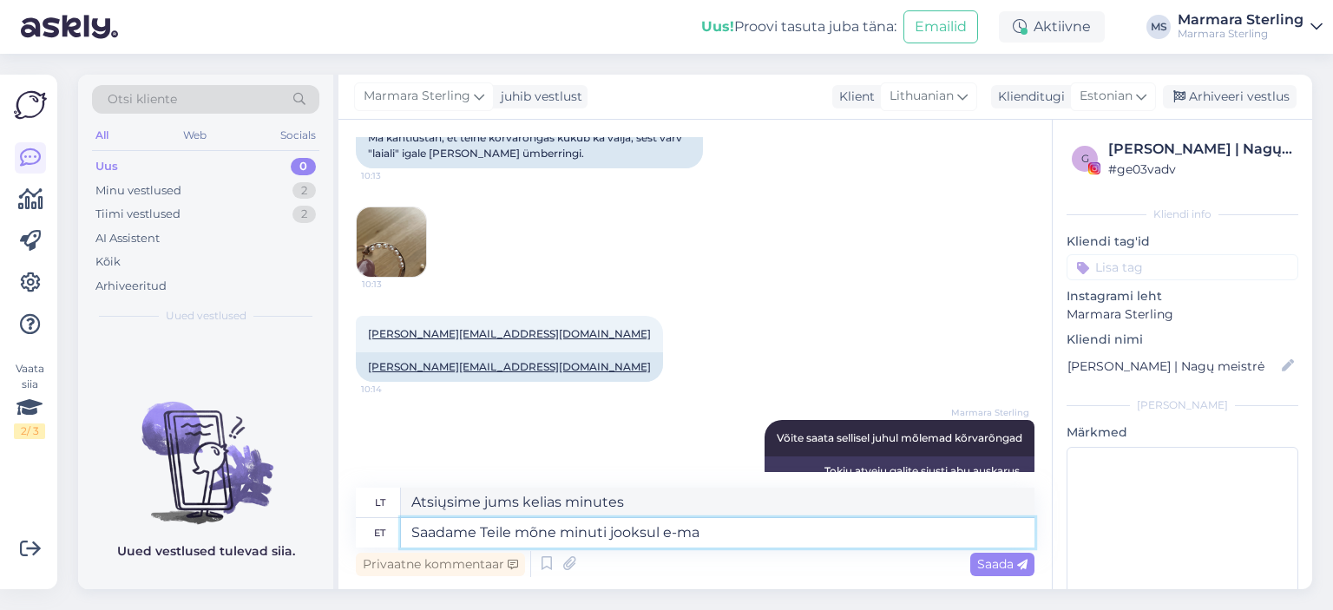
type textarea "Mes jums jį atsiųsime per kelias minutes."
type textarea "Saadame Teile mõne minuti jooksul e-mailile"
type textarea "Per kelias minutes atsiųsime jums el. laišką."
type textarea "Saadame Teile mõne minuti jooksul e-mailile Omniva pa"
type textarea "Per kelias minutes atsiųsime jums el. laišką su „Omniva“."
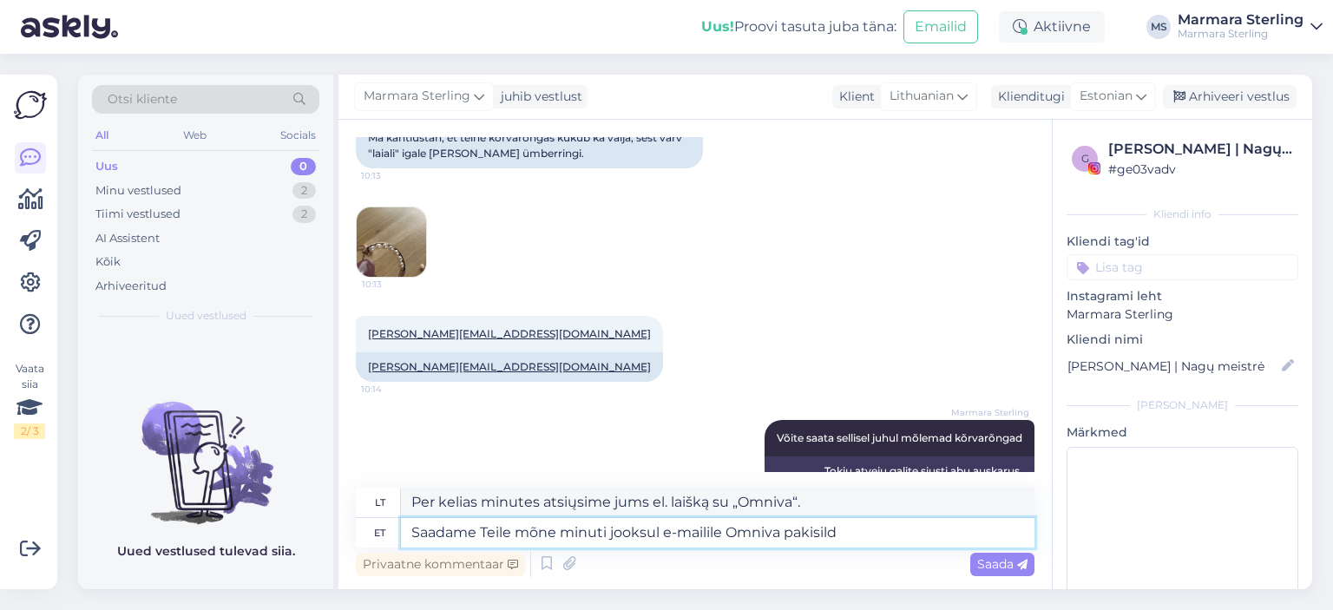
type textarea "Saadame Teile mõne minuti jooksul e-mailile Omniva pakisildi"
type textarea "Per kelias minutes el. paštu atsiųsime jums „Omniva“ siuntos etiketę."
type textarea "Saadame Teile mõne minuti jooksul e-mailile Omniva pakisildi"
click at [993, 552] on div "Privaatne kommentaar Saada" at bounding box center [695, 563] width 678 height 33
click at [993, 573] on div "Saada" at bounding box center [1002, 564] width 64 height 23
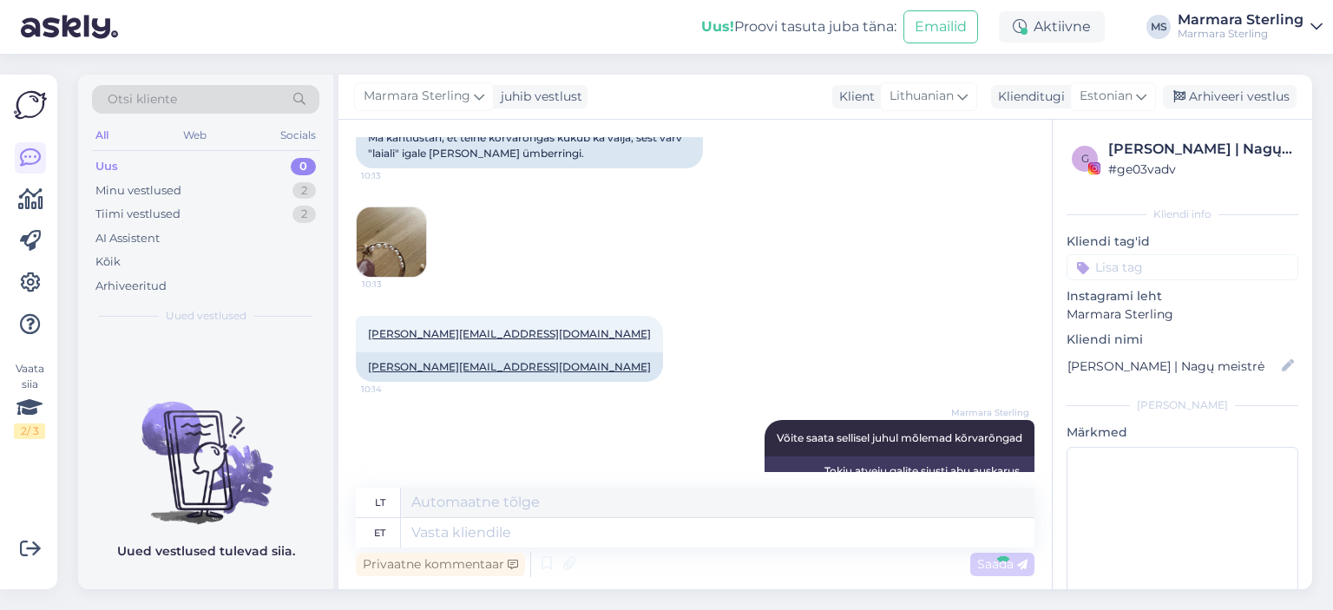
scroll to position [1740, 0]
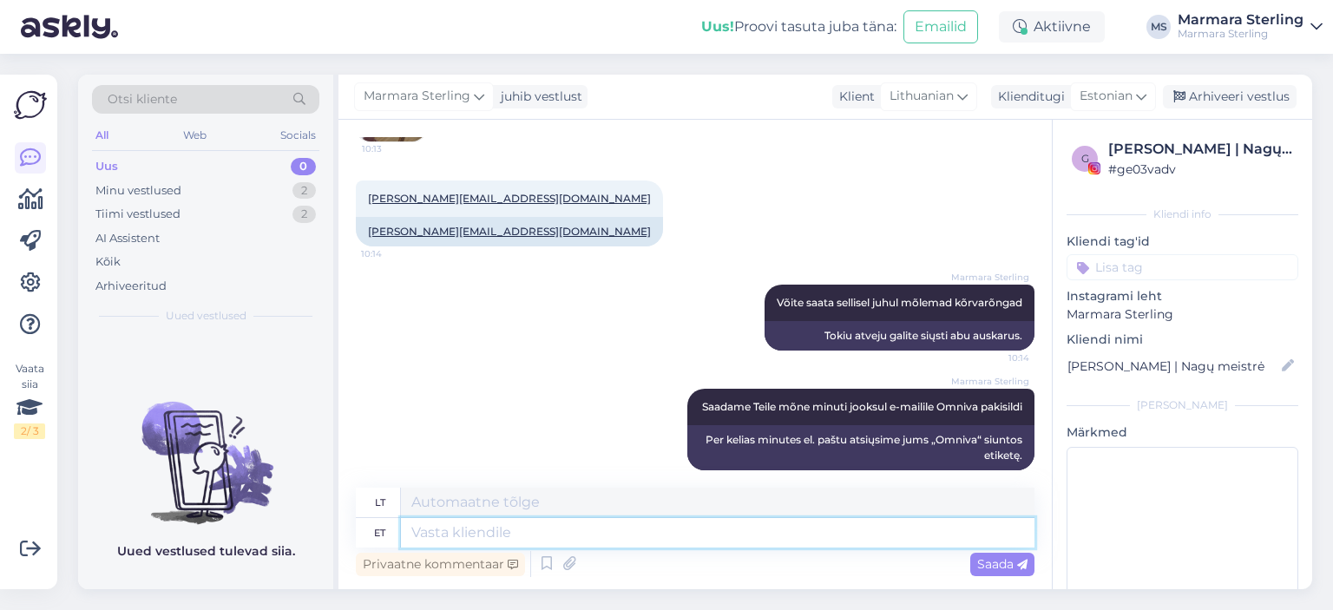
click at [664, 541] on textarea at bounding box center [717, 532] width 633 height 29
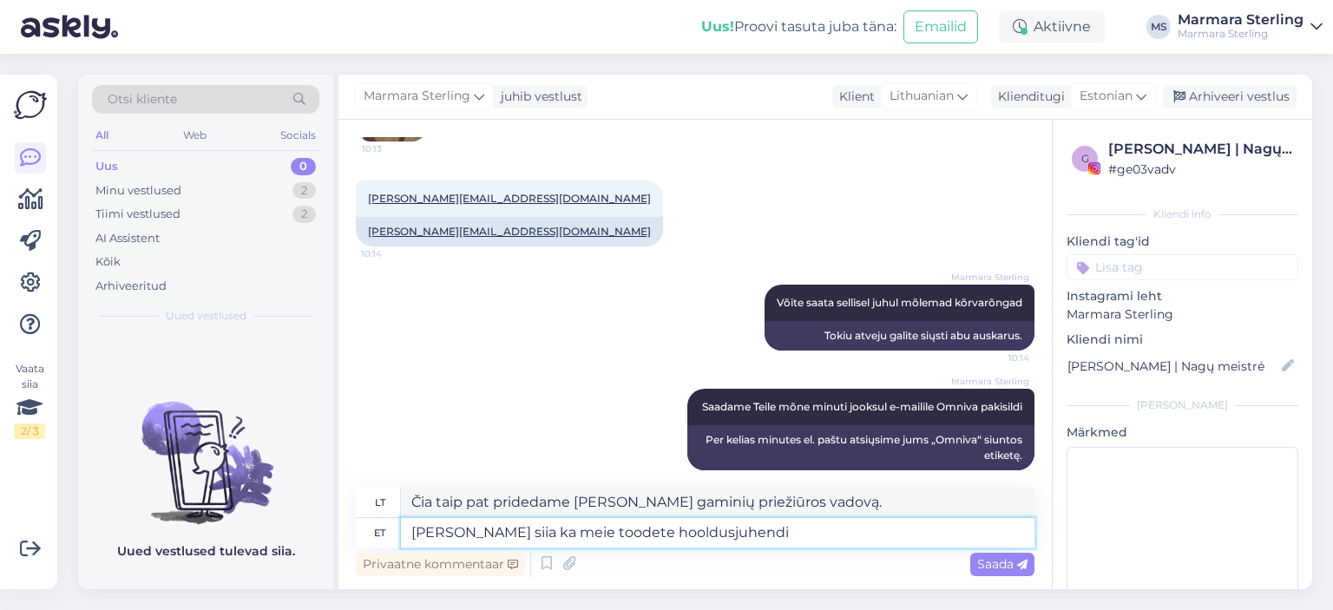
click at [488, 530] on textarea "[PERSON_NAME] siia ka meie toodete hooldusjuhendi" at bounding box center [717, 532] width 633 height 29
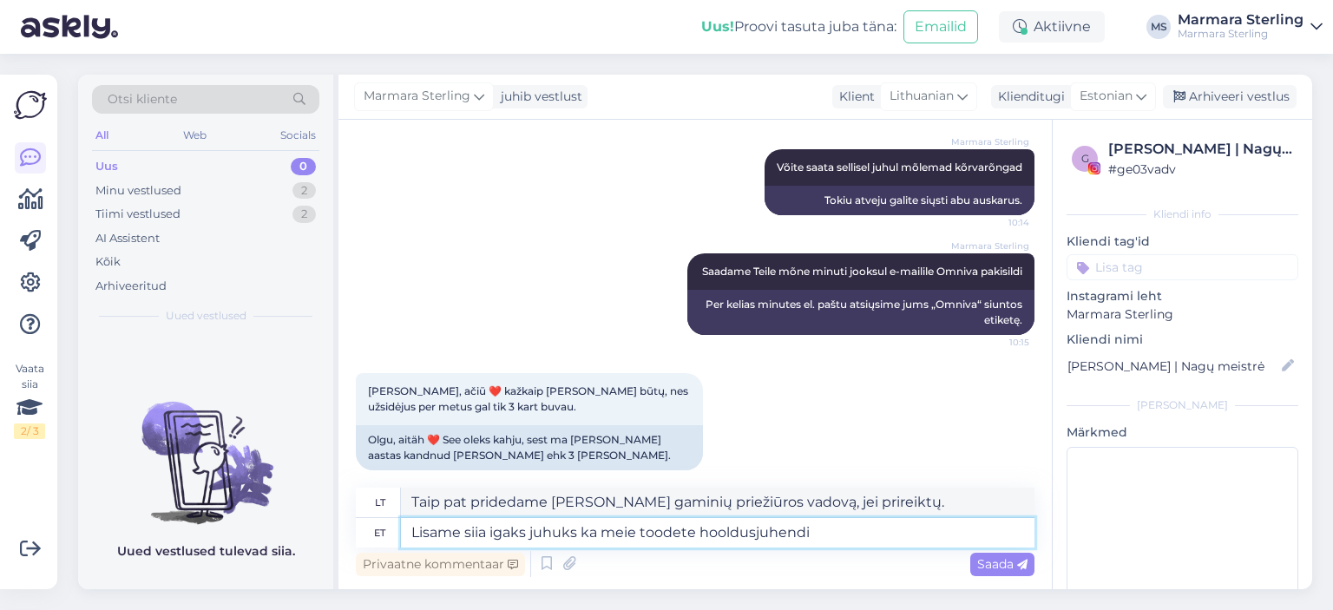
click at [849, 541] on textarea "Lisame siia igaks juhuks ka meie toodete hooldusjuhendi" at bounding box center [717, 532] width 633 height 29
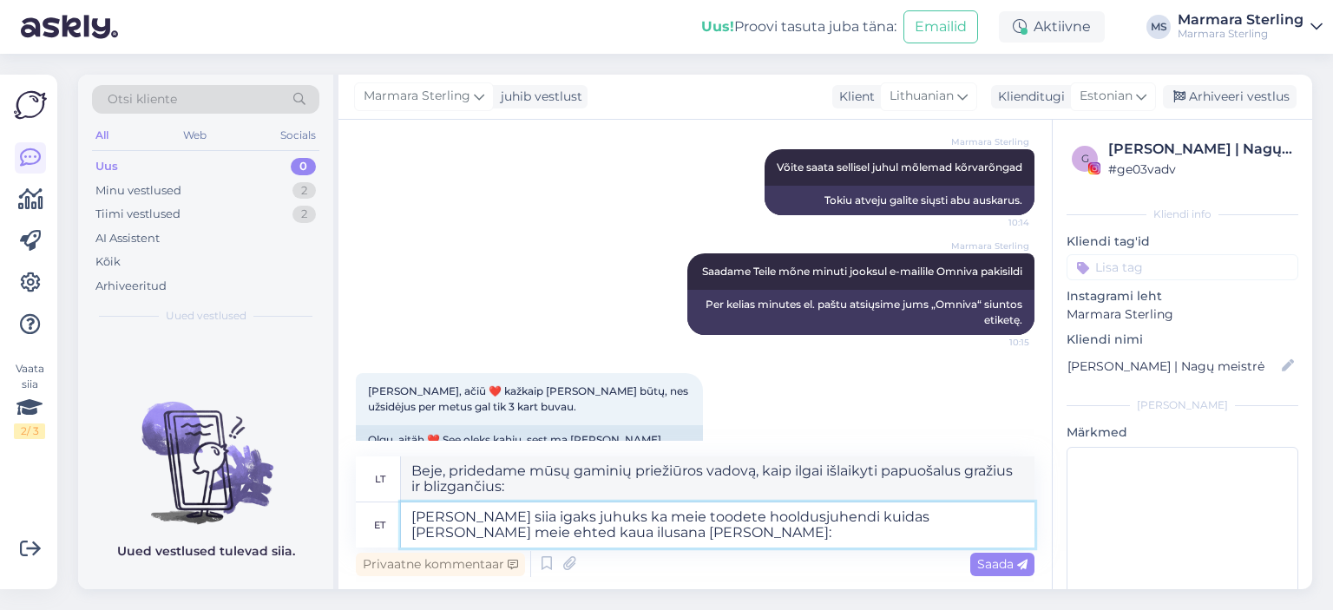
paste textarea "[URL][DOMAIN_NAME]"
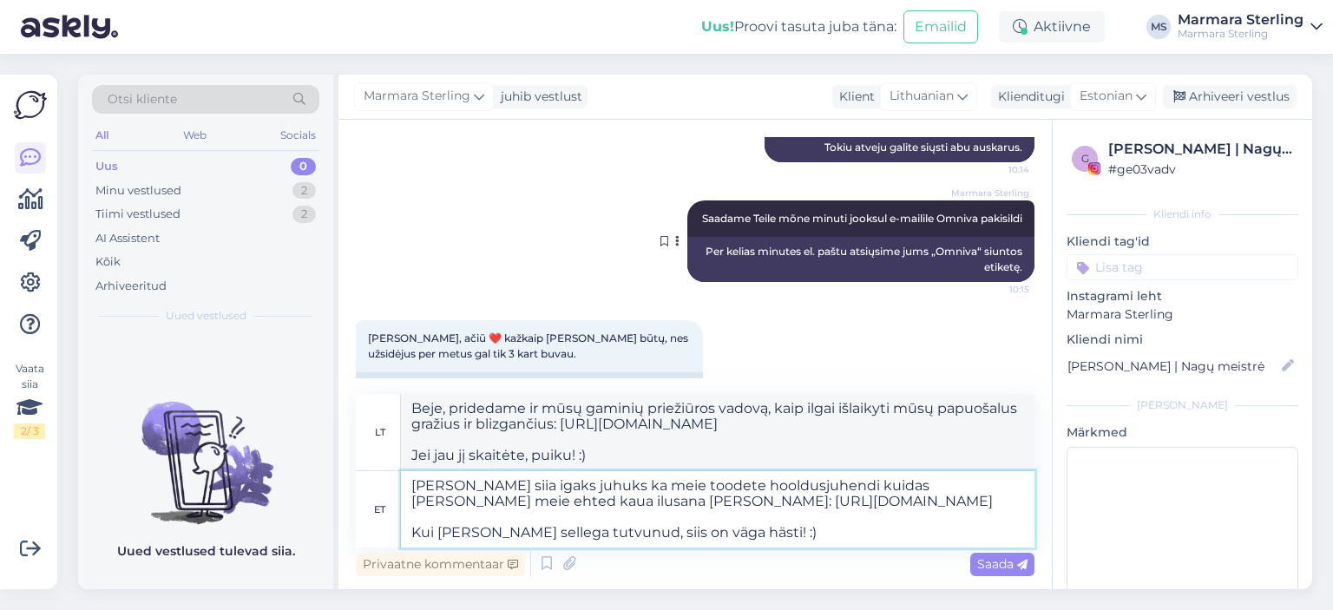
scroll to position [1969, 0]
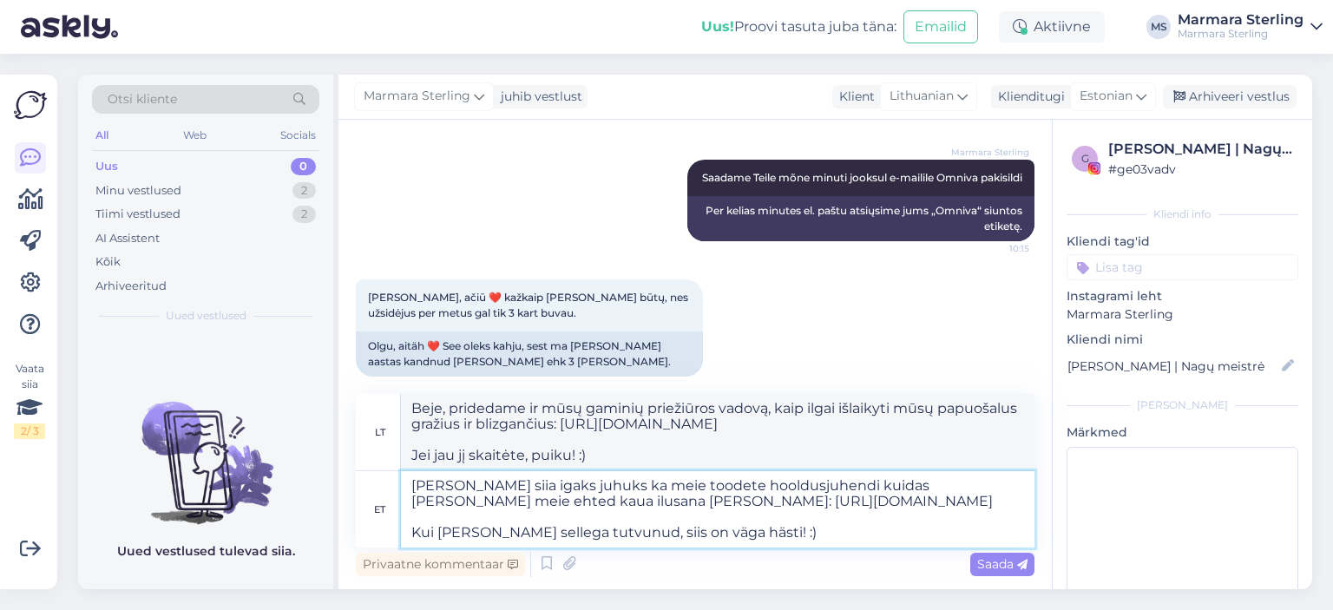
click at [561, 529] on textarea "[PERSON_NAME] siia igaks juhuks ka meie toodete hooldusjuhendi kuidas [PERSON_N…" at bounding box center [717, 509] width 633 height 76
click at [854, 527] on textarea "[PERSON_NAME] siia igaks juhuks ka meie toodete hooldusjuhendi kuidas [PERSON_N…" at bounding box center [717, 509] width 633 height 76
click at [1020, 571] on span "Saada" at bounding box center [1002, 564] width 50 height 16
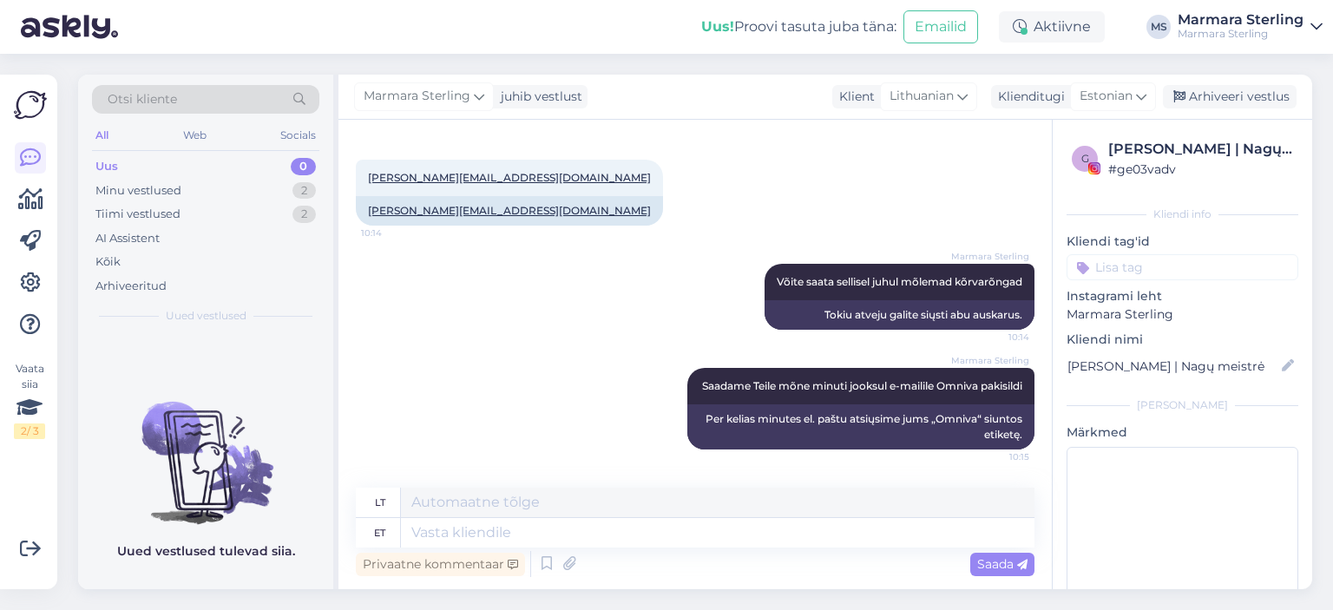
scroll to position [1758, 0]
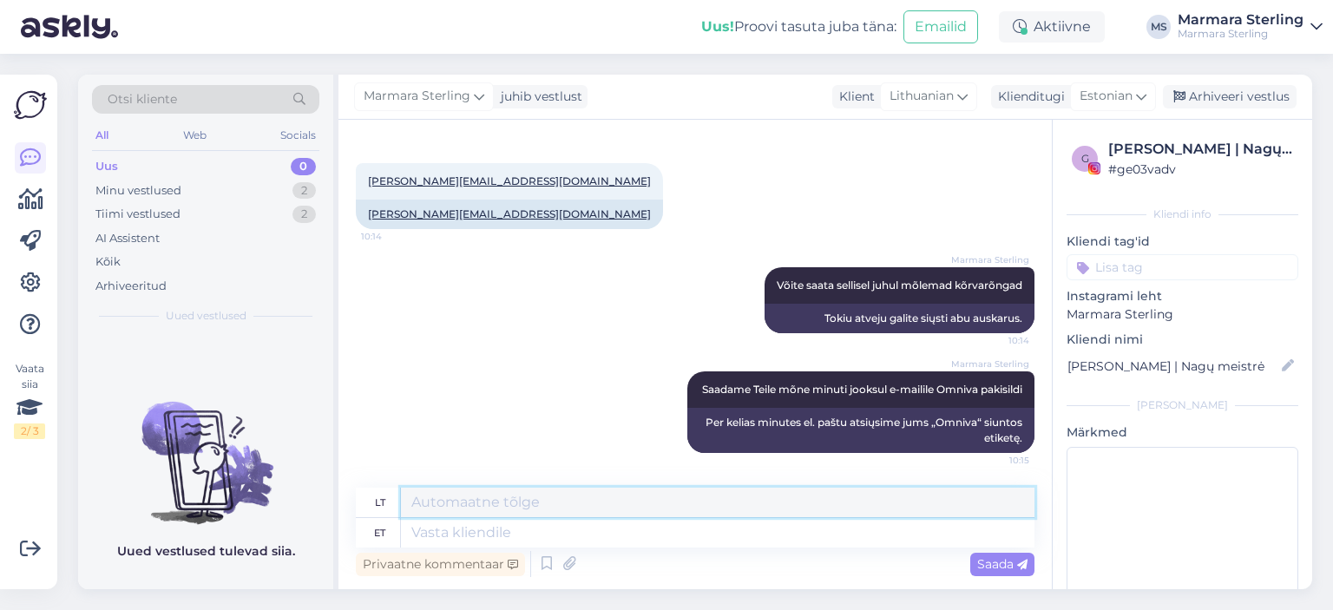
click at [563, 516] on textarea at bounding box center [717, 502] width 633 height 29
click at [552, 527] on textarea at bounding box center [717, 532] width 633 height 29
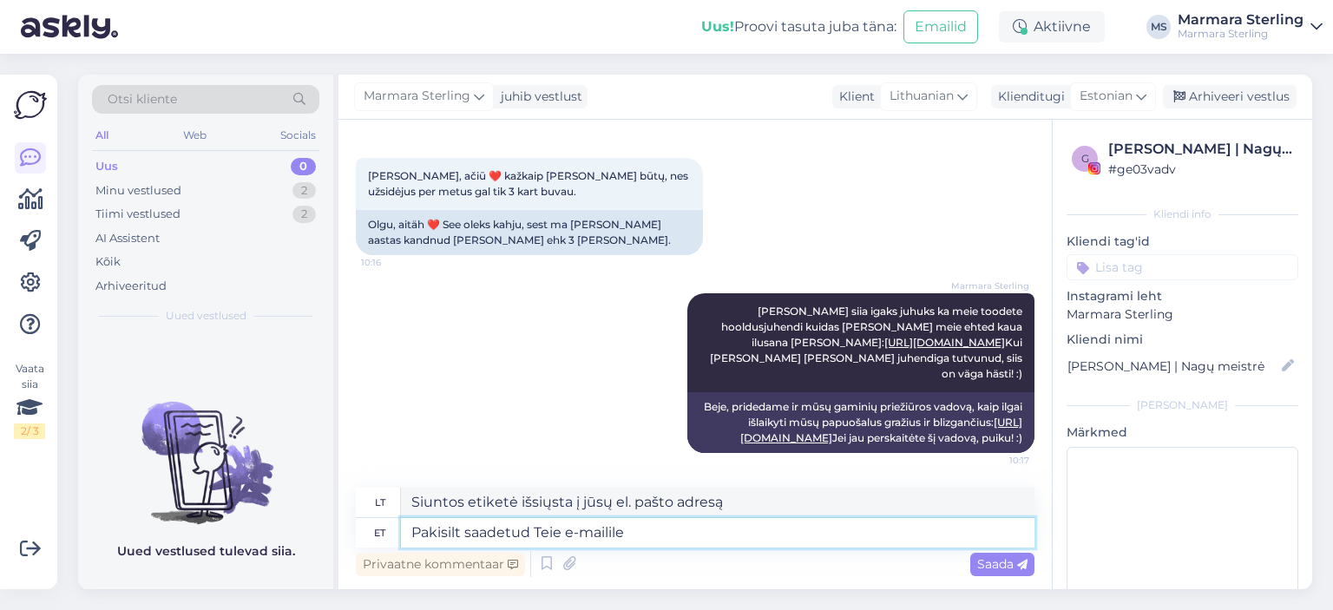
scroll to position [2105, 0]
click at [465, 534] on textarea "Pakisilt saadetud Teie e-mailile :)" at bounding box center [717, 532] width 633 height 29
click at [1006, 555] on div "Saada" at bounding box center [1002, 564] width 64 height 23
click at [992, 561] on span "Saada" at bounding box center [1002, 564] width 50 height 16
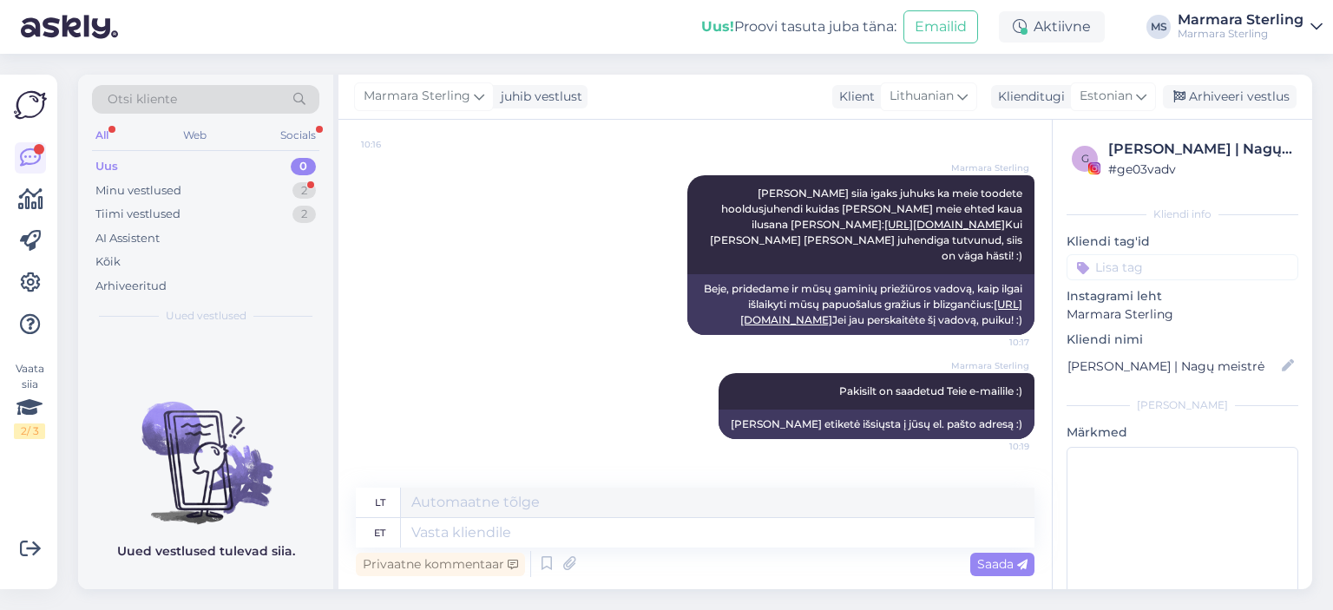
scroll to position [2313, 0]
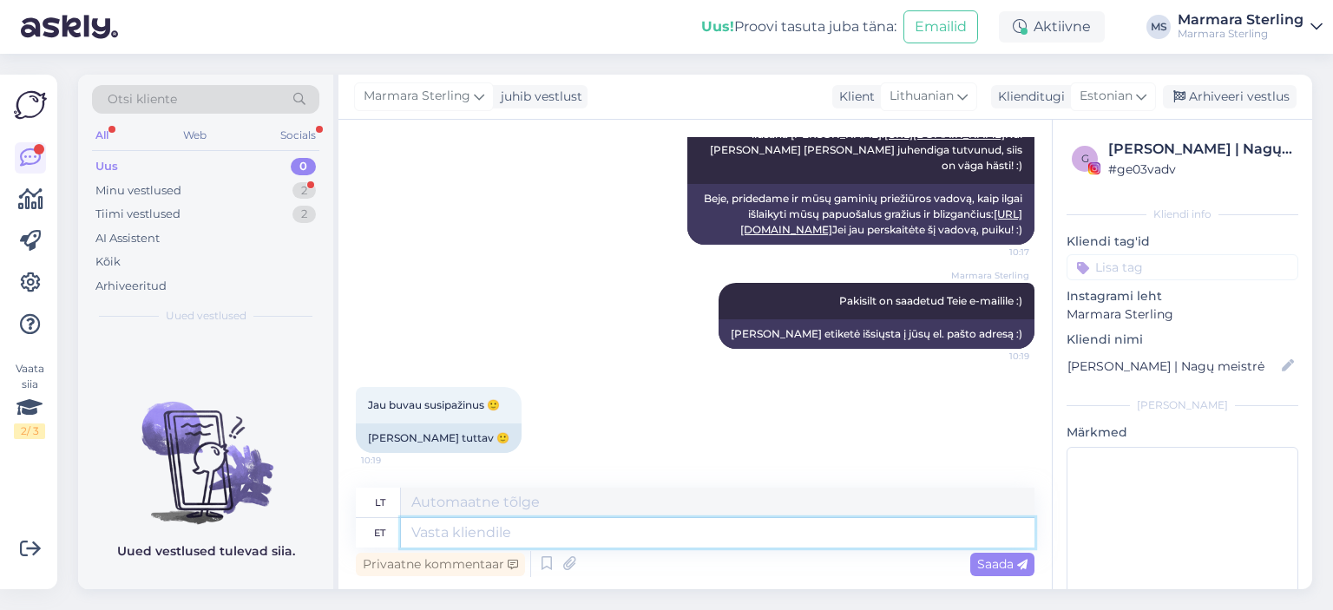
click at [479, 530] on textarea at bounding box center [717, 532] width 633 height 29
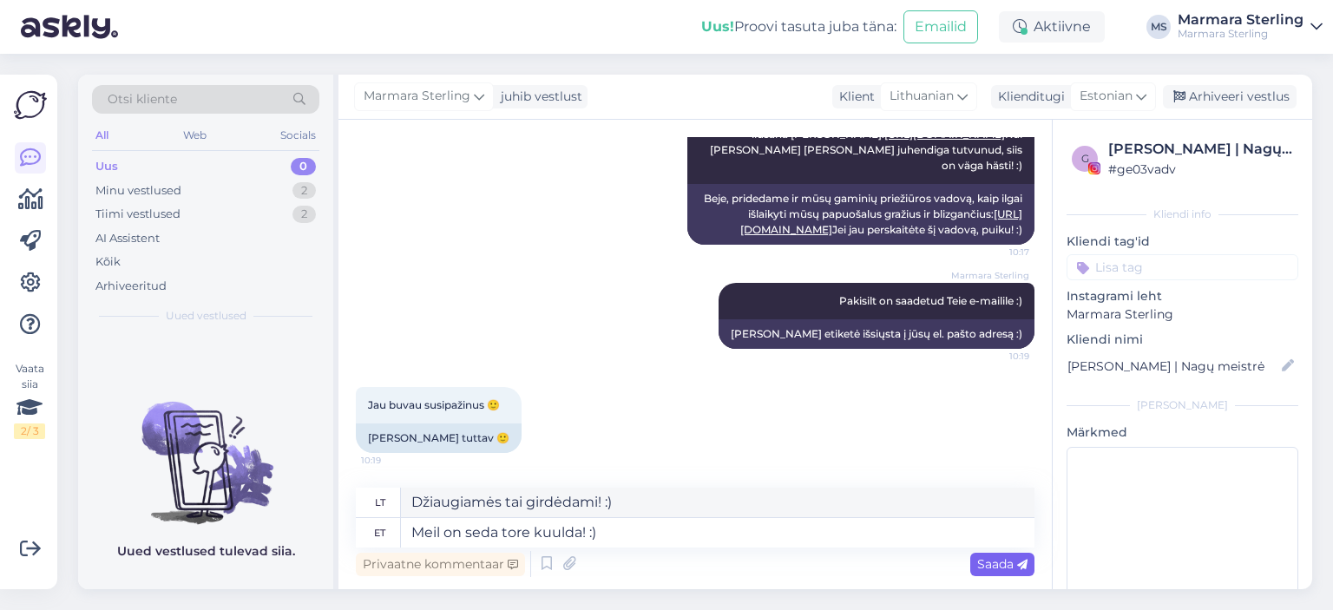
click at [1019, 558] on span "Saada" at bounding box center [1002, 564] width 50 height 16
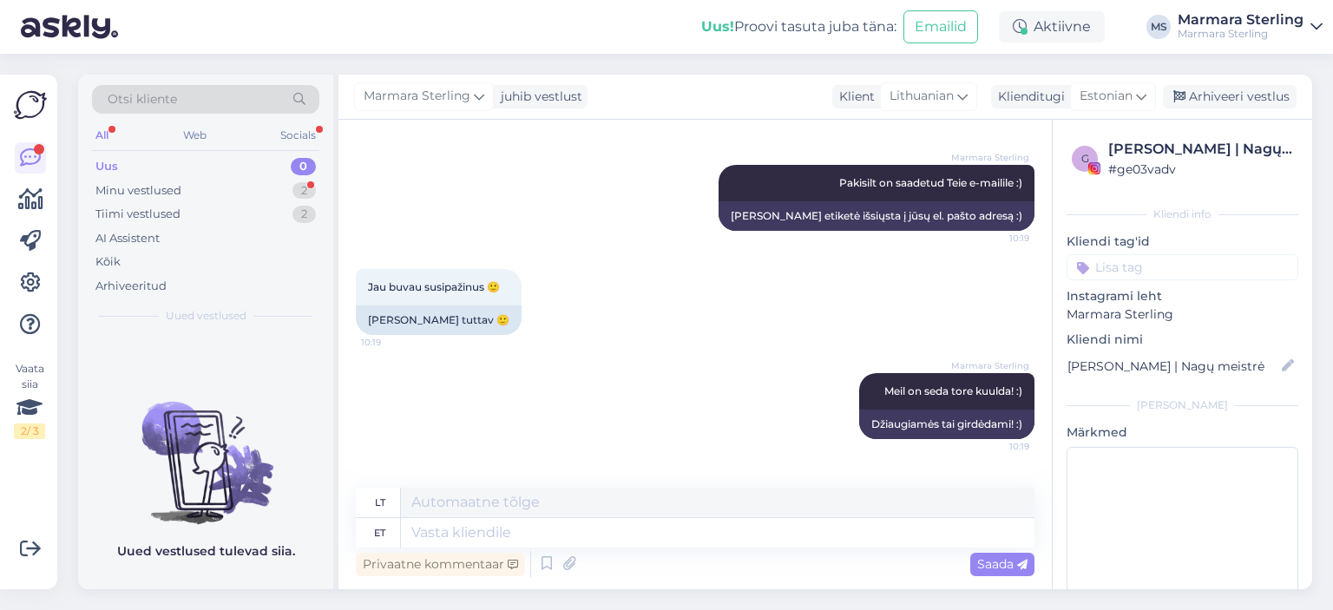
scroll to position [2521, 0]
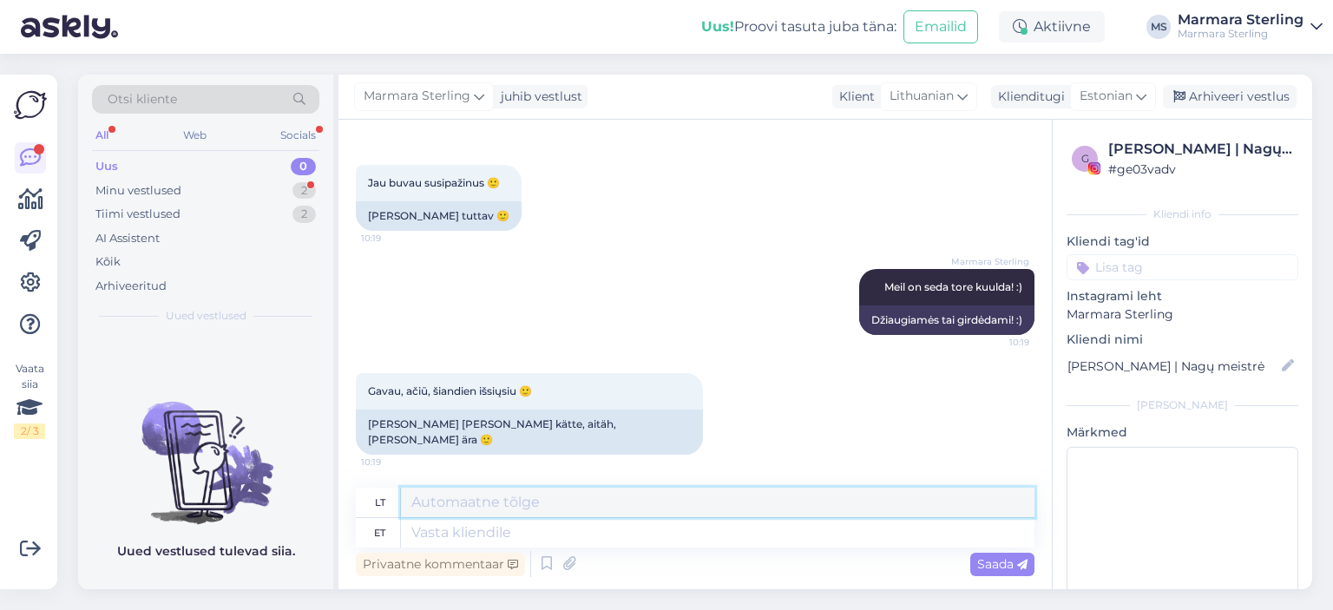
click at [493, 513] on textarea at bounding box center [717, 502] width 633 height 29
click at [609, 530] on textarea at bounding box center [717, 532] width 633 height 29
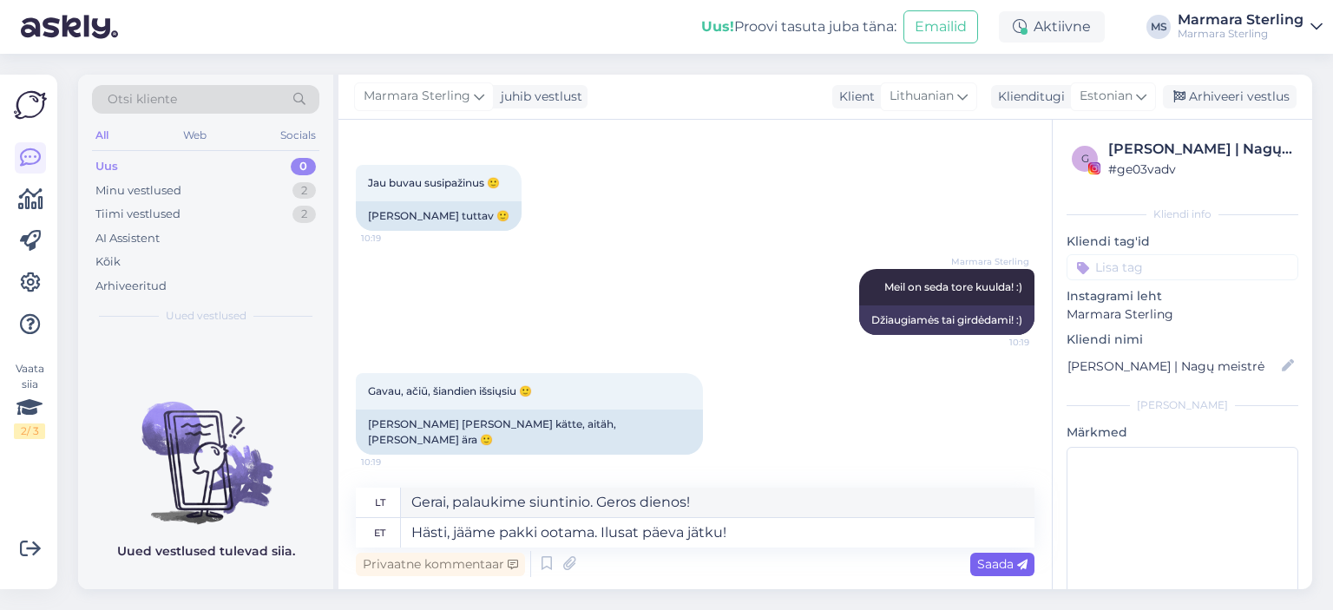
click at [980, 554] on div "Saada" at bounding box center [1002, 564] width 64 height 23
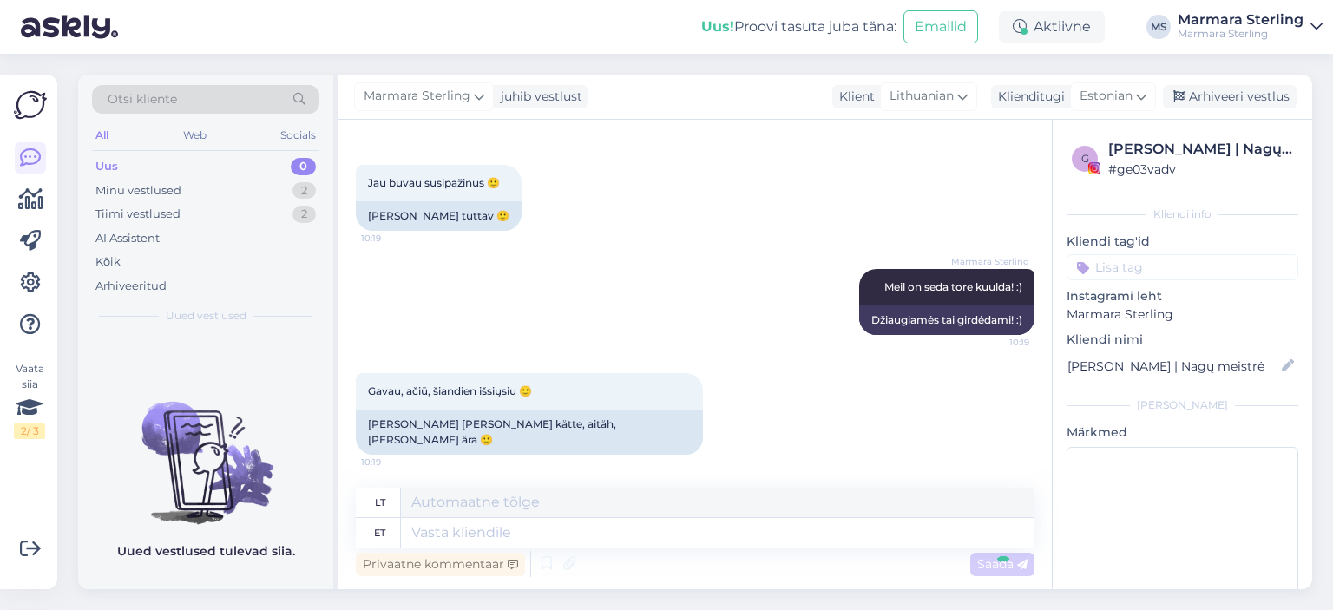
scroll to position [2625, 0]
